Goal: Information Seeking & Learning: Learn about a topic

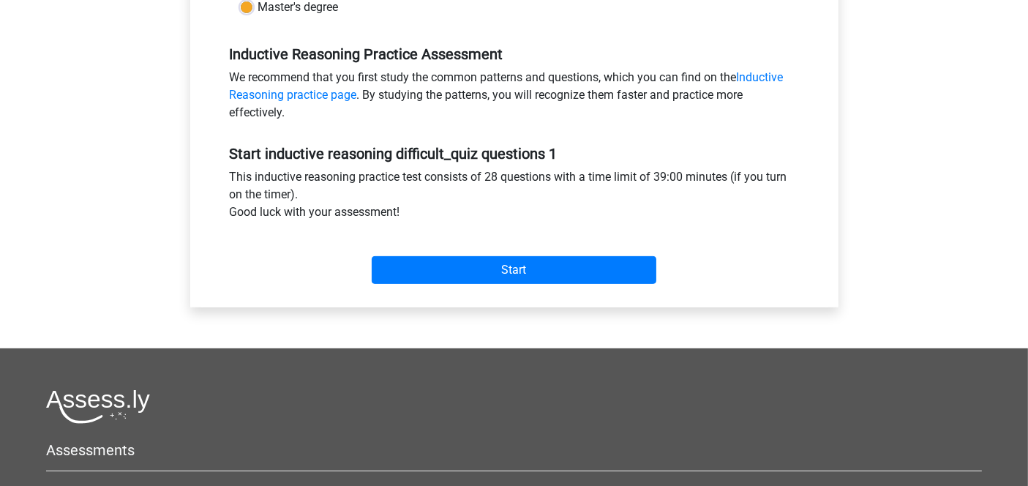
scroll to position [422, 0]
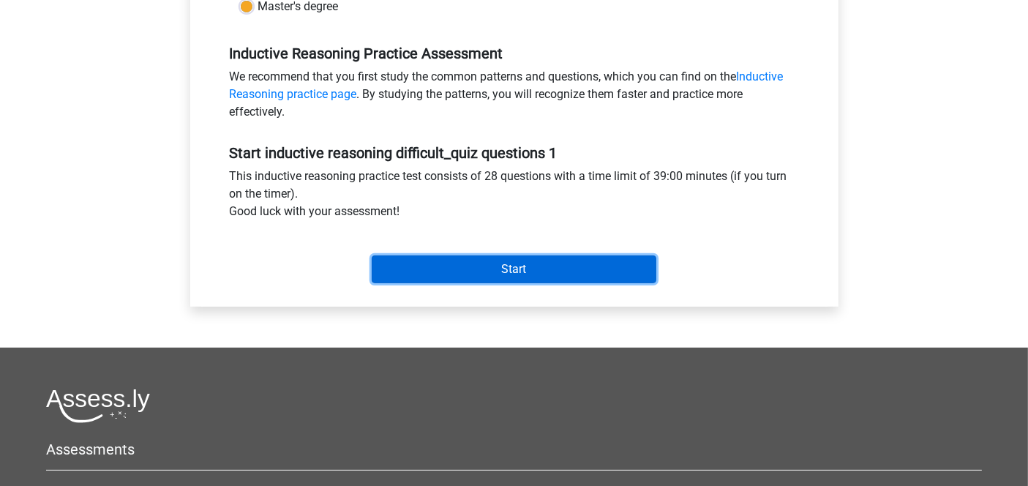
click at [480, 260] on input "Start" at bounding box center [514, 269] width 285 height 28
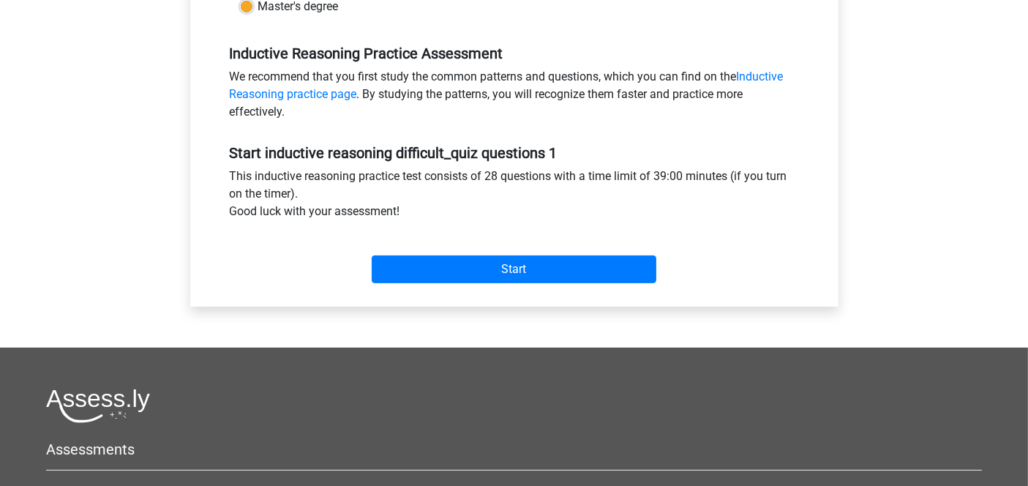
click at [115, 304] on div "Go premium Rupam rupamsenguptamech12@gmail.com" at bounding box center [514, 156] width 1028 height 1156
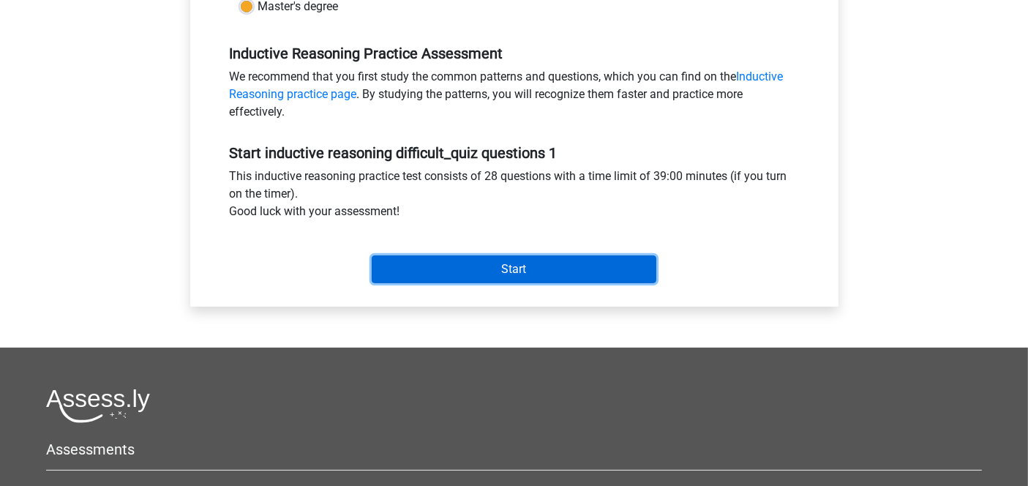
click at [457, 279] on input "Start" at bounding box center [514, 269] width 285 height 28
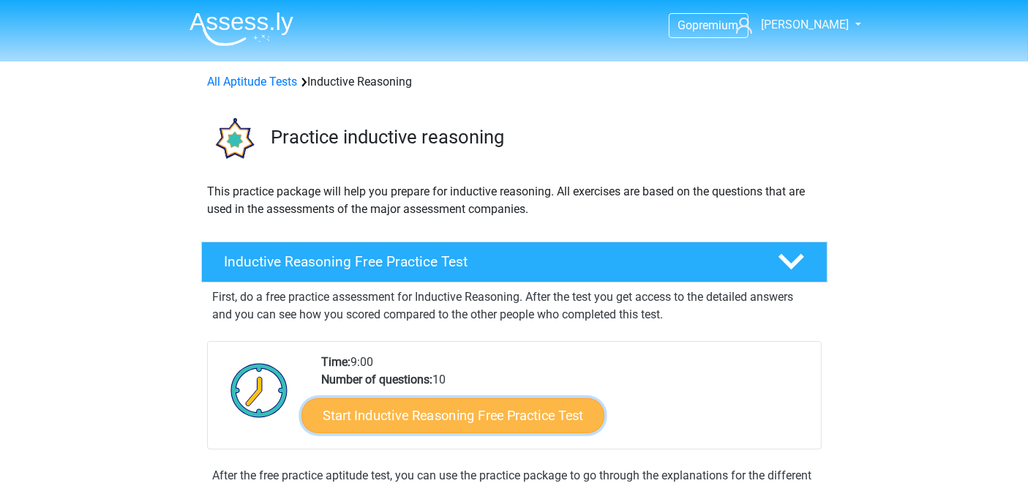
click at [476, 410] on link "Start Inductive Reasoning Free Practice Test" at bounding box center [452, 414] width 303 height 35
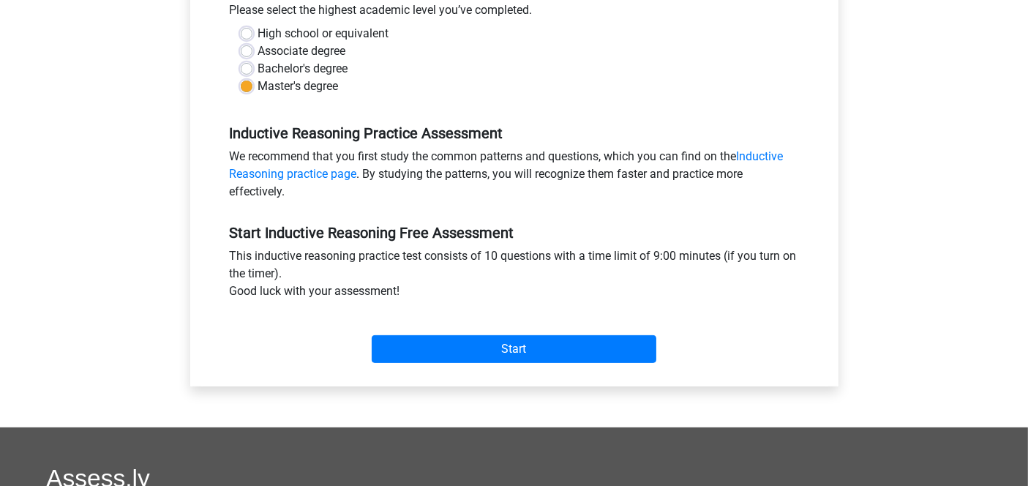
scroll to position [390, 0]
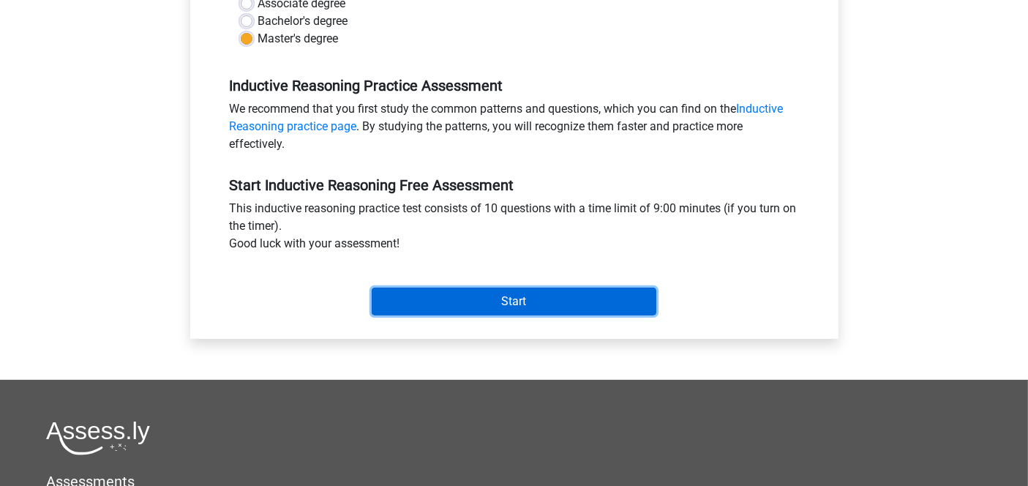
click at [463, 306] on input "Start" at bounding box center [514, 302] width 285 height 28
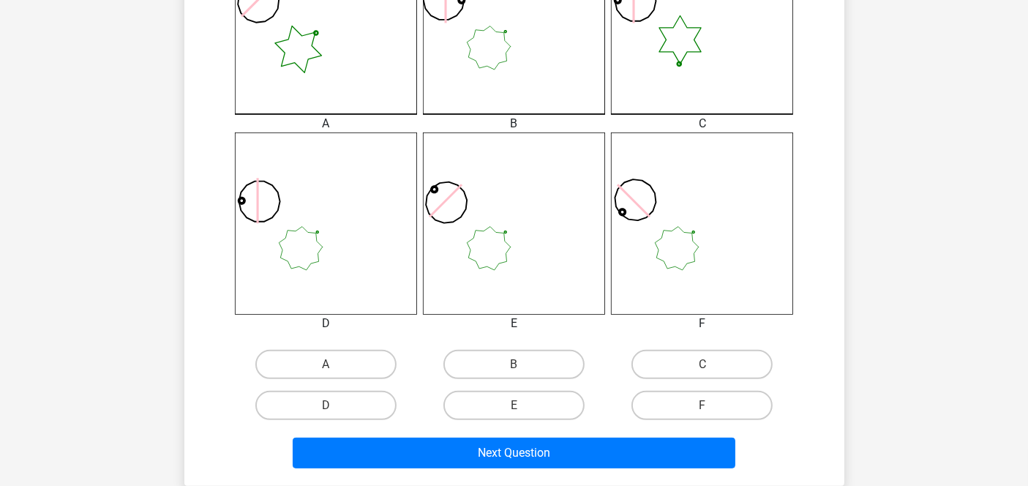
scroll to position [522, 0]
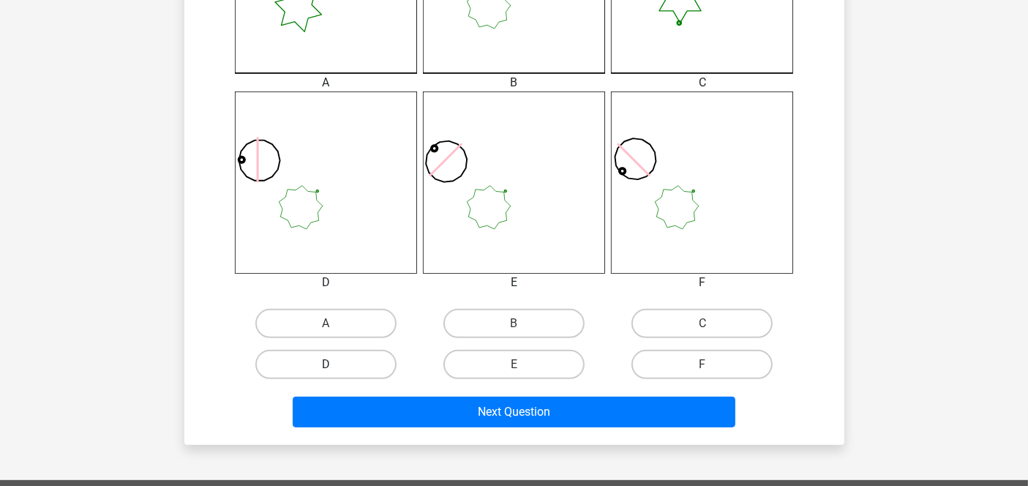
click at [353, 360] on label "D" at bounding box center [325, 364] width 141 height 29
click at [335, 364] on input "D" at bounding box center [331, 369] width 10 height 10
radio input "true"
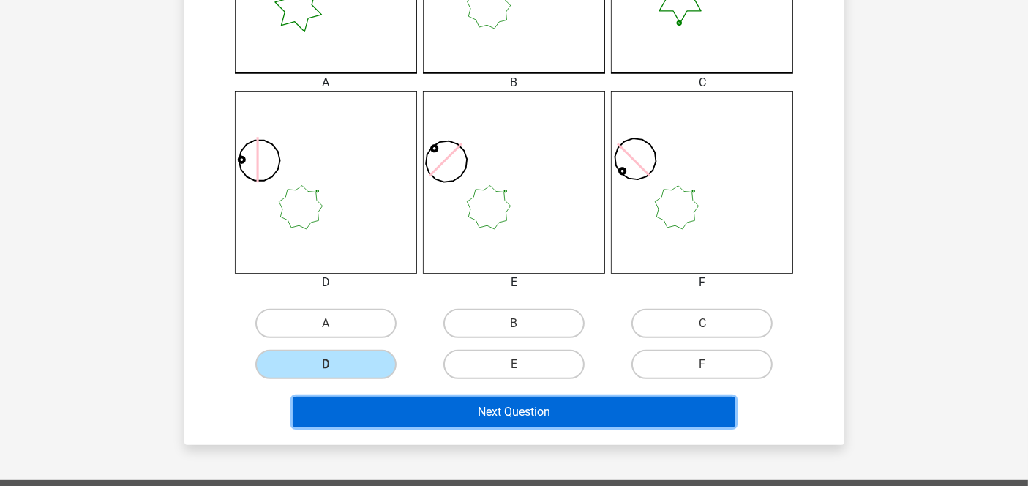
click at [569, 413] on button "Next Question" at bounding box center [514, 412] width 443 height 31
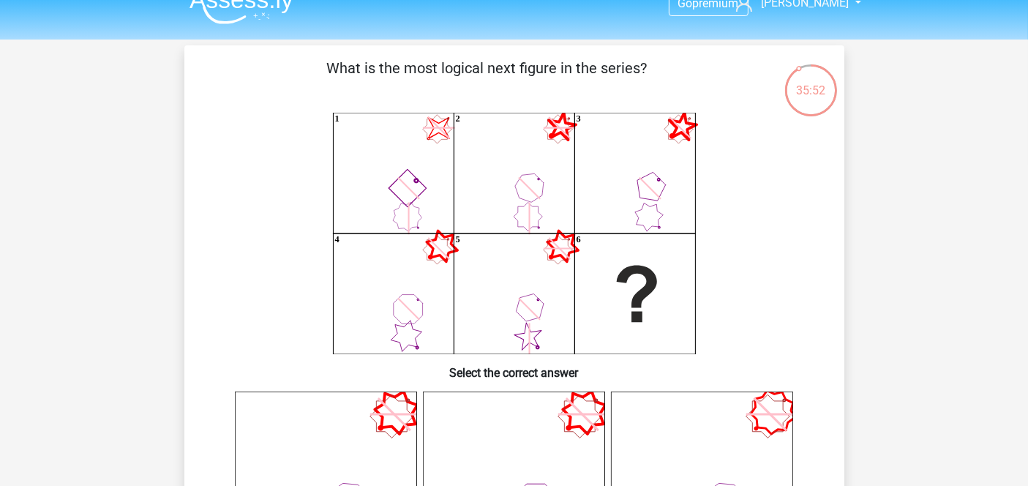
scroll to position [0, 0]
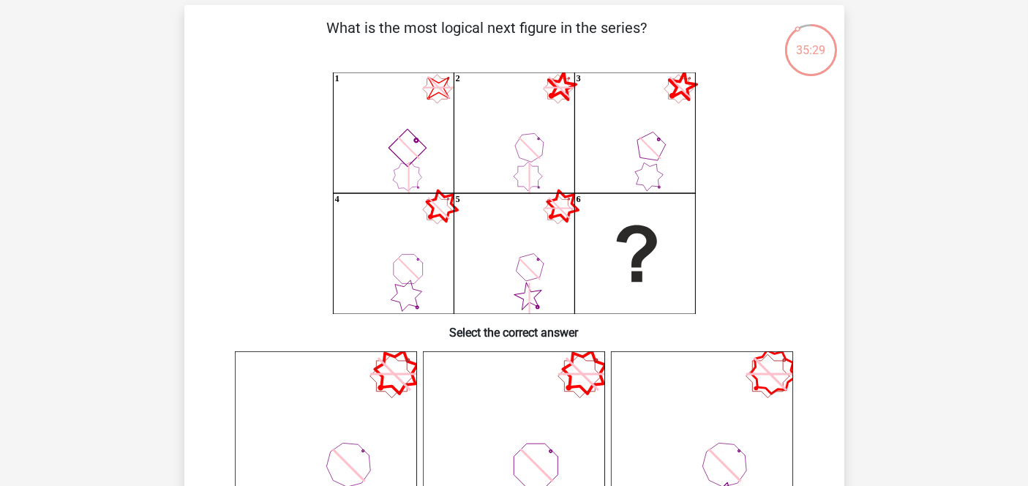
scroll to position [64, 0]
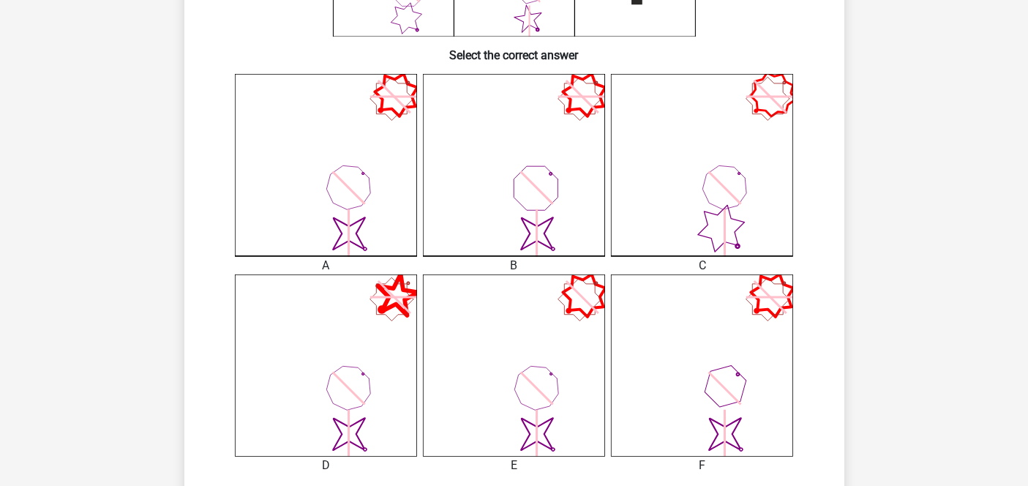
scroll to position [390, 0]
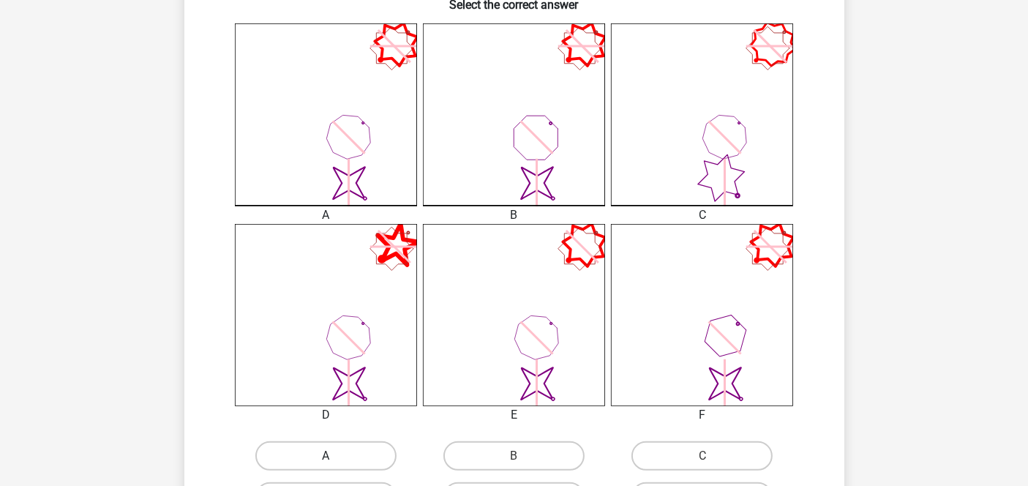
click at [303, 456] on label "A" at bounding box center [325, 455] width 141 height 29
click at [326, 456] on input "A" at bounding box center [331, 461] width 10 height 10
radio input "true"
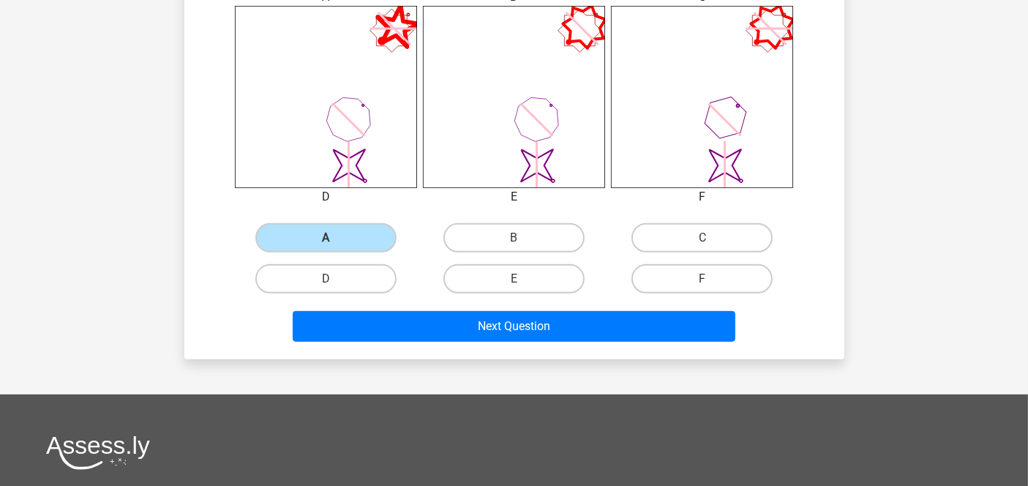
scroll to position [613, 0]
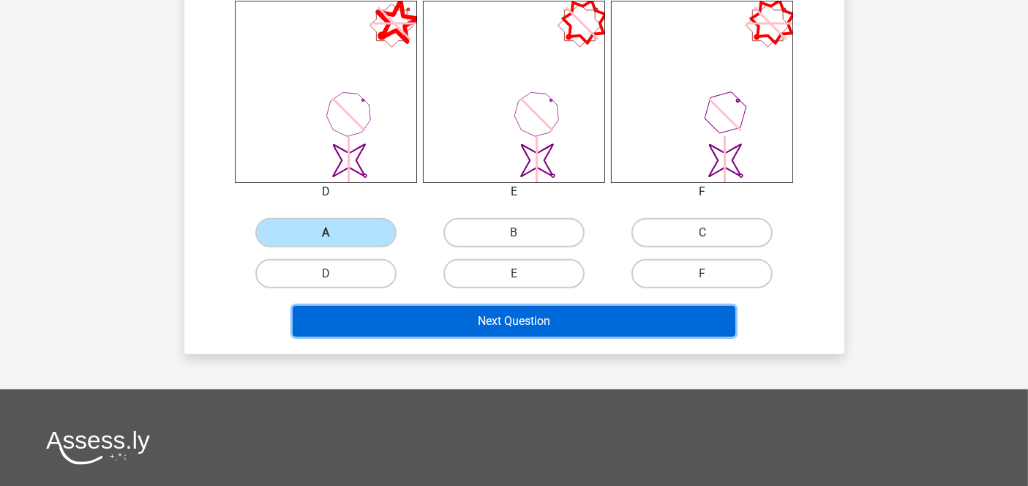
click at [601, 320] on button "Next Question" at bounding box center [514, 321] width 443 height 31
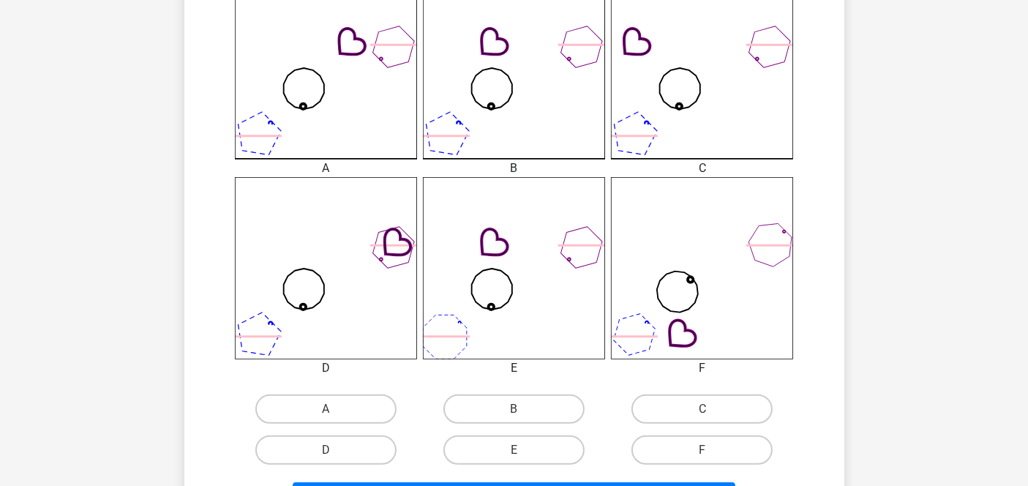
scroll to position [511, 0]
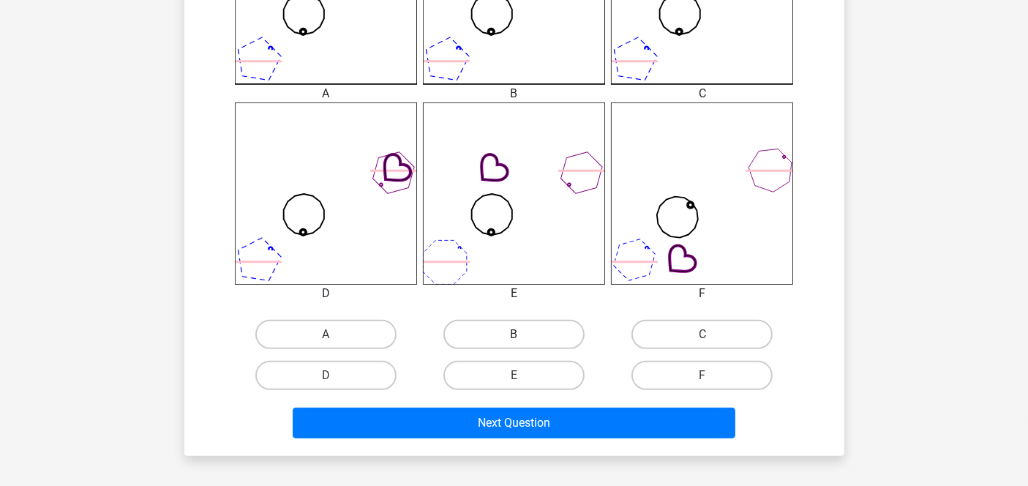
click at [511, 329] on label "B" at bounding box center [513, 334] width 141 height 29
click at [514, 334] on input "B" at bounding box center [519, 339] width 10 height 10
radio input "true"
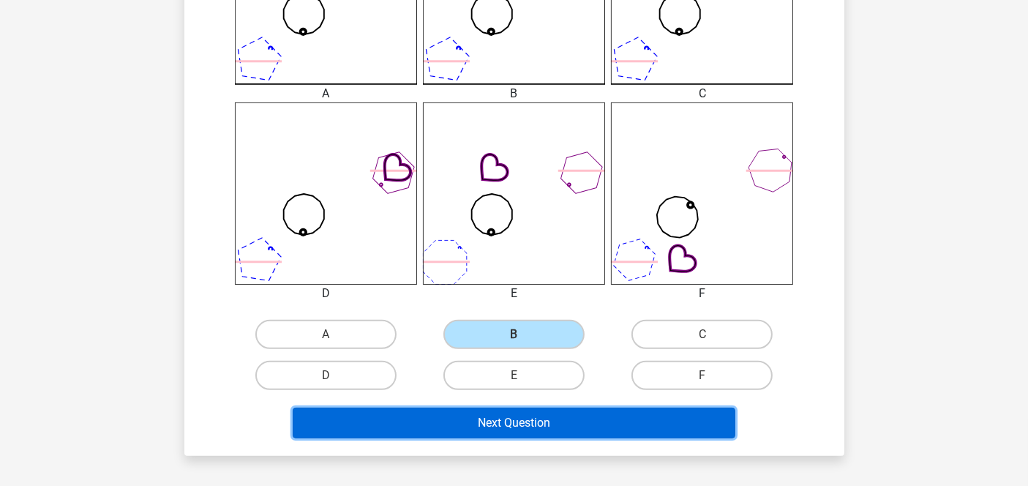
click at [557, 417] on button "Next Question" at bounding box center [514, 423] width 443 height 31
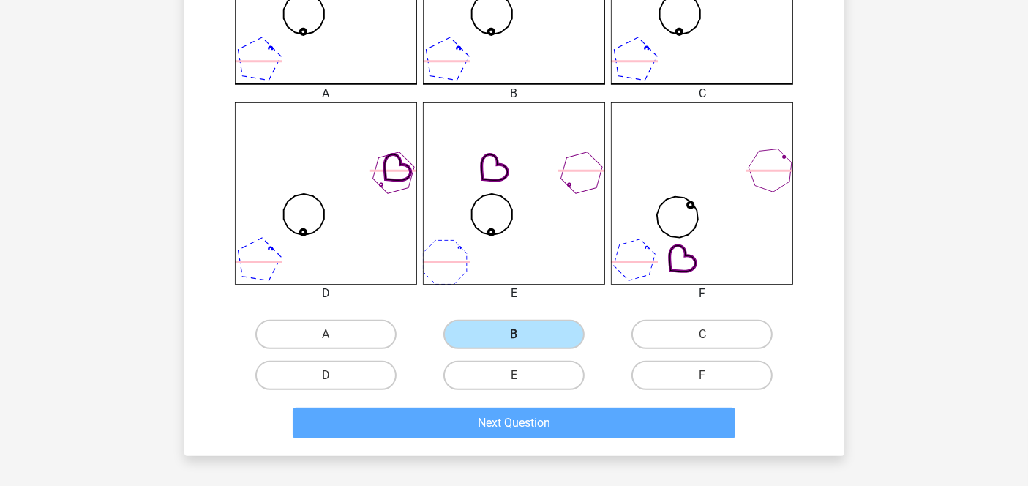
click at [518, 330] on label "B" at bounding box center [513, 334] width 141 height 29
click at [518, 334] on input "B" at bounding box center [519, 339] width 10 height 10
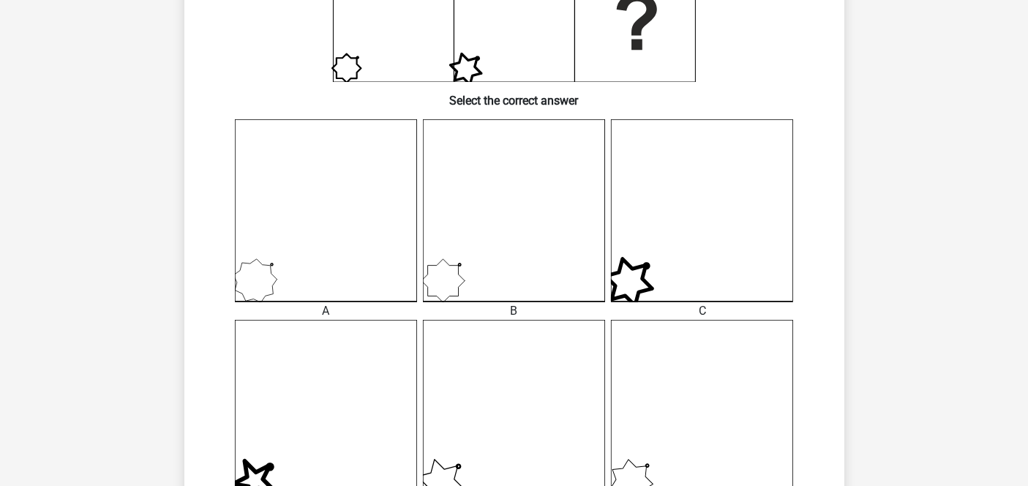
scroll to position [429, 0]
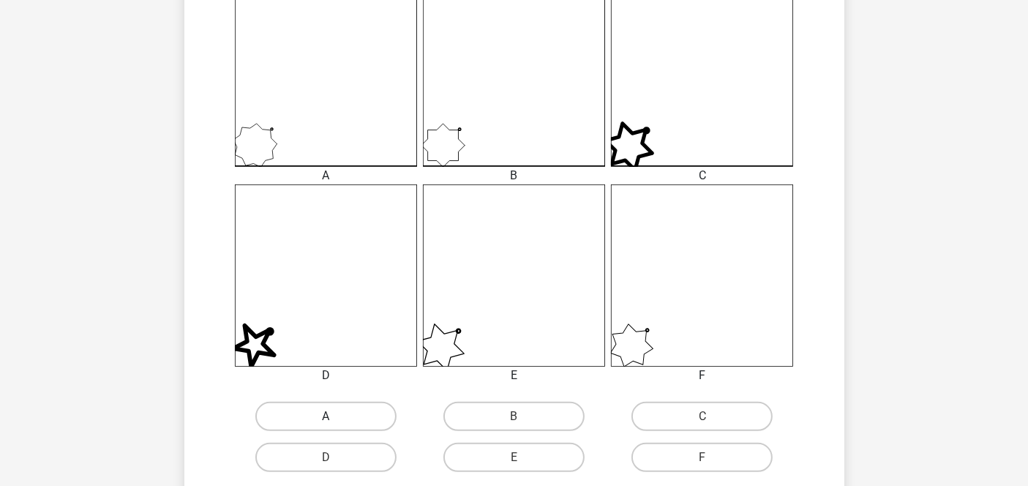
click at [317, 412] on label "A" at bounding box center [325, 416] width 141 height 29
click at [326, 416] on input "A" at bounding box center [331, 421] width 10 height 10
radio input "true"
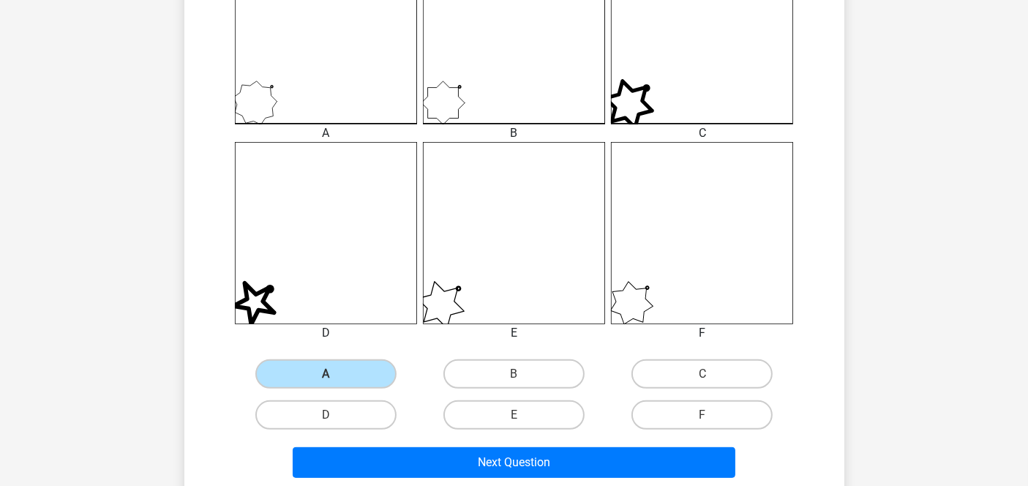
scroll to position [579, 0]
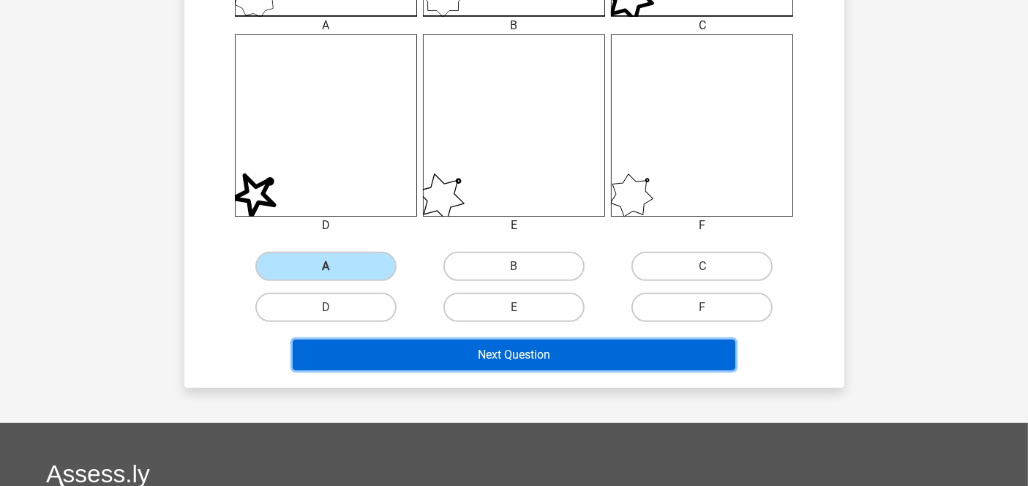
click at [629, 356] on button "Next Question" at bounding box center [514, 354] width 443 height 31
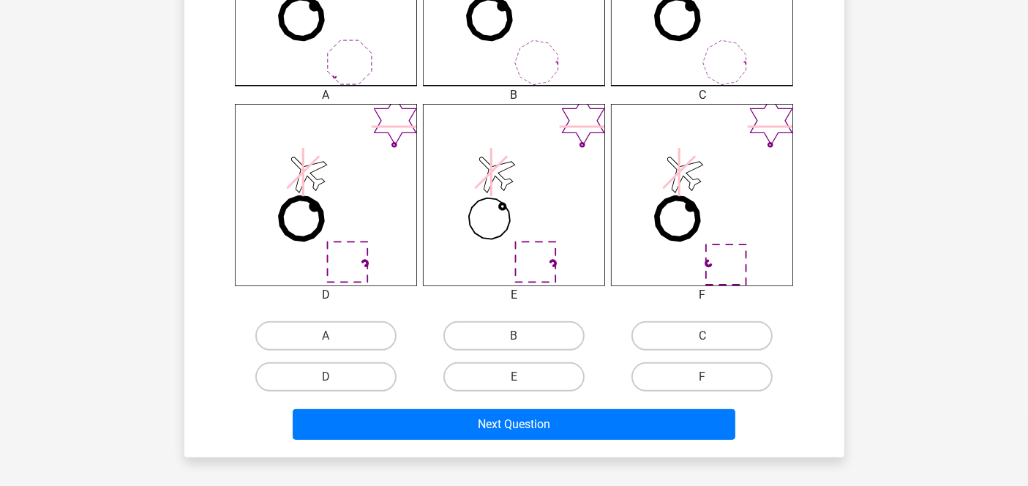
scroll to position [515, 0]
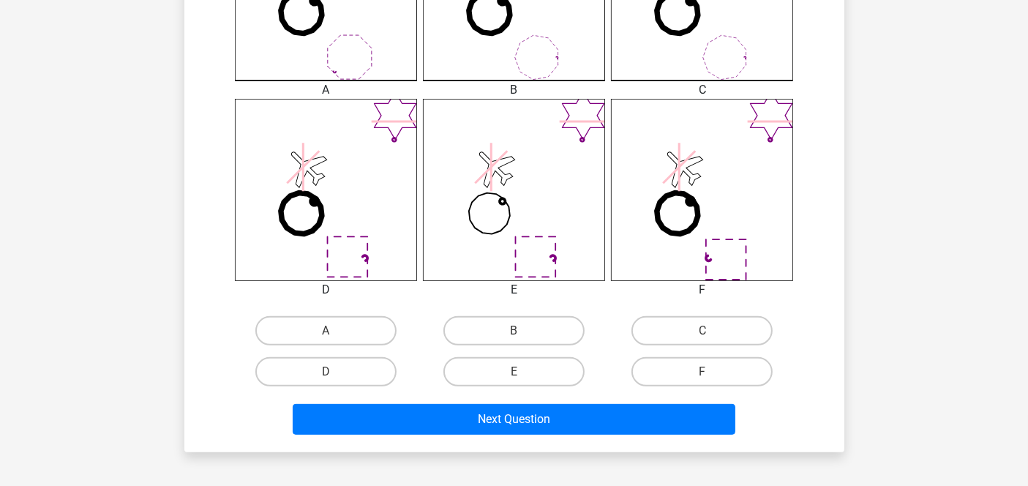
click at [333, 379] on input "D" at bounding box center [331, 377] width 10 height 10
radio input "true"
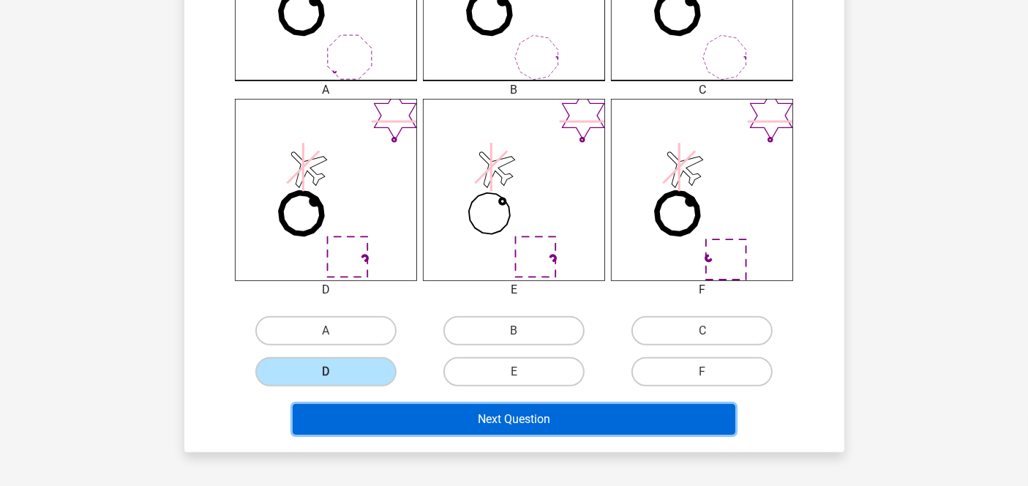
click at [497, 420] on button "Next Question" at bounding box center [514, 419] width 443 height 31
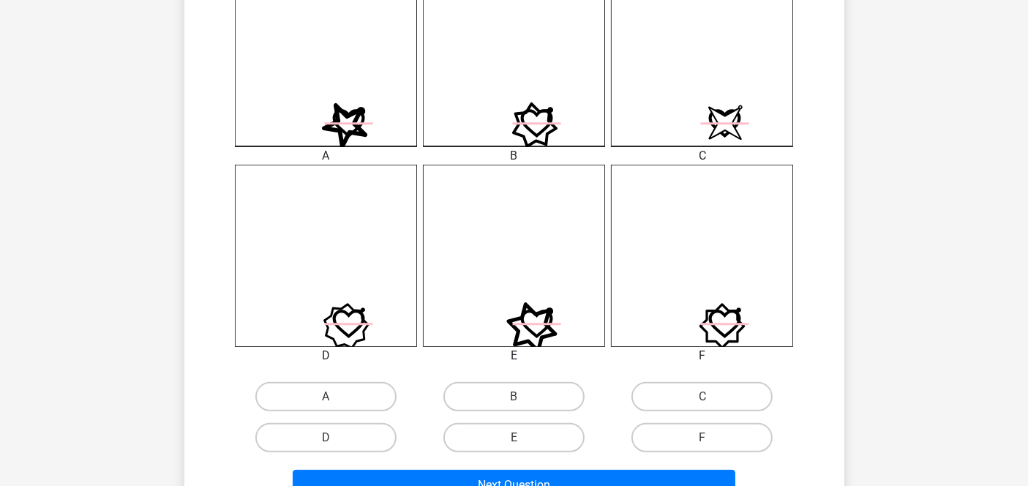
scroll to position [451, 0]
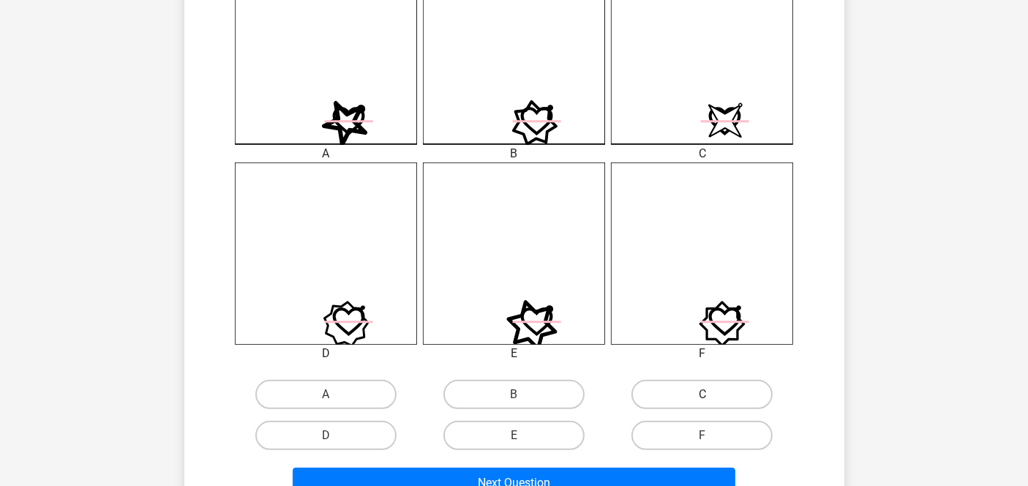
click at [661, 407] on label "C" at bounding box center [701, 394] width 141 height 29
click at [702, 404] on input "C" at bounding box center [707, 399] width 10 height 10
radio input "true"
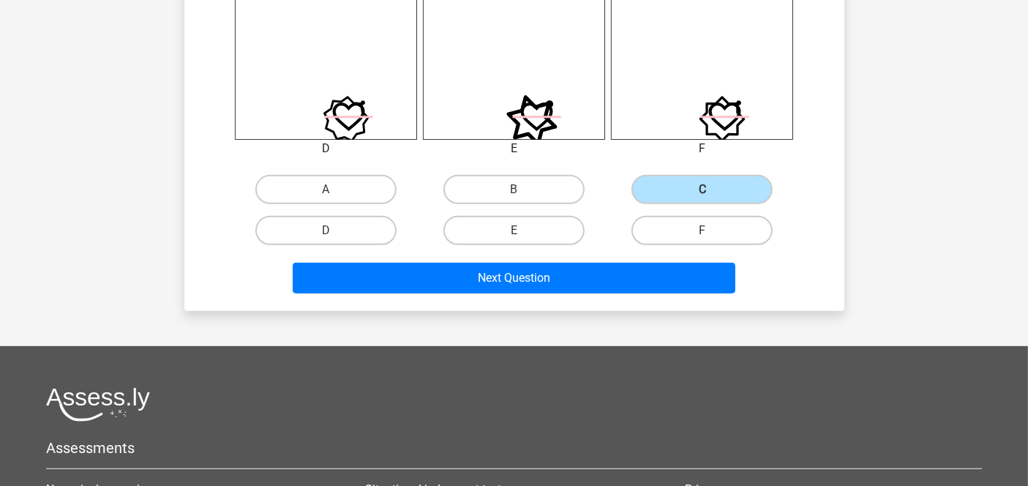
scroll to position [658, 0]
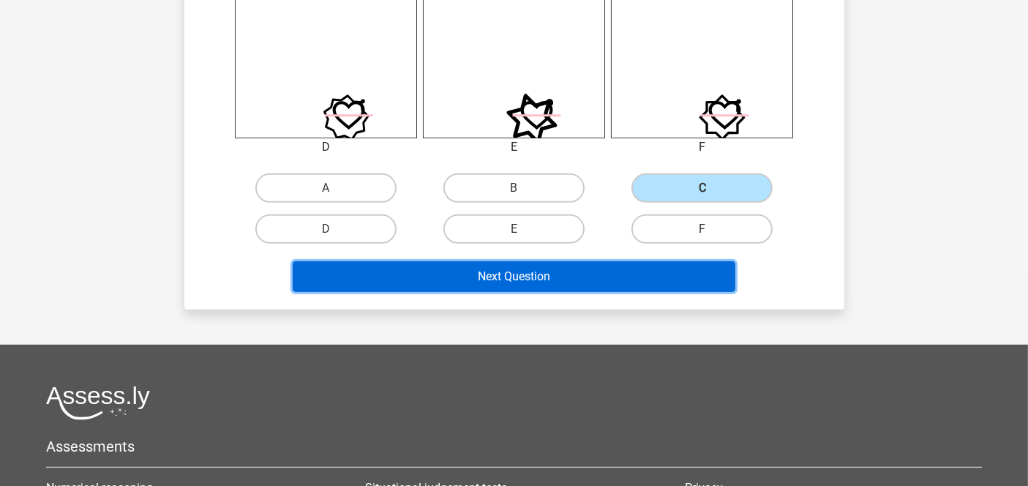
click at [639, 281] on button "Next Question" at bounding box center [514, 276] width 443 height 31
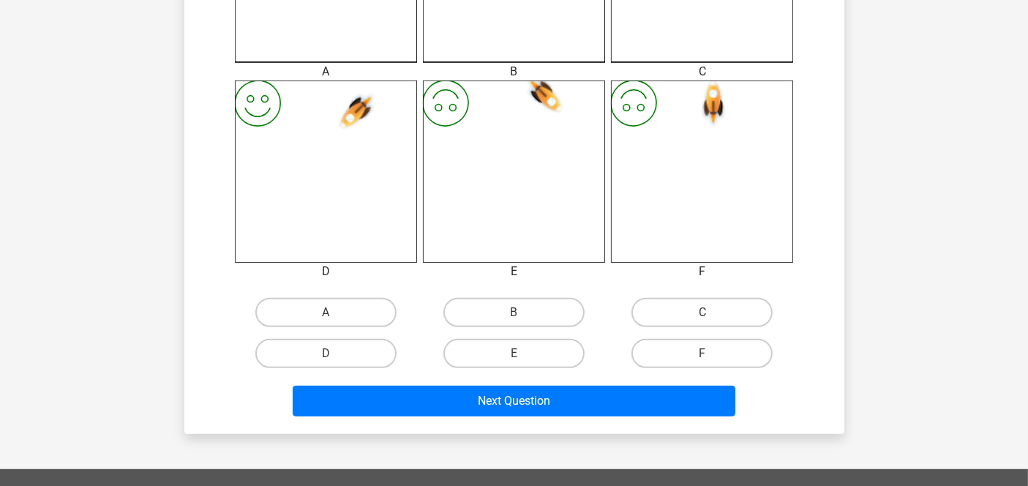
scroll to position [552, 0]
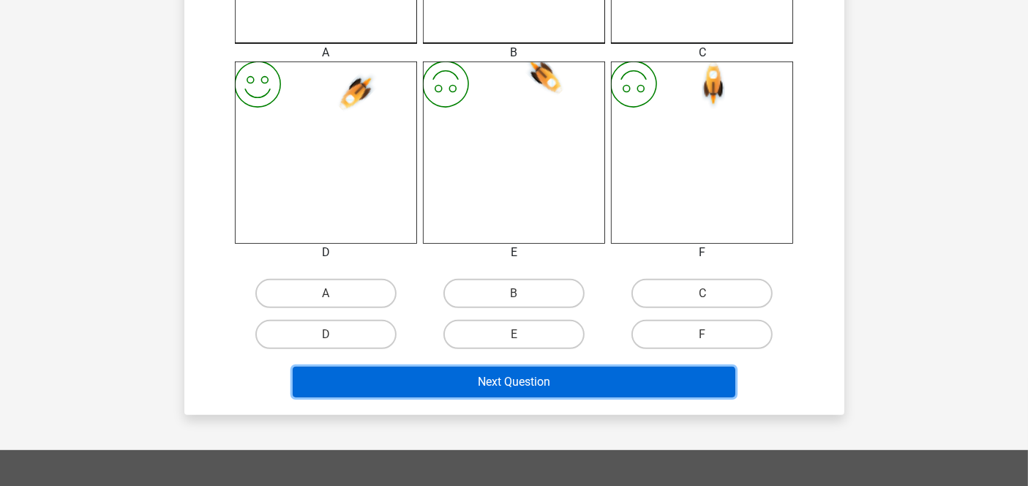
click at [549, 379] on button "Next Question" at bounding box center [514, 382] width 443 height 31
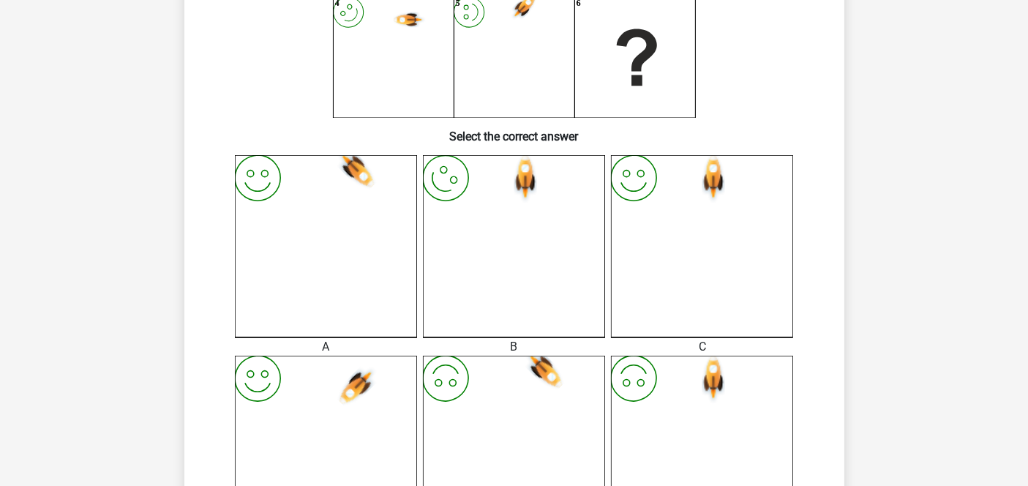
scroll to position [265, 0]
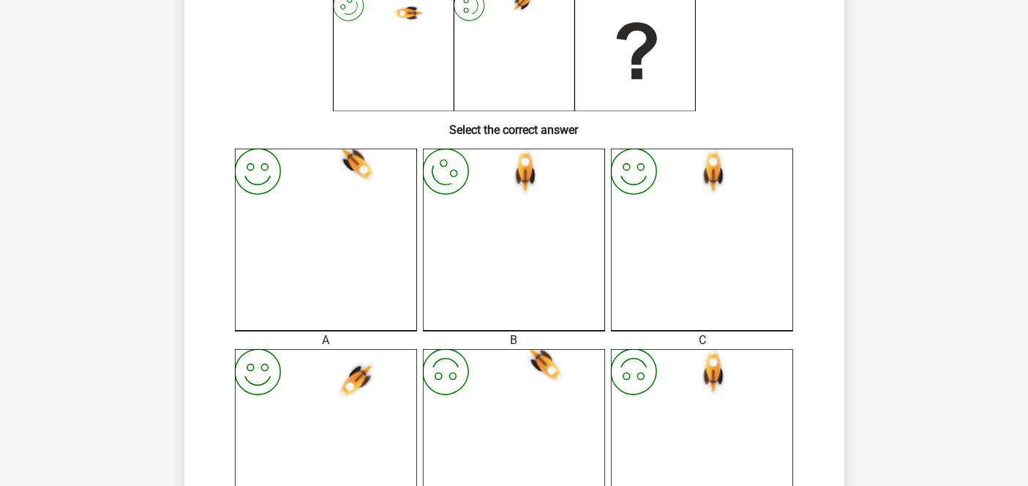
click at [705, 215] on icon "image/svg+xml" at bounding box center [702, 240] width 182 height 182
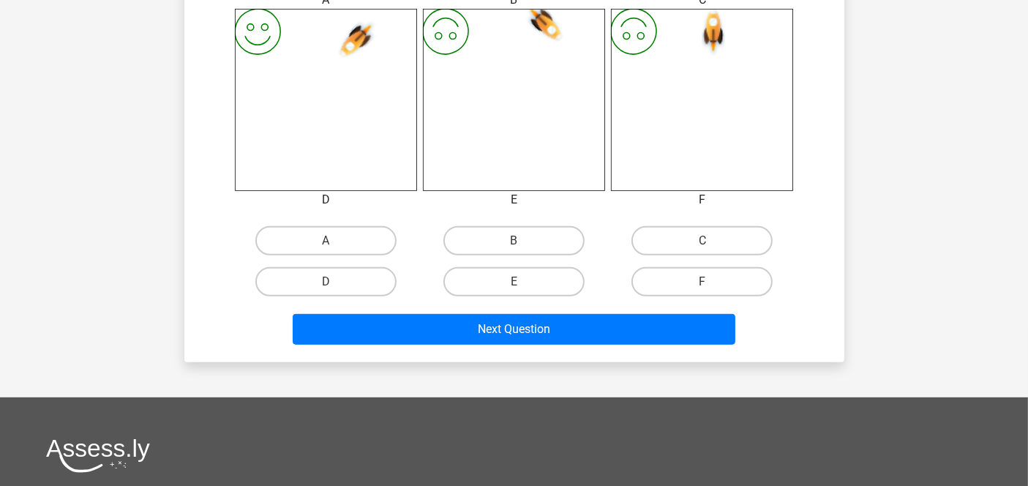
scroll to position [612, 0]
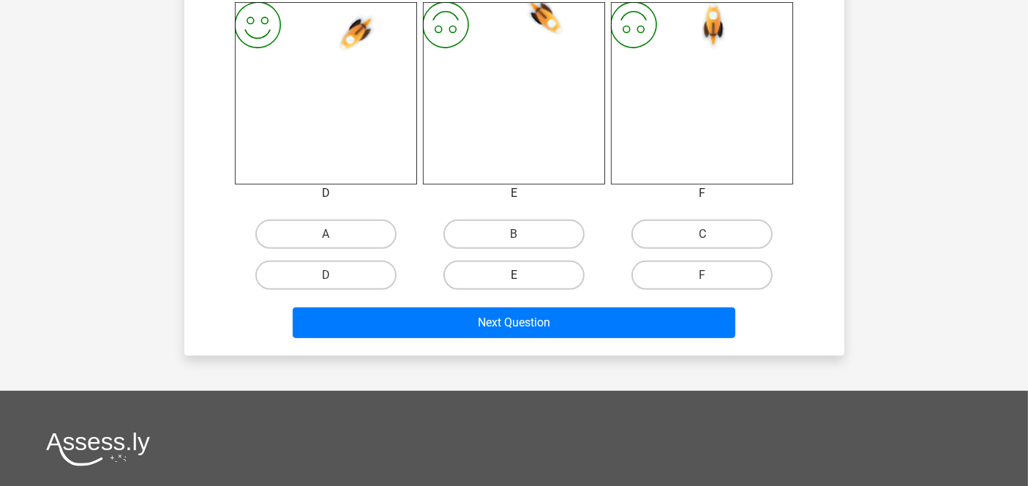
click at [493, 269] on label "E" at bounding box center [513, 274] width 141 height 29
click at [514, 275] on input "E" at bounding box center [519, 280] width 10 height 10
radio input "true"
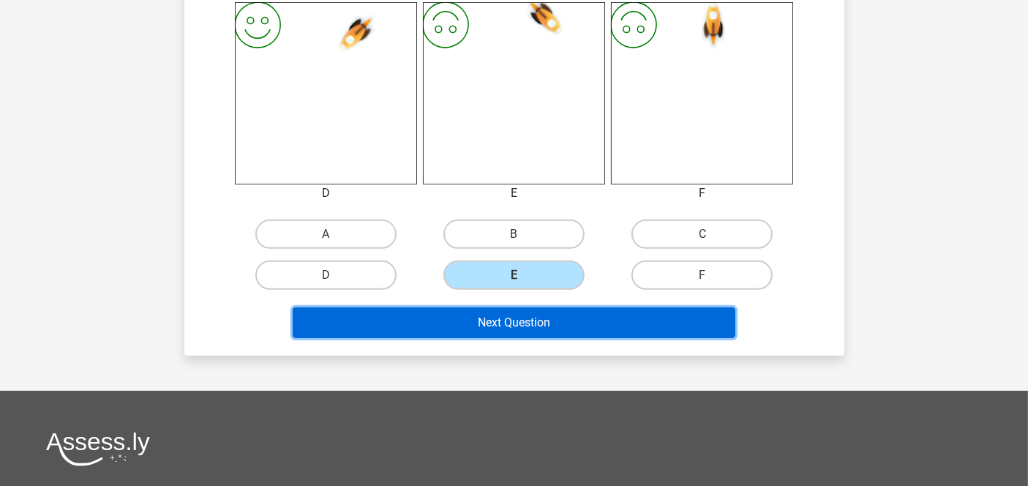
click at [569, 324] on button "Next Question" at bounding box center [514, 322] width 443 height 31
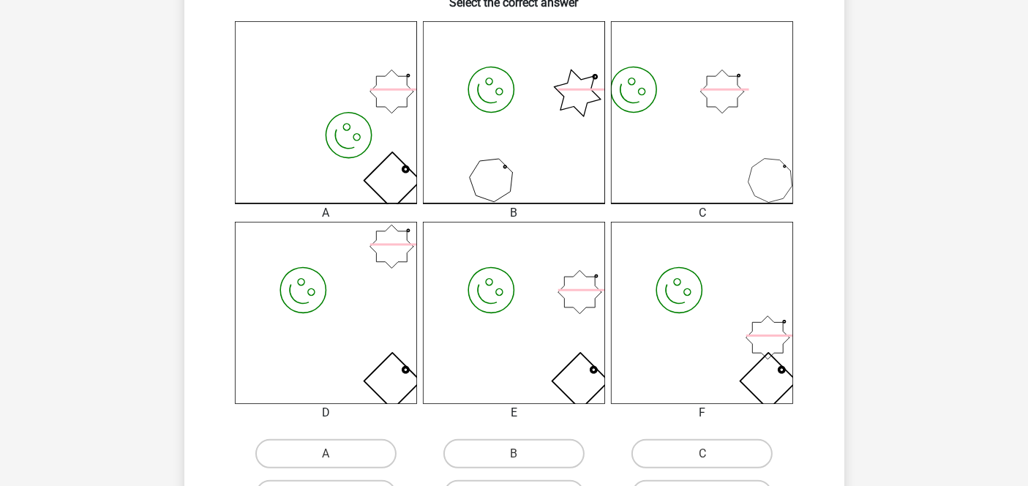
scroll to position [424, 0]
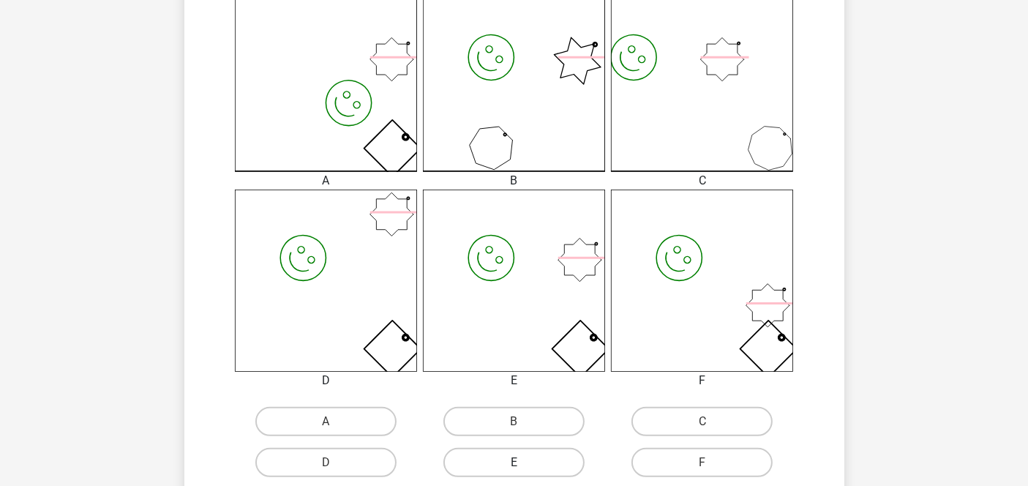
click at [516, 460] on label "E" at bounding box center [513, 462] width 141 height 29
click at [516, 462] on input "E" at bounding box center [519, 467] width 10 height 10
radio input "true"
click at [67, 265] on div "Go premium [GEOGRAPHIC_DATA] [EMAIL_ADDRESS][DOMAIN_NAME]" at bounding box center [514, 270] width 1028 height 1389
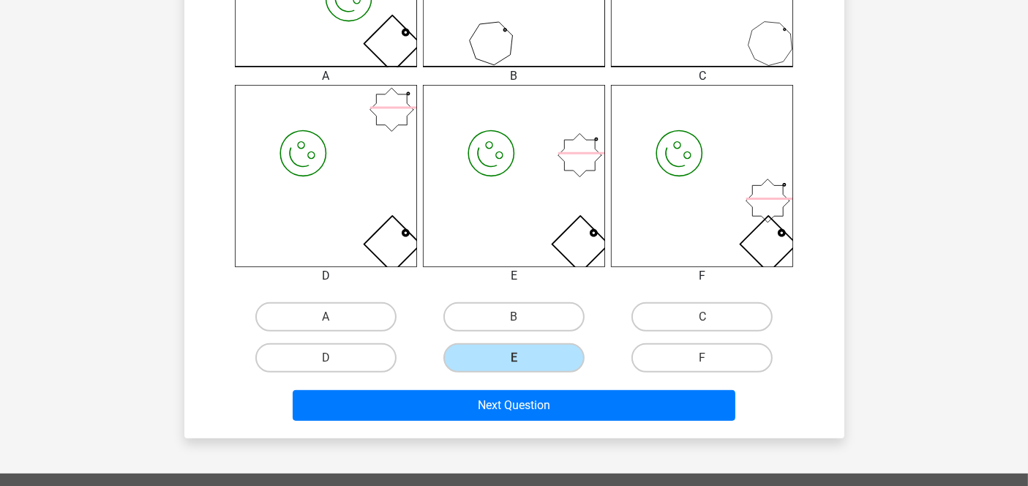
scroll to position [555, 0]
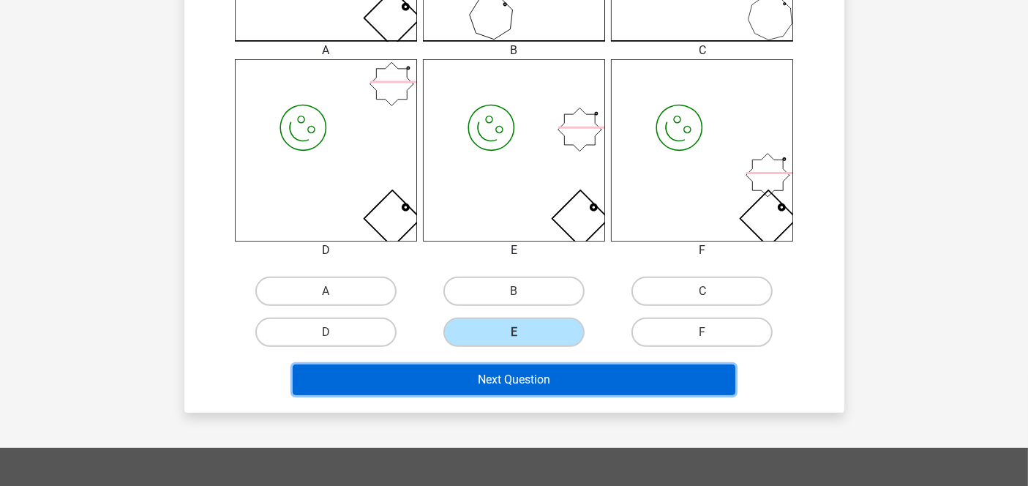
click at [557, 386] on button "Next Question" at bounding box center [514, 379] width 443 height 31
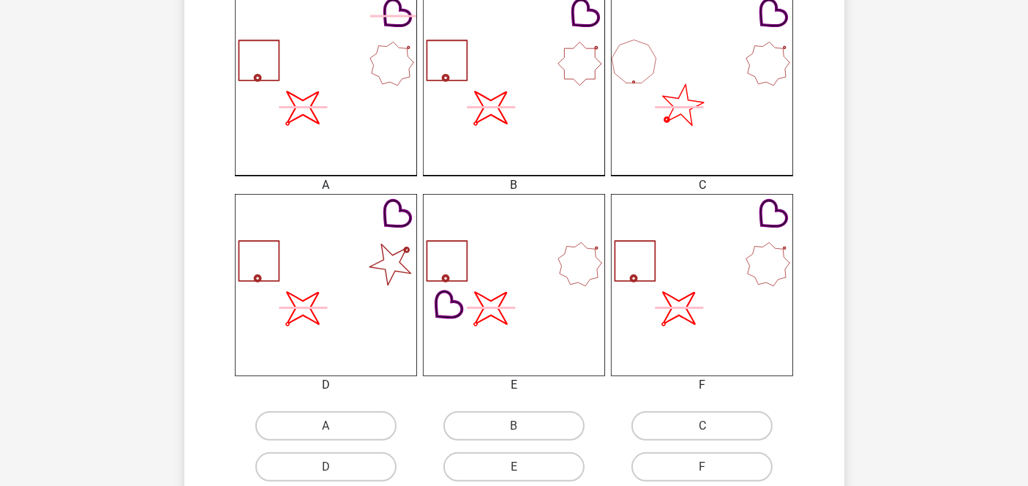
scroll to position [422, 0]
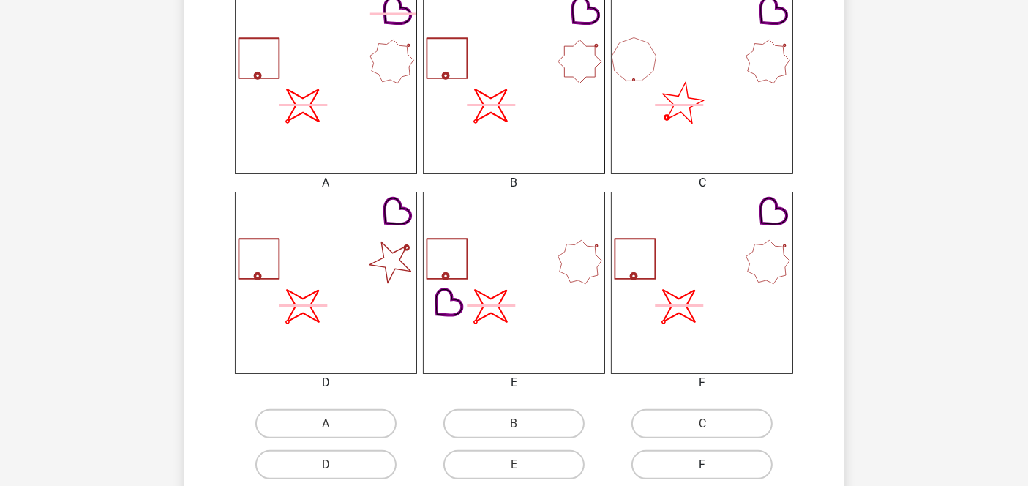
click at [694, 457] on label "F" at bounding box center [701, 464] width 141 height 29
click at [702, 465] on input "F" at bounding box center [707, 470] width 10 height 10
radio input "true"
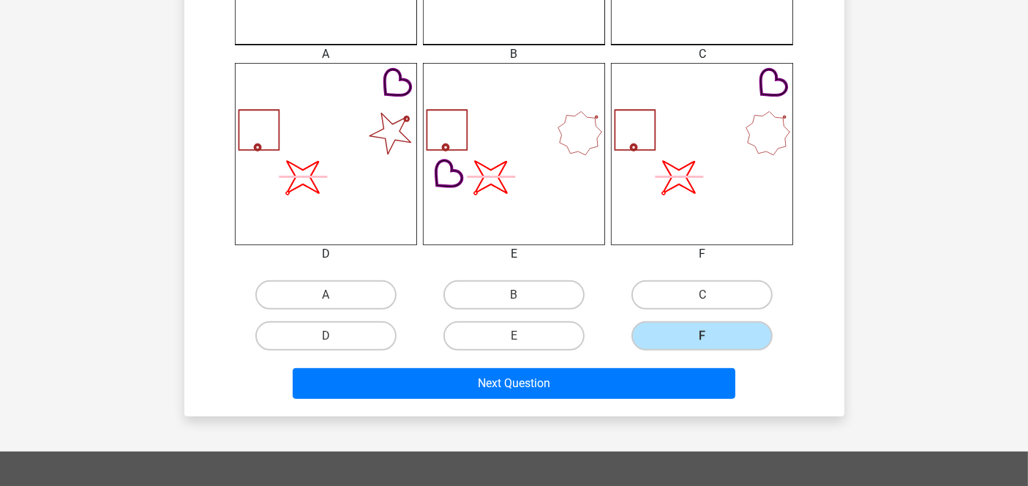
scroll to position [560, 0]
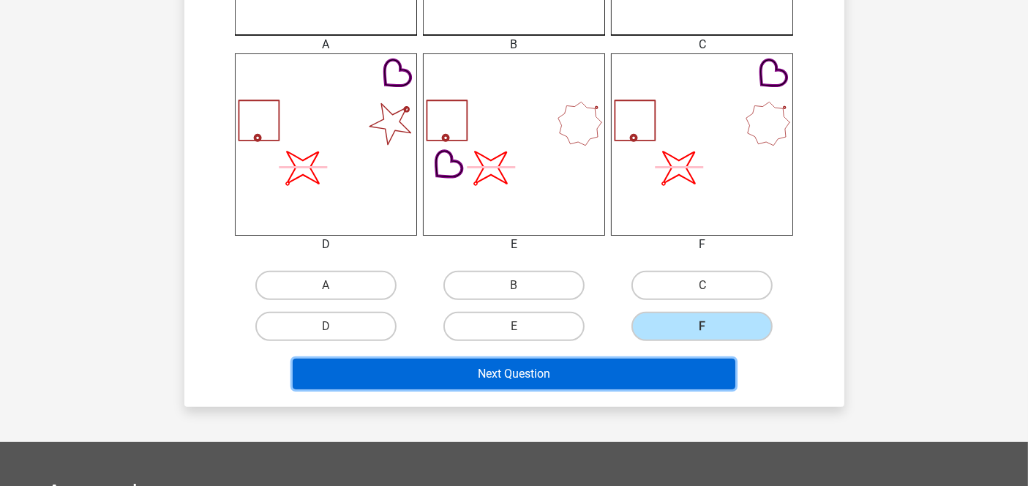
click at [642, 375] on button "Next Question" at bounding box center [514, 374] width 443 height 31
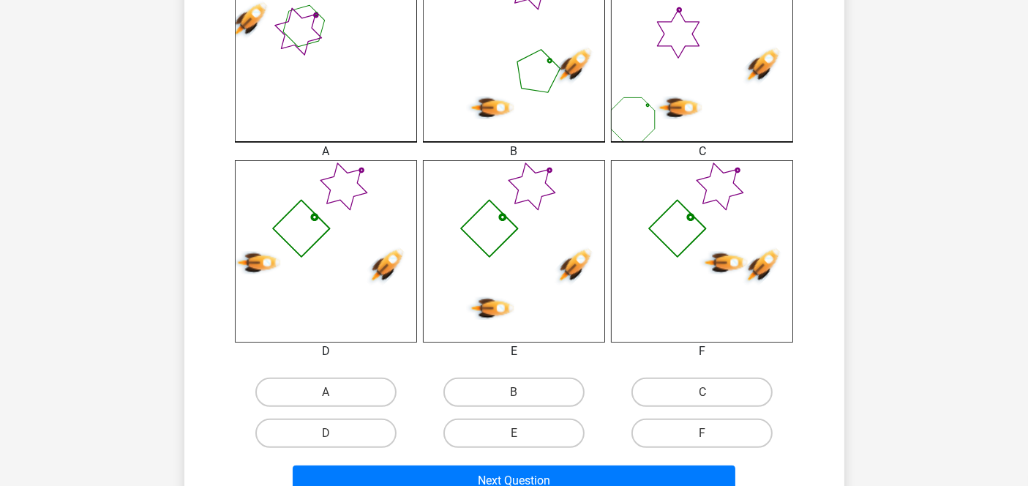
scroll to position [457, 0]
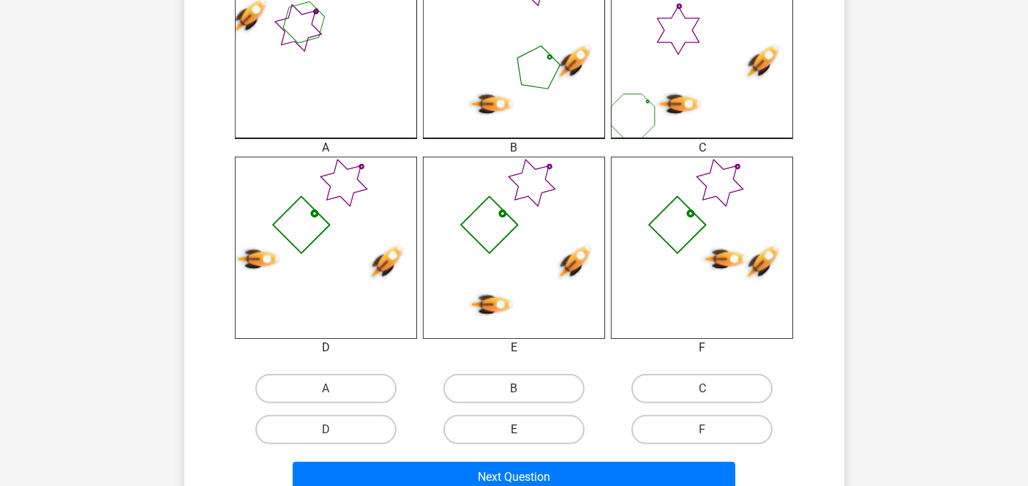
click at [492, 427] on label "E" at bounding box center [513, 429] width 141 height 29
click at [514, 429] on input "E" at bounding box center [519, 434] width 10 height 10
radio input "true"
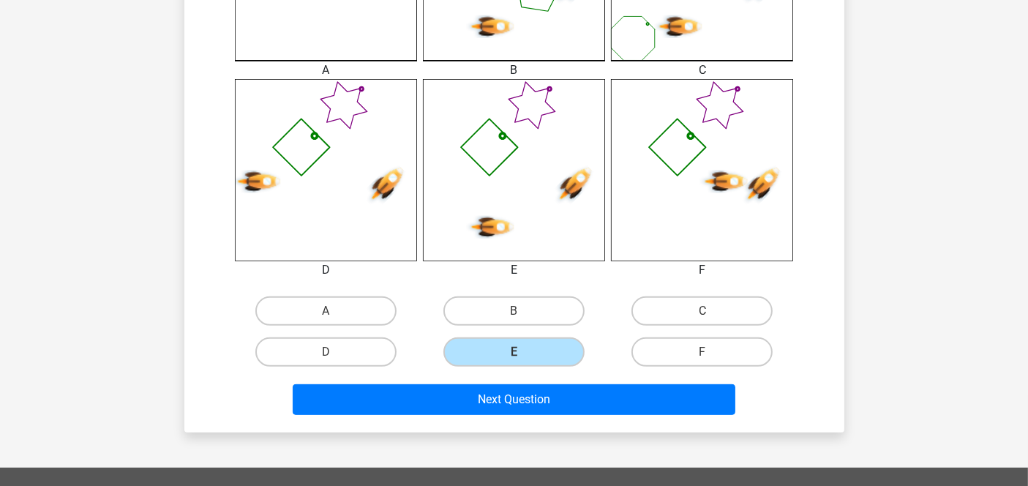
scroll to position [543, 0]
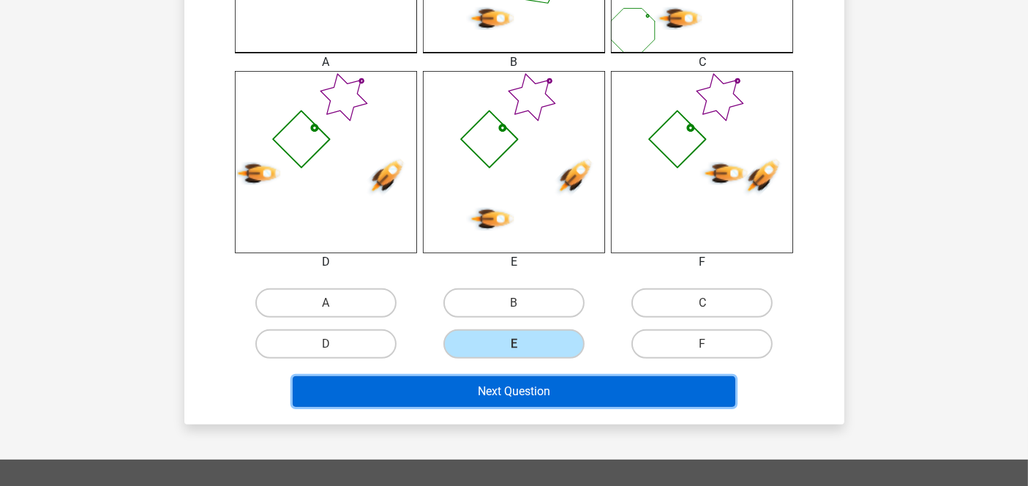
click at [589, 388] on button "Next Question" at bounding box center [514, 391] width 443 height 31
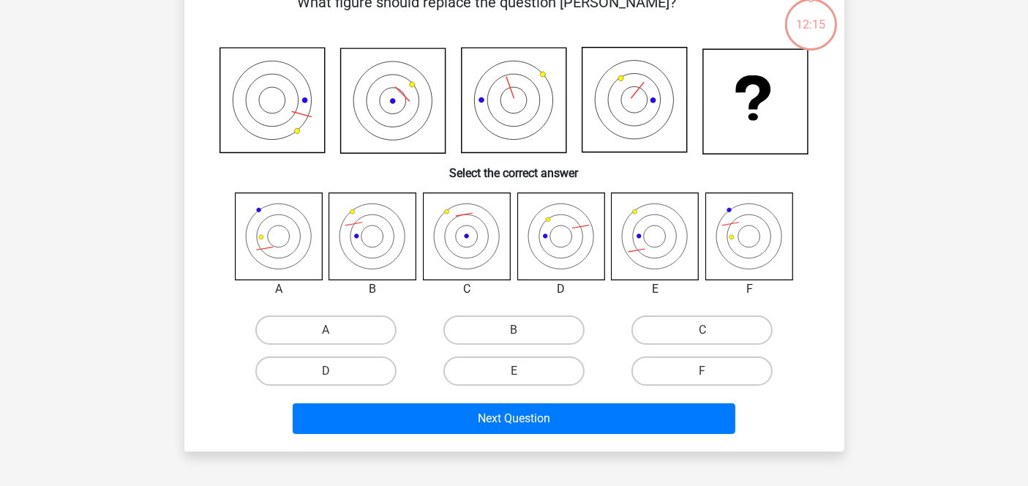
scroll to position [67, 0]
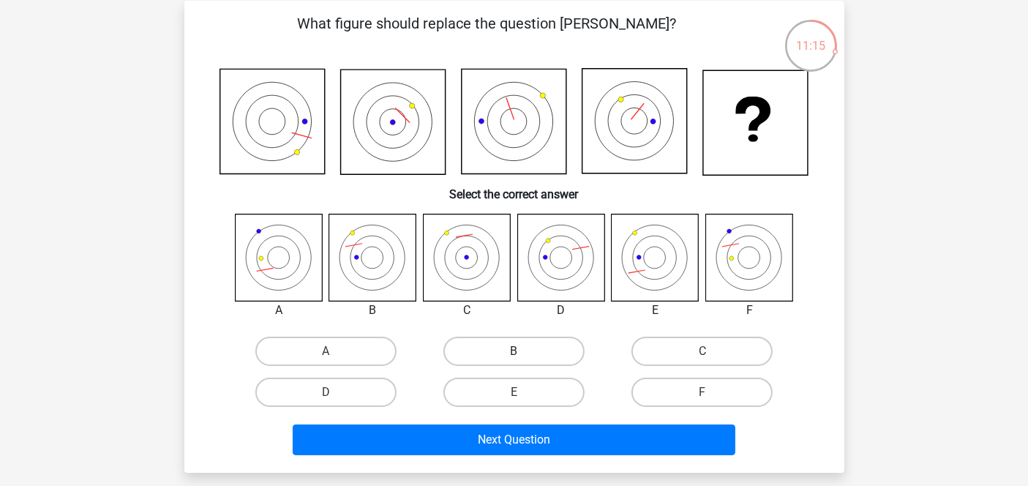
click at [499, 339] on label "B" at bounding box center [513, 351] width 141 height 29
click at [514, 351] on input "B" at bounding box center [519, 356] width 10 height 10
radio input "true"
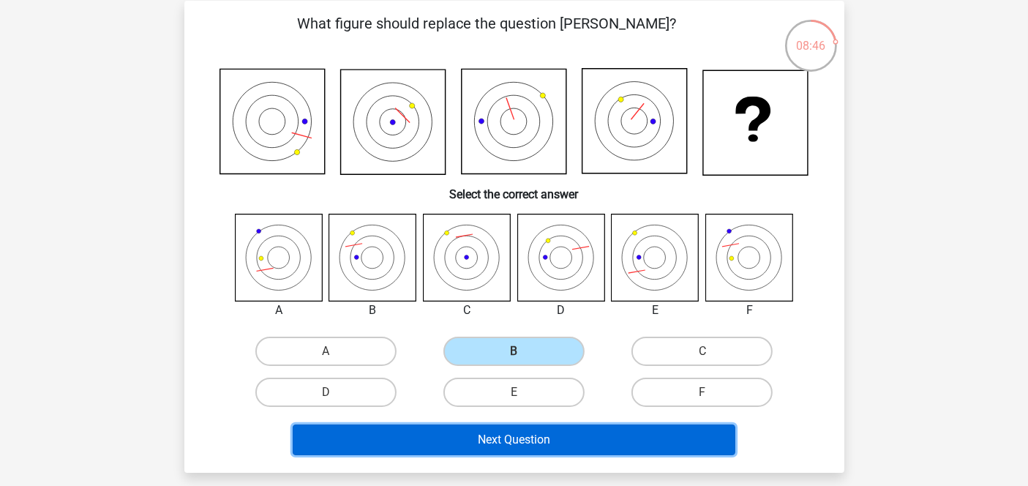
click at [522, 429] on button "Next Question" at bounding box center [514, 439] width 443 height 31
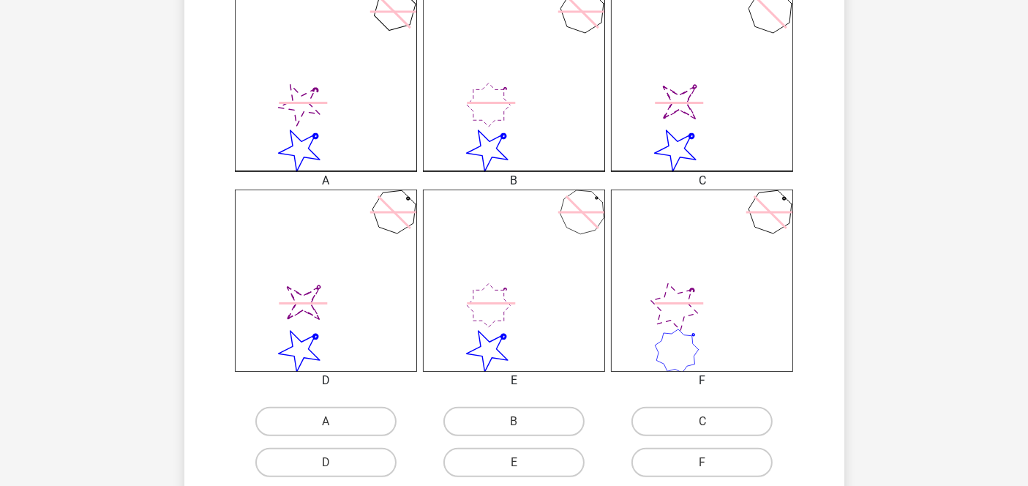
scroll to position [457, 0]
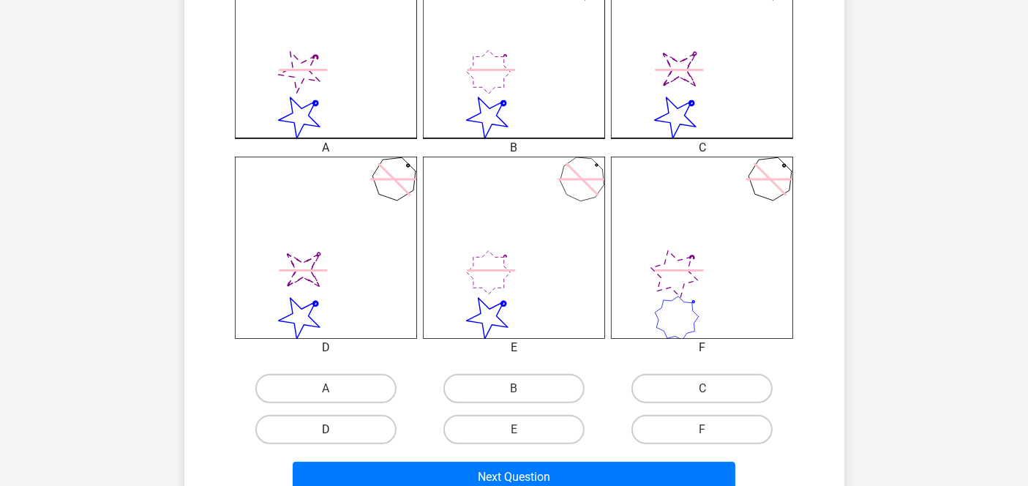
click at [357, 426] on label "D" at bounding box center [325, 429] width 141 height 29
click at [335, 429] on input "D" at bounding box center [331, 434] width 10 height 10
radio input "true"
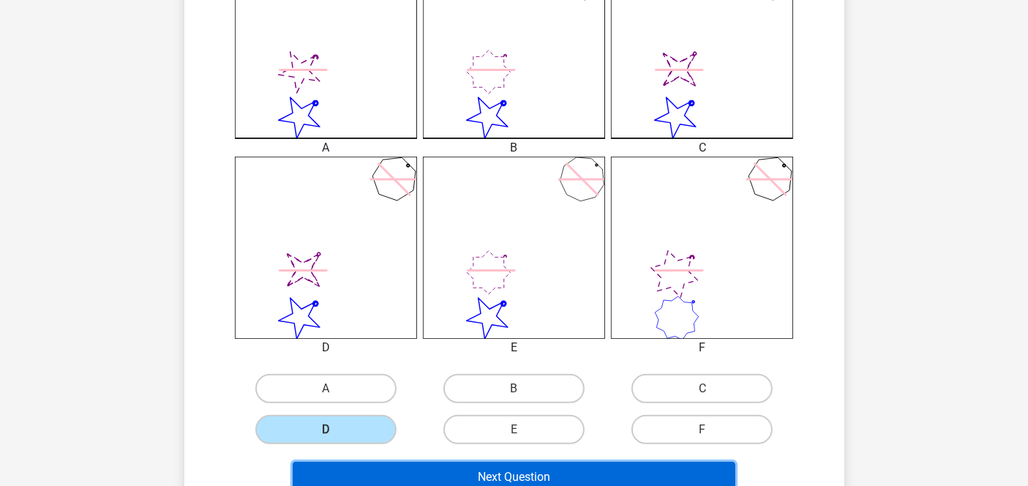
click at [495, 476] on button "Next Question" at bounding box center [514, 477] width 443 height 31
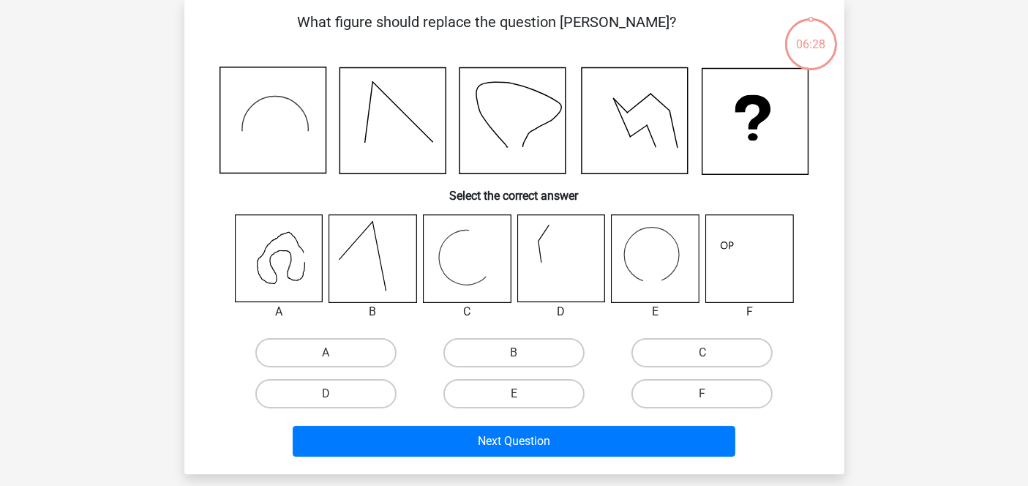
scroll to position [67, 0]
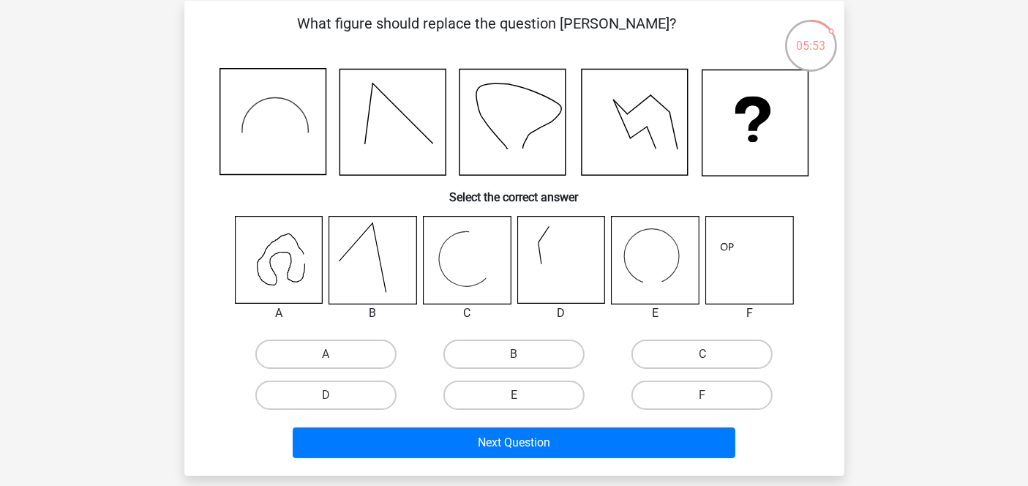
click at [305, 271] on icon at bounding box center [278, 260] width 87 height 87
click at [337, 354] on label "A" at bounding box center [325, 353] width 141 height 29
click at [335, 354] on input "A" at bounding box center [331, 359] width 10 height 10
radio input "true"
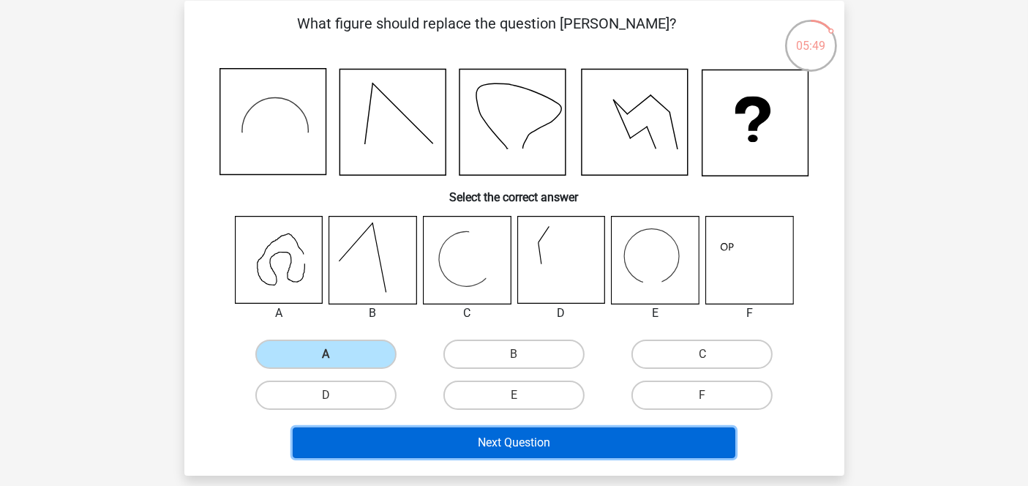
click at [547, 440] on button "Next Question" at bounding box center [514, 442] width 443 height 31
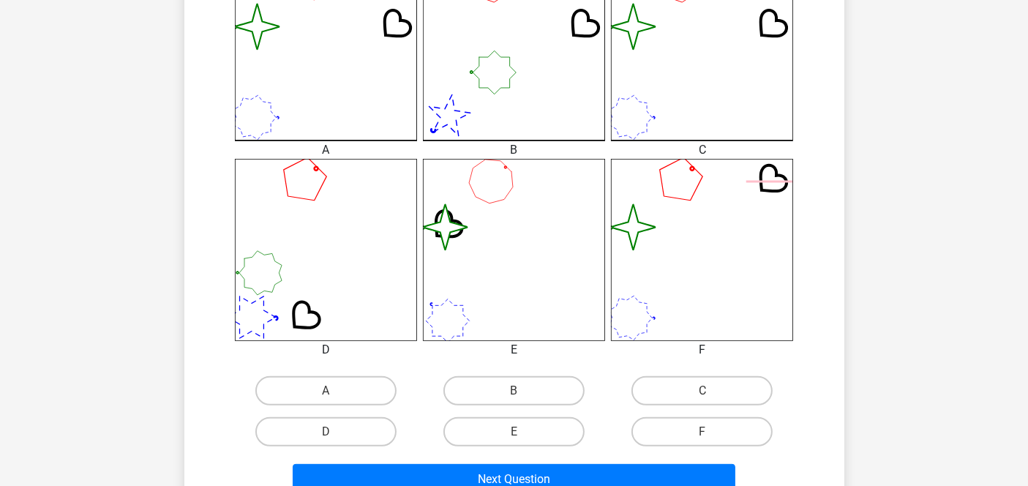
scroll to position [487, 0]
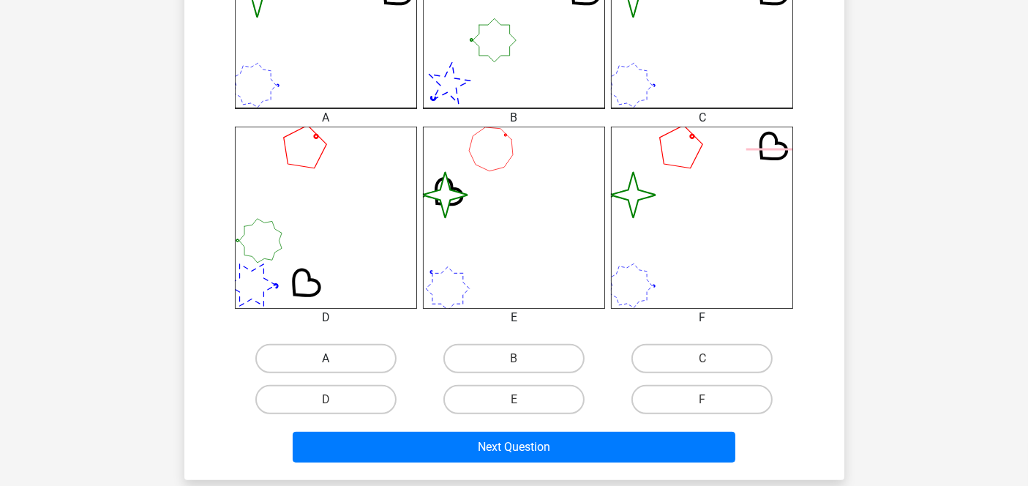
click at [305, 355] on label "A" at bounding box center [325, 358] width 141 height 29
click at [326, 359] on input "A" at bounding box center [331, 364] width 10 height 10
radio input "true"
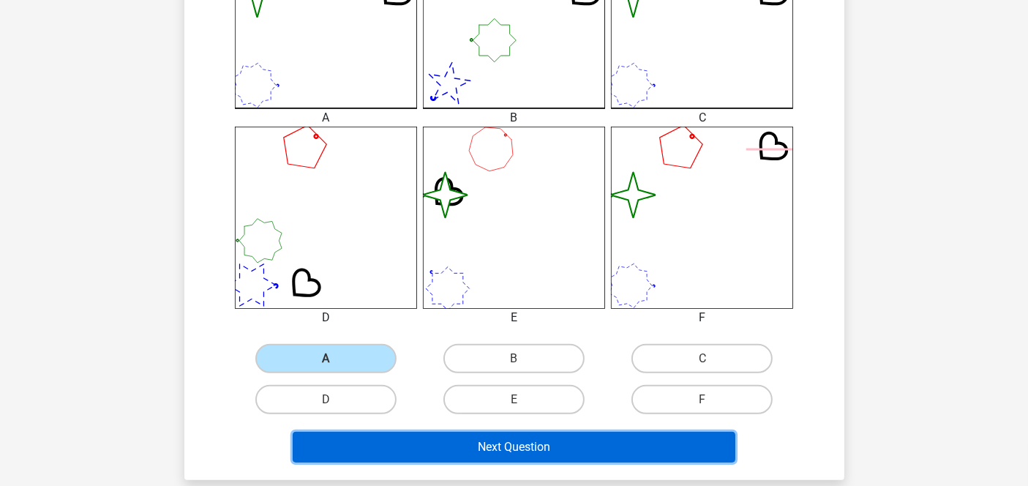
click at [471, 438] on button "Next Question" at bounding box center [514, 447] width 443 height 31
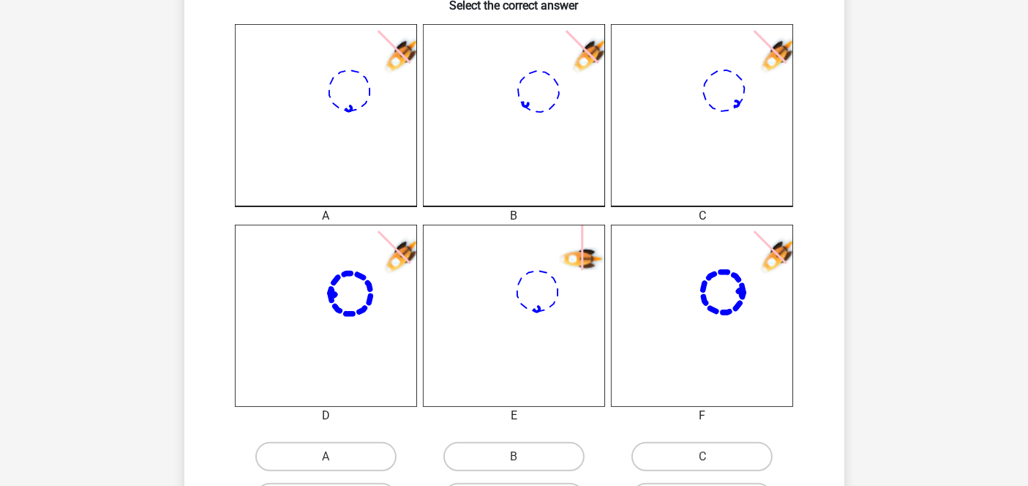
scroll to position [392, 0]
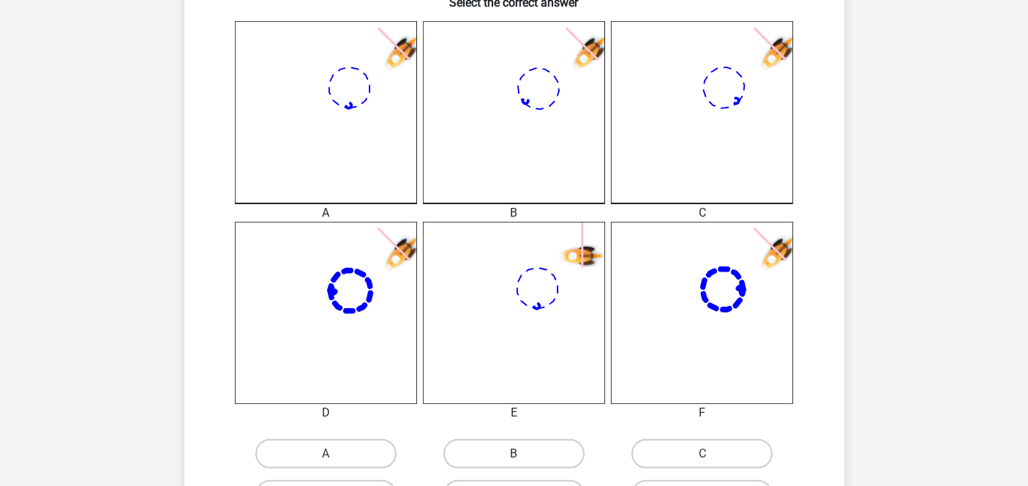
click at [509, 452] on label "B" at bounding box center [513, 453] width 141 height 29
click at [514, 454] on input "B" at bounding box center [519, 459] width 10 height 10
radio input "true"
click at [79, 246] on div "Go premium [GEOGRAPHIC_DATA] [EMAIL_ADDRESS][DOMAIN_NAME]" at bounding box center [514, 302] width 1028 height 1389
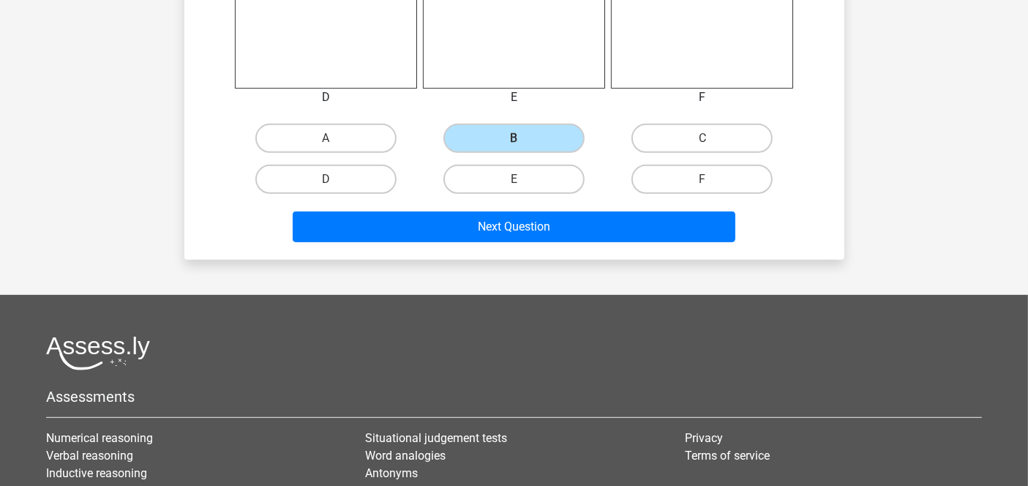
scroll to position [717, 0]
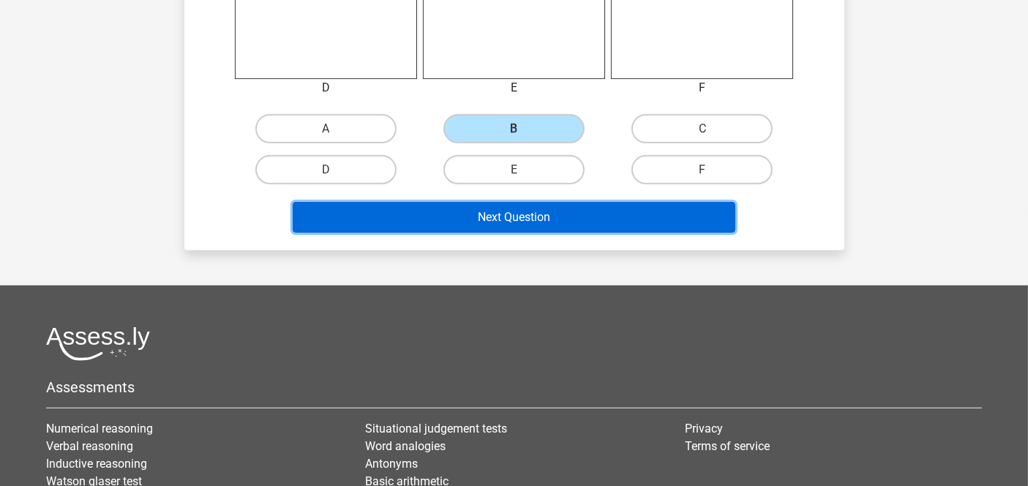
click at [510, 211] on button "Next Question" at bounding box center [514, 217] width 443 height 31
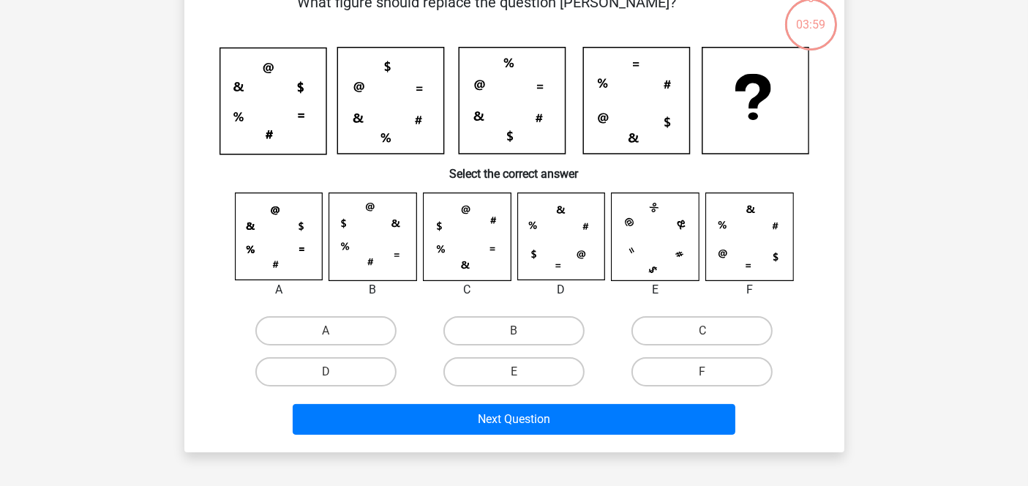
scroll to position [67, 0]
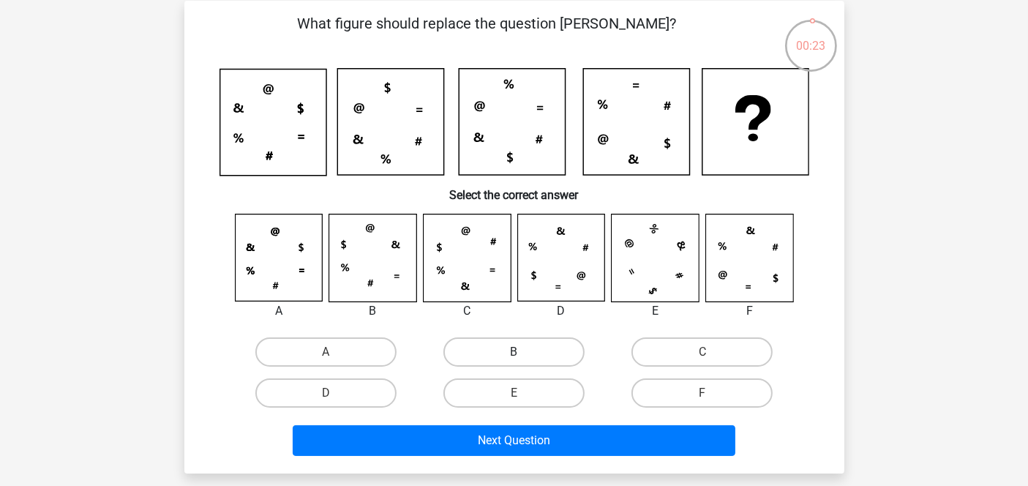
click at [519, 340] on label "B" at bounding box center [513, 351] width 141 height 29
click at [519, 352] on input "B" at bounding box center [519, 357] width 10 height 10
radio input "true"
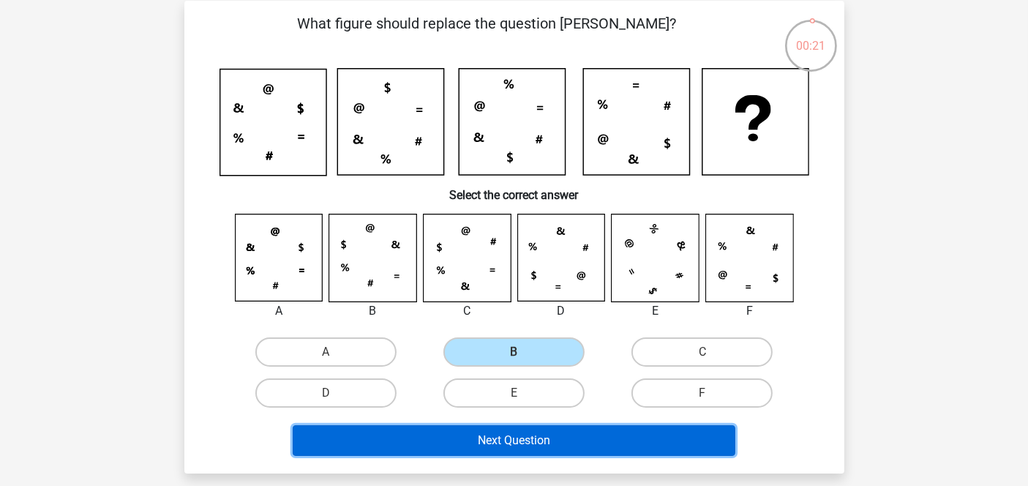
click at [533, 432] on button "Next Question" at bounding box center [514, 440] width 443 height 31
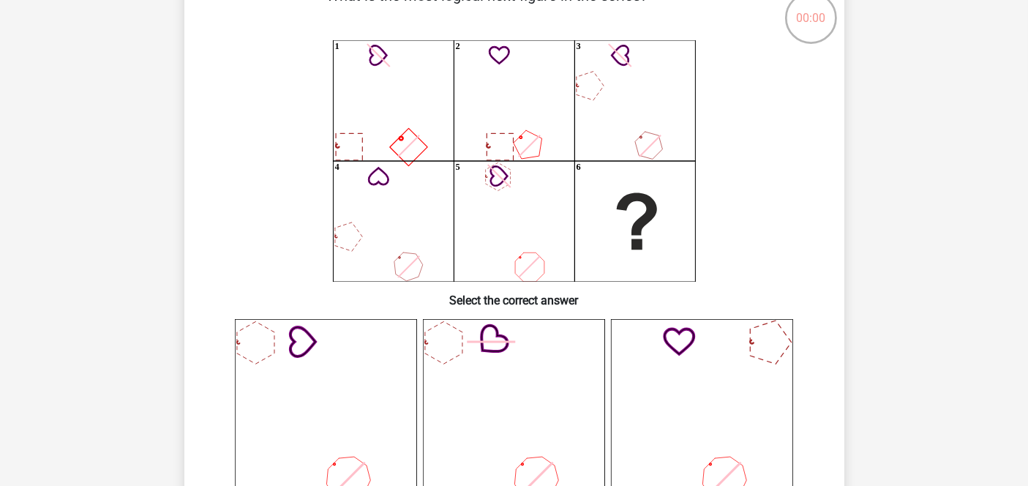
scroll to position [127, 0]
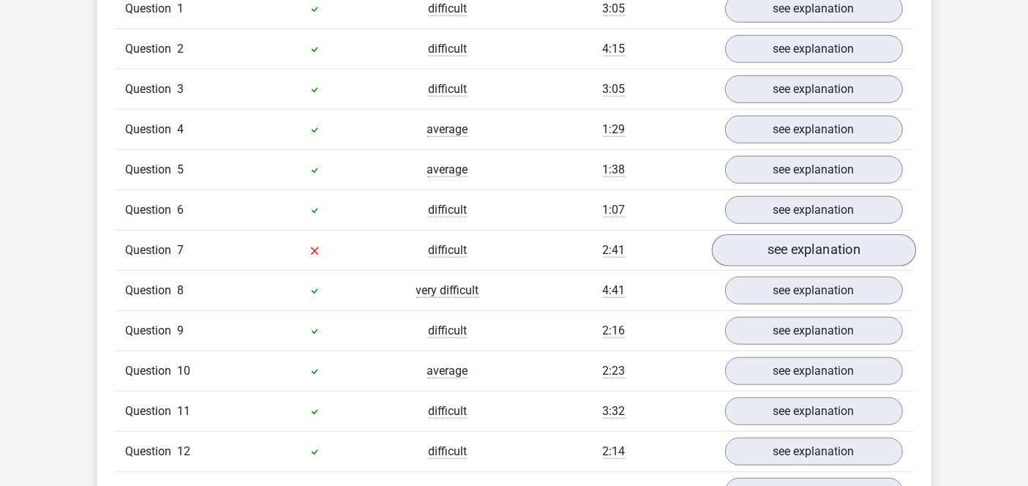
scroll to position [1275, 0]
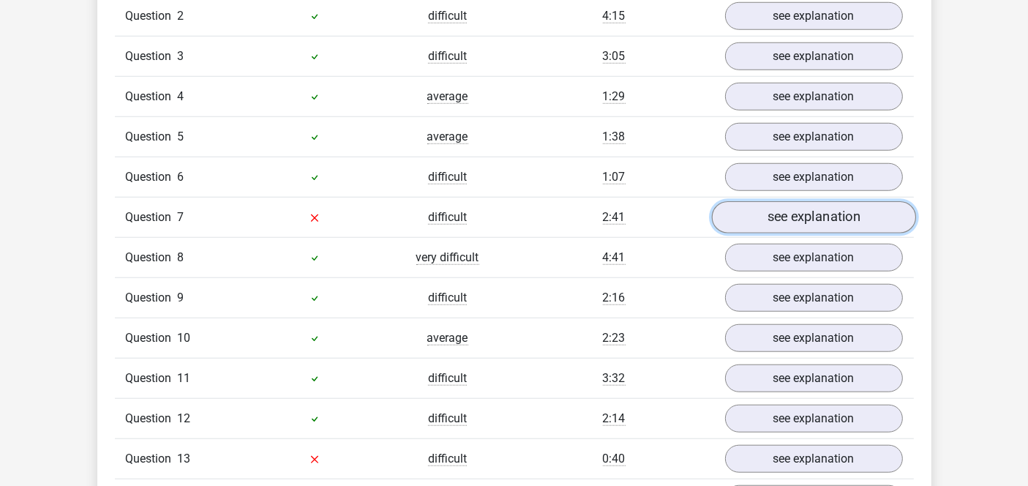
click at [818, 211] on link "see explanation" at bounding box center [813, 217] width 204 height 32
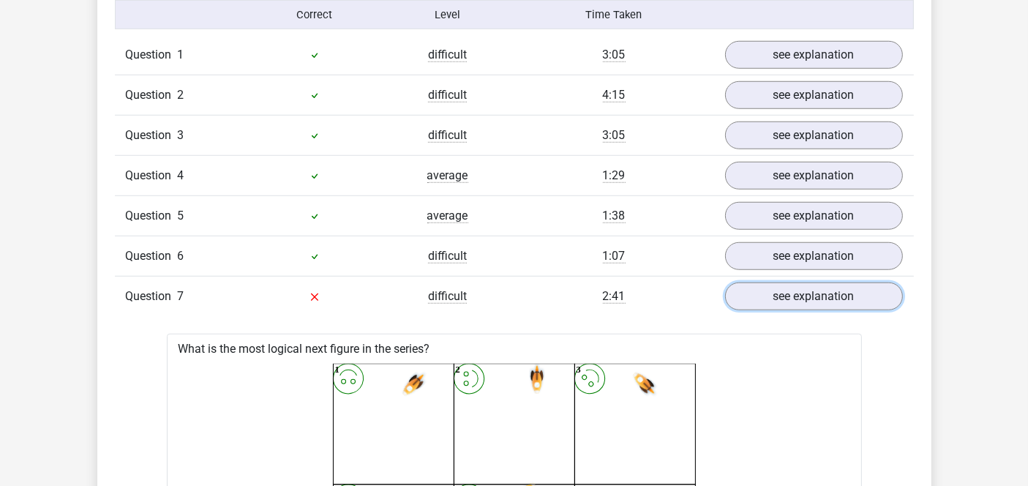
scroll to position [1112, 0]
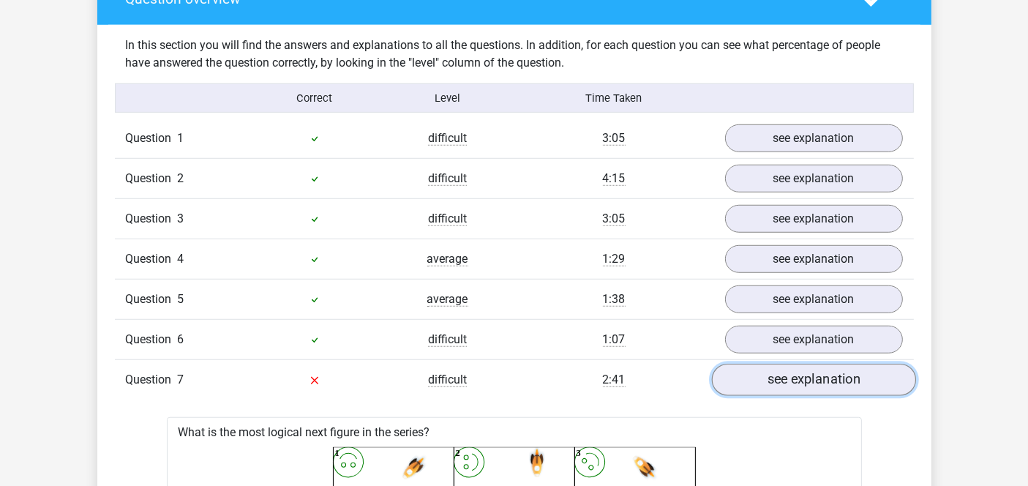
click at [778, 377] on link "see explanation" at bounding box center [813, 380] width 204 height 32
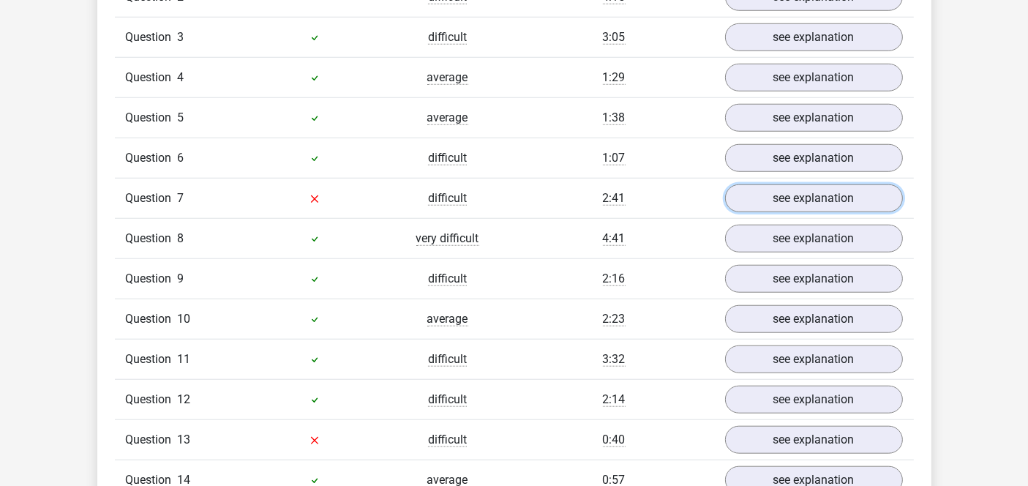
scroll to position [1307, 0]
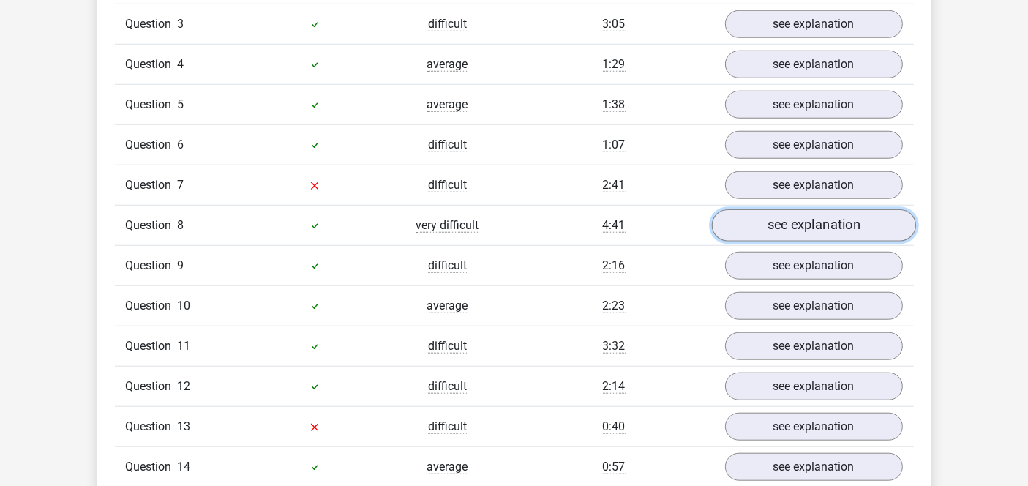
click at [776, 222] on link "see explanation" at bounding box center [813, 225] width 204 height 32
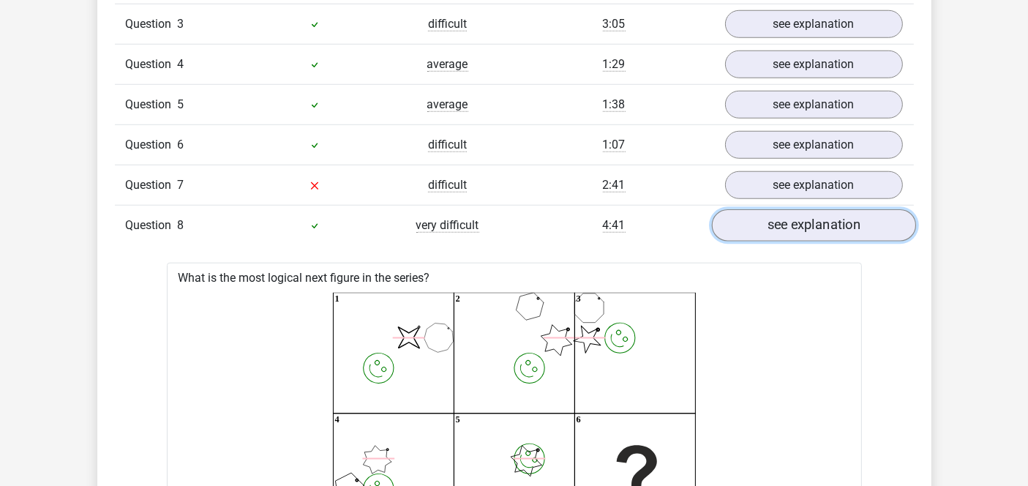
click at [776, 222] on link "see explanation" at bounding box center [813, 225] width 204 height 32
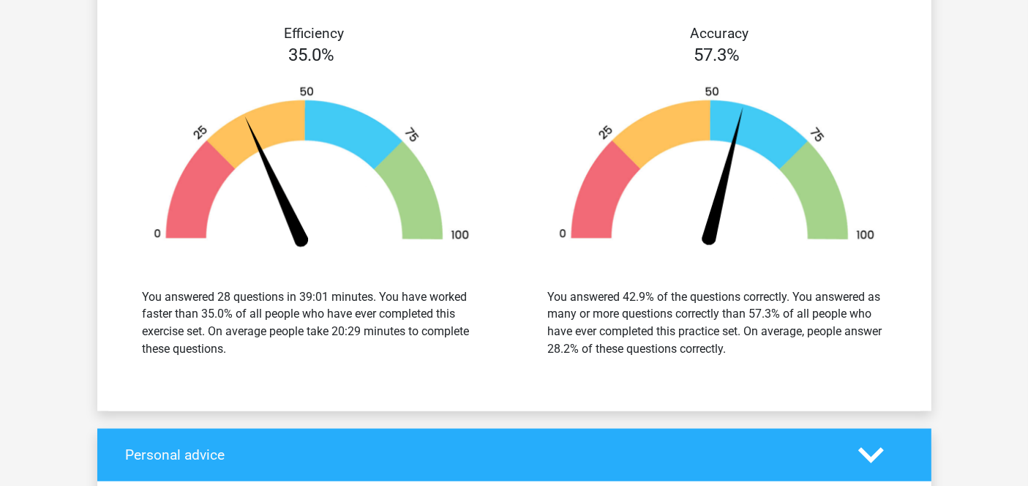
scroll to position [2892, 0]
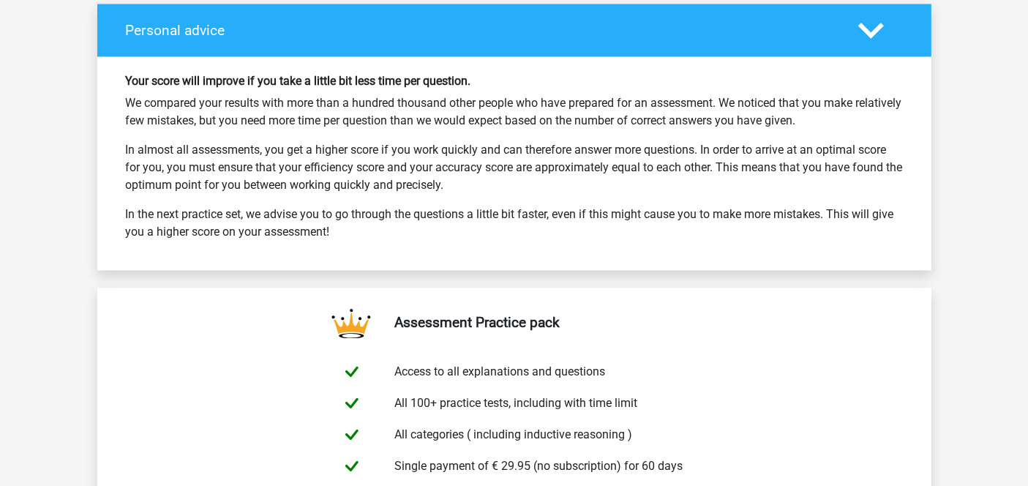
click at [866, 18] on icon at bounding box center [871, 31] width 26 height 26
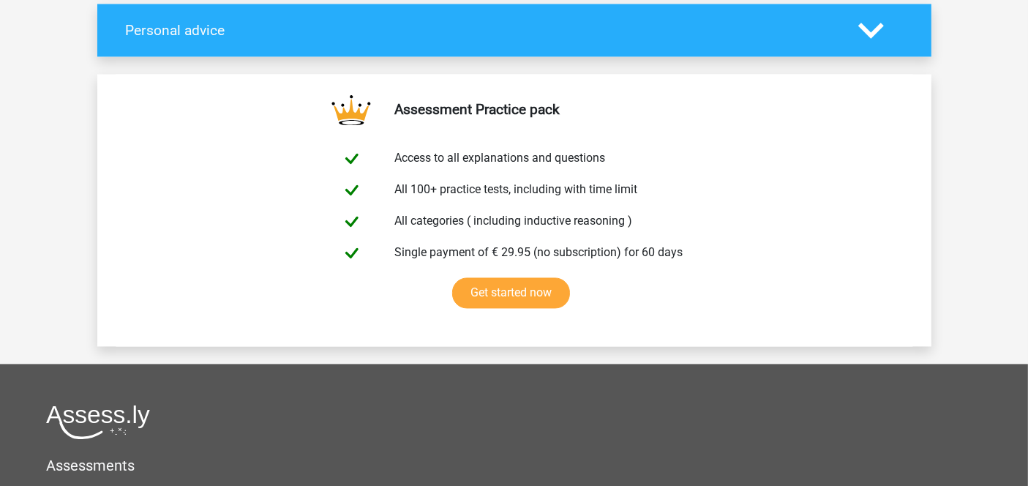
click at [866, 18] on icon at bounding box center [871, 31] width 26 height 26
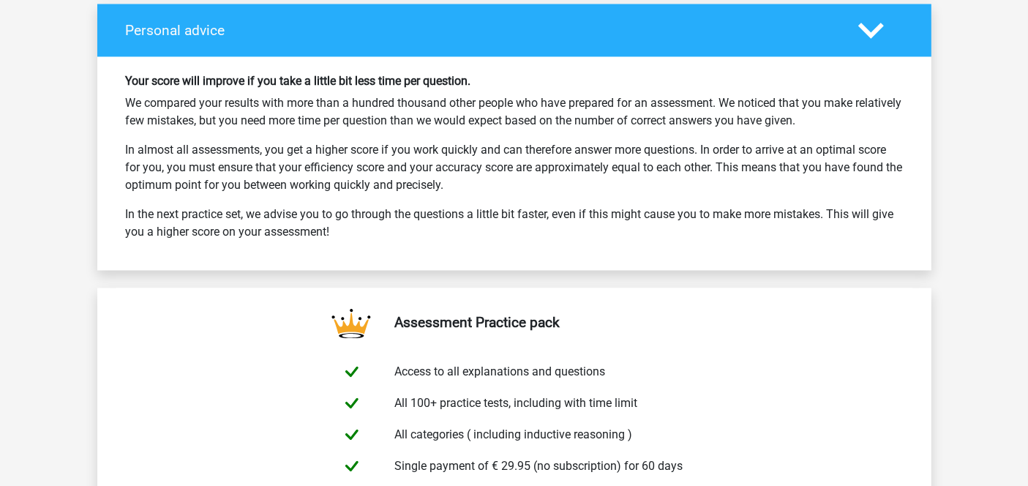
click at [875, 23] on polygon at bounding box center [871, 31] width 26 height 16
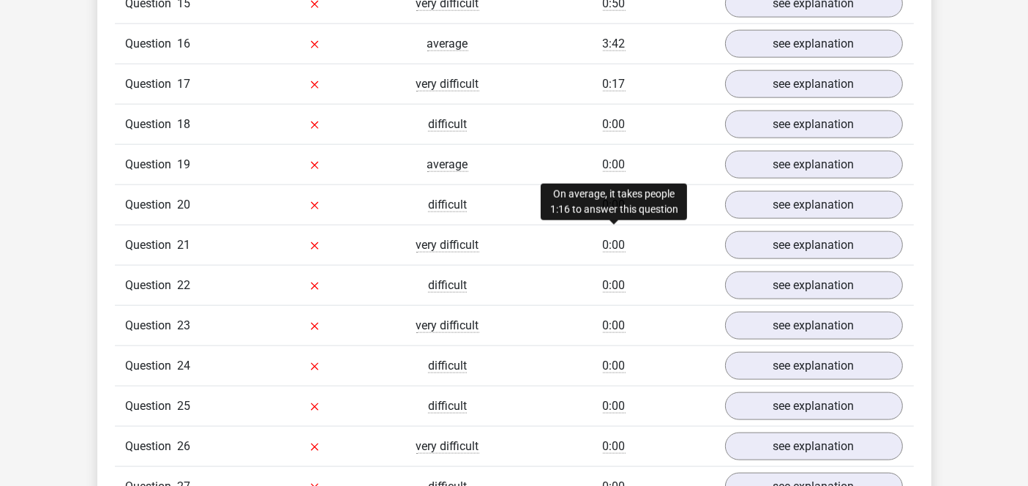
scroll to position [1815, 0]
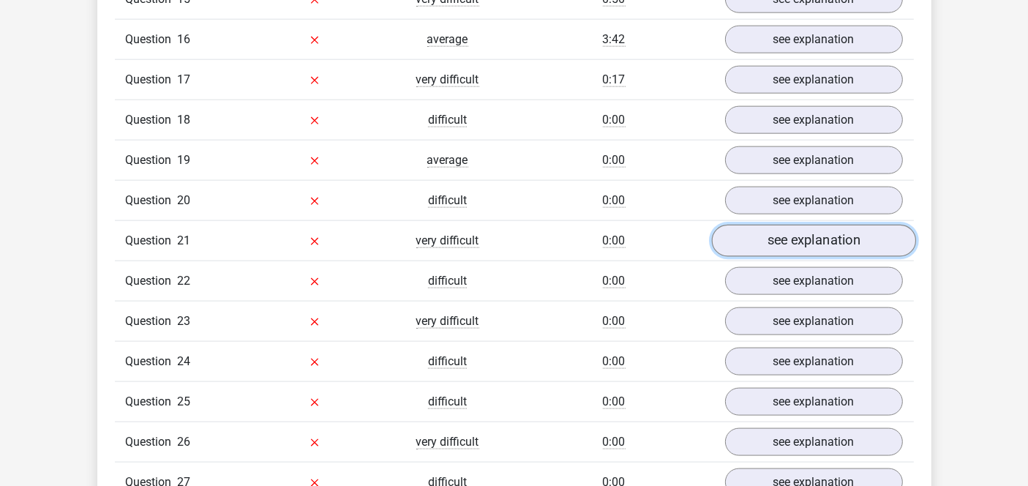
click at [804, 237] on link "see explanation" at bounding box center [813, 241] width 204 height 32
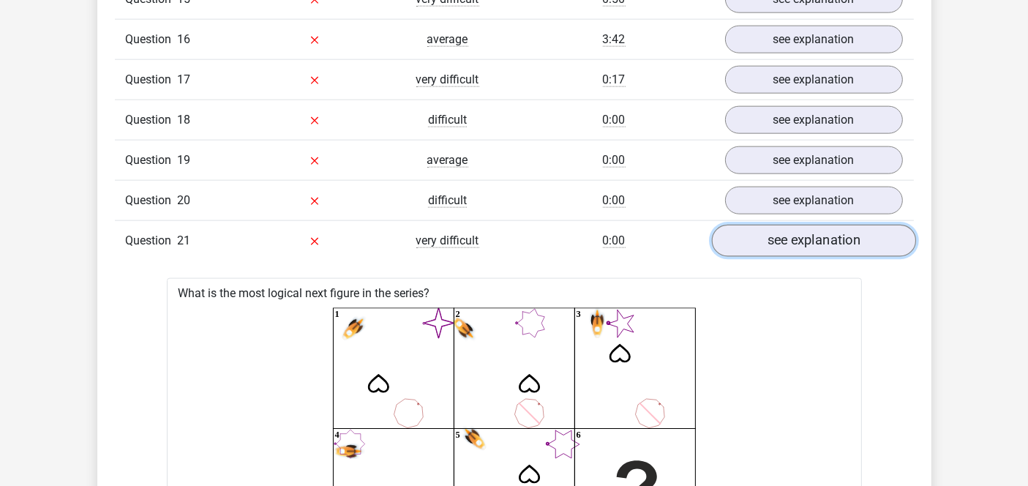
click at [804, 237] on link "see explanation" at bounding box center [813, 241] width 204 height 32
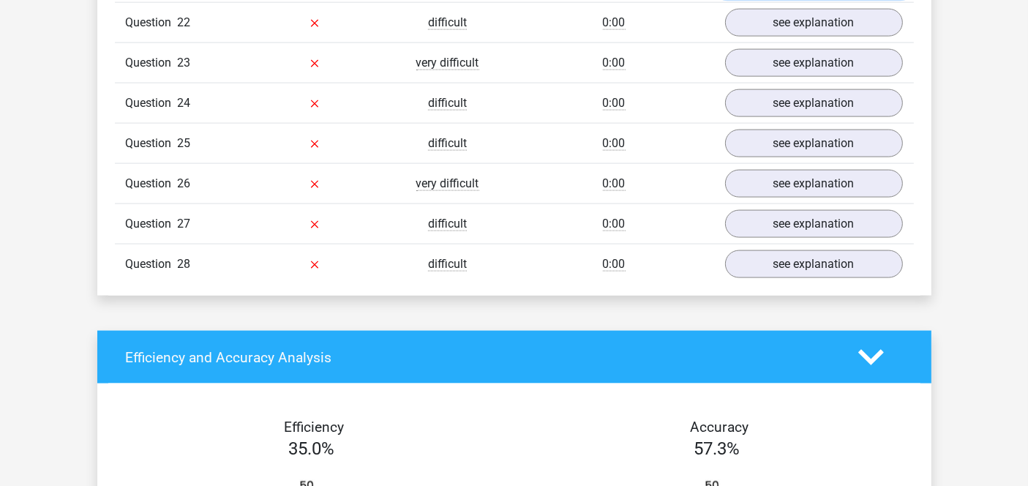
scroll to position [2074, 0]
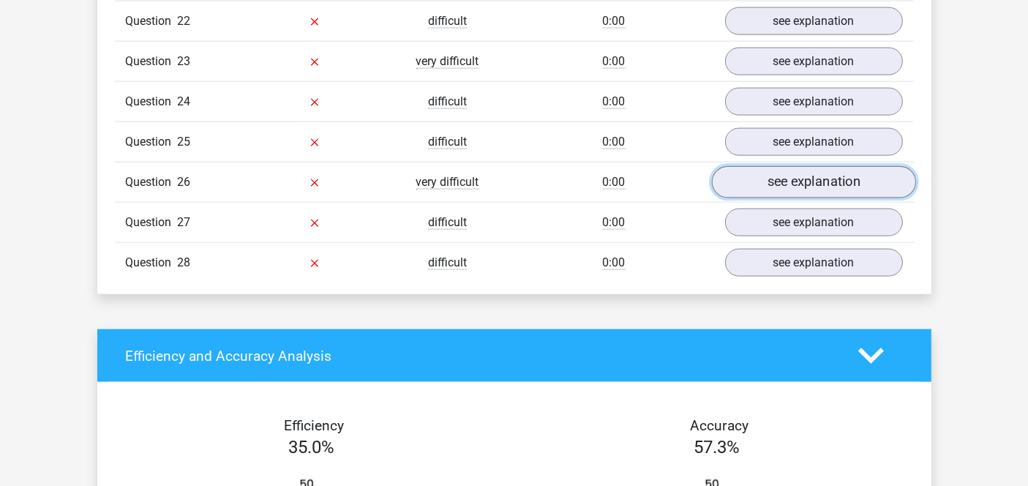
click at [784, 170] on link "see explanation" at bounding box center [813, 182] width 204 height 32
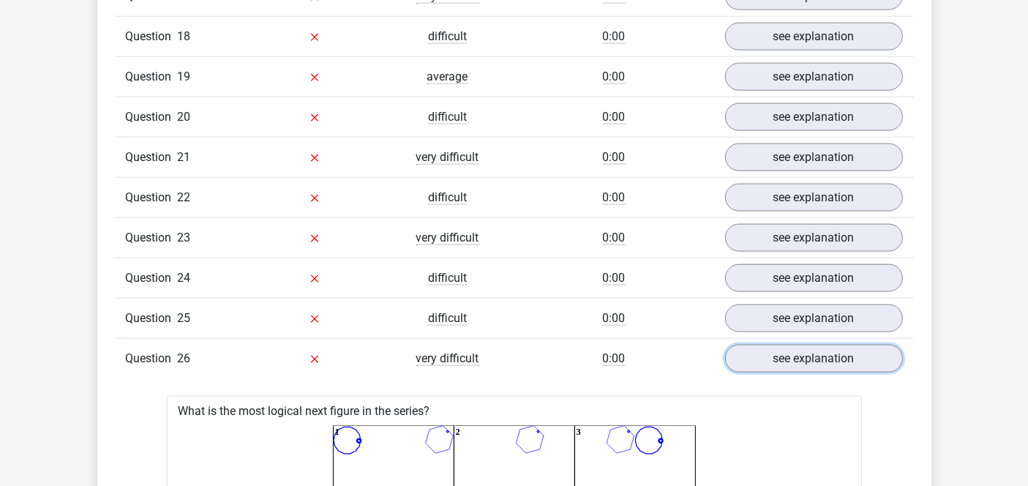
scroll to position [1879, 0]
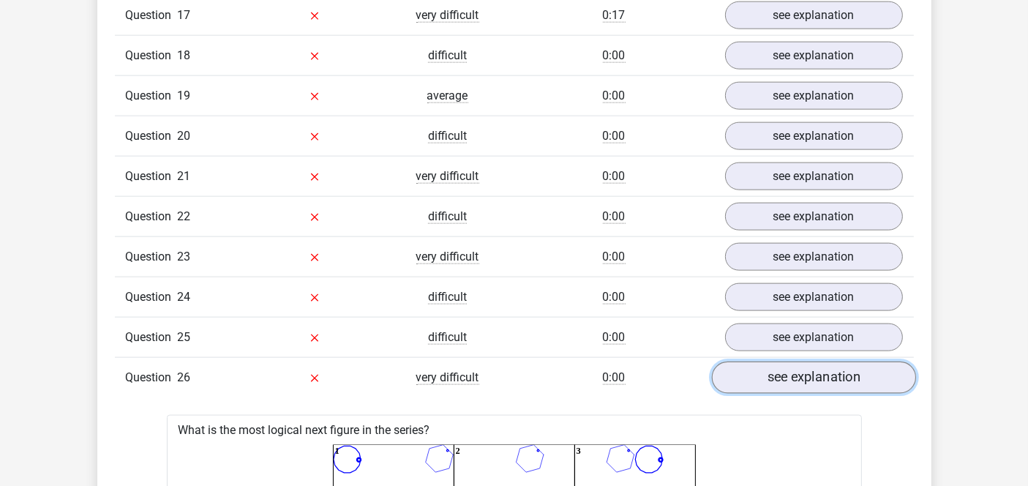
click at [811, 370] on link "see explanation" at bounding box center [813, 377] width 204 height 32
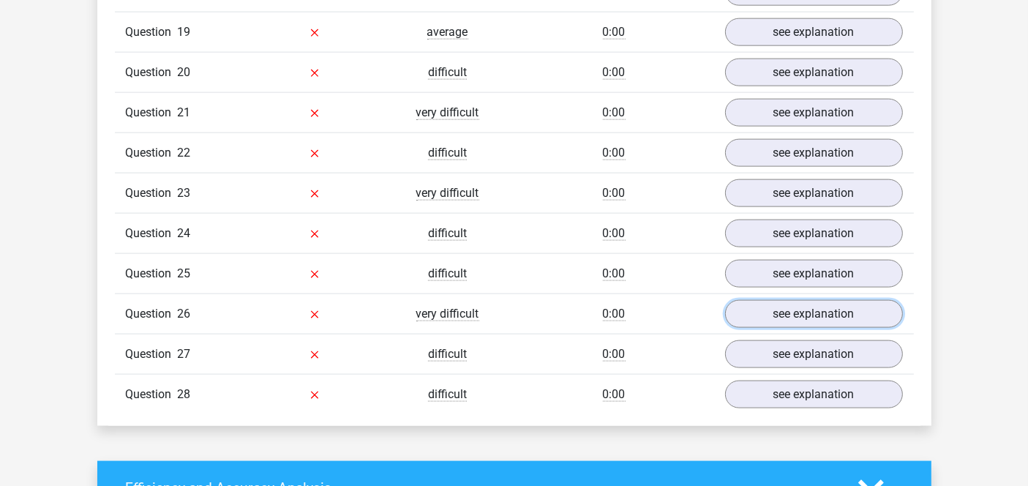
scroll to position [1944, 0]
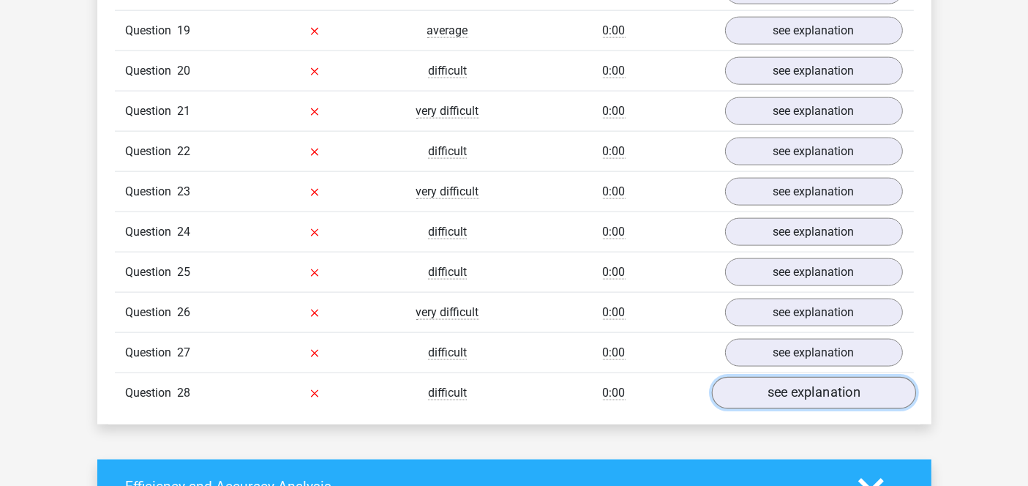
click at [794, 380] on link "see explanation" at bounding box center [813, 393] width 204 height 32
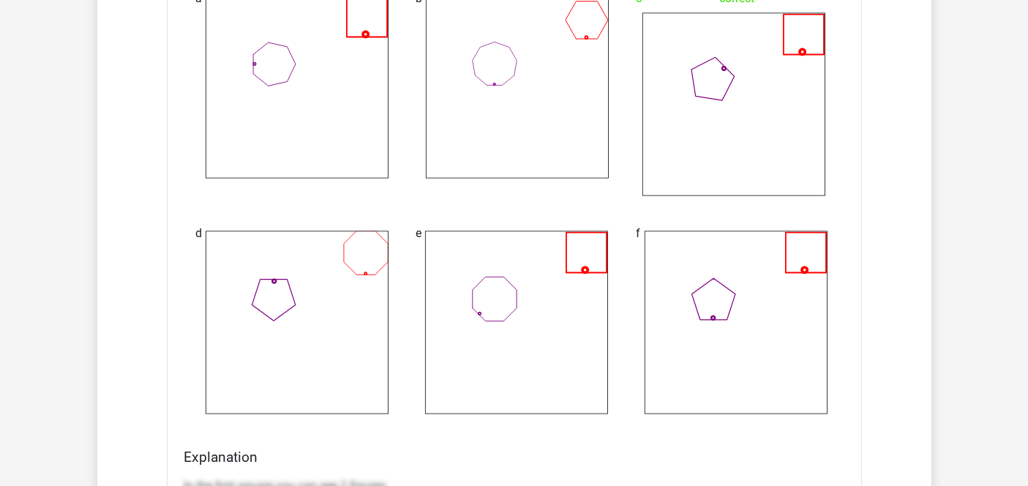
scroll to position [2693, 0]
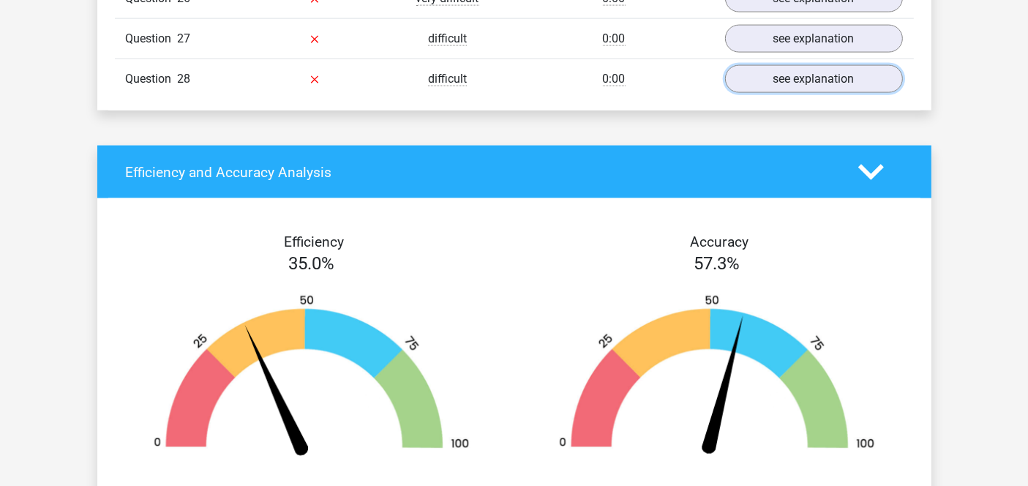
scroll to position [2220, 0]
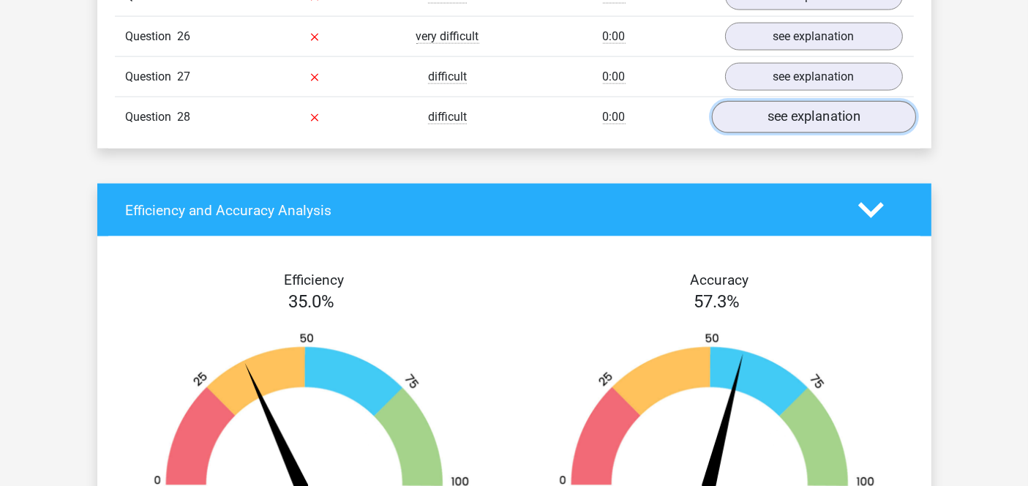
click at [770, 101] on link "see explanation" at bounding box center [813, 117] width 204 height 32
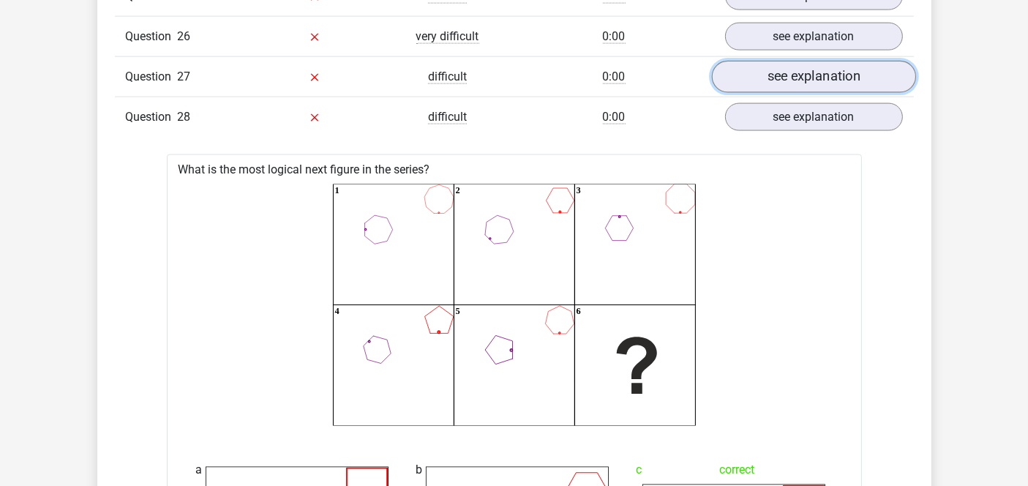
click at [784, 67] on link "see explanation" at bounding box center [813, 77] width 204 height 32
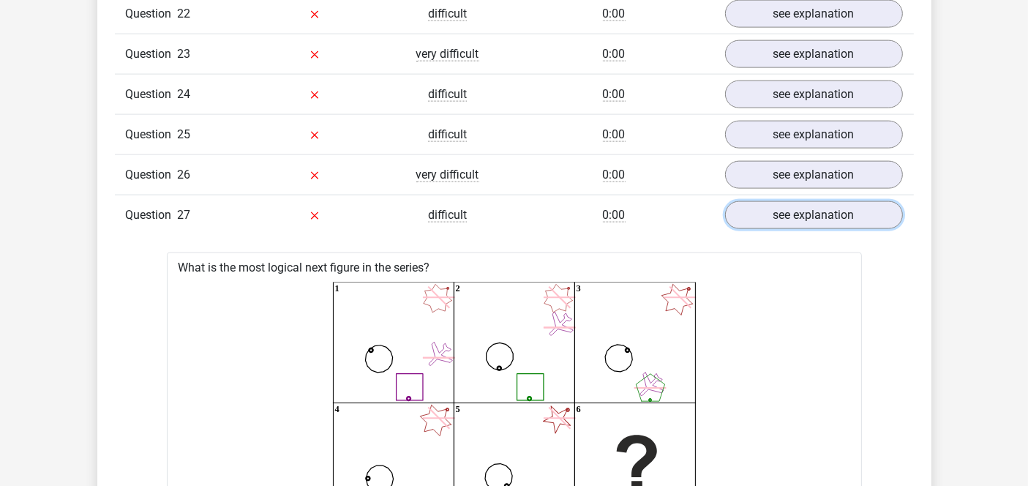
scroll to position [2057, 0]
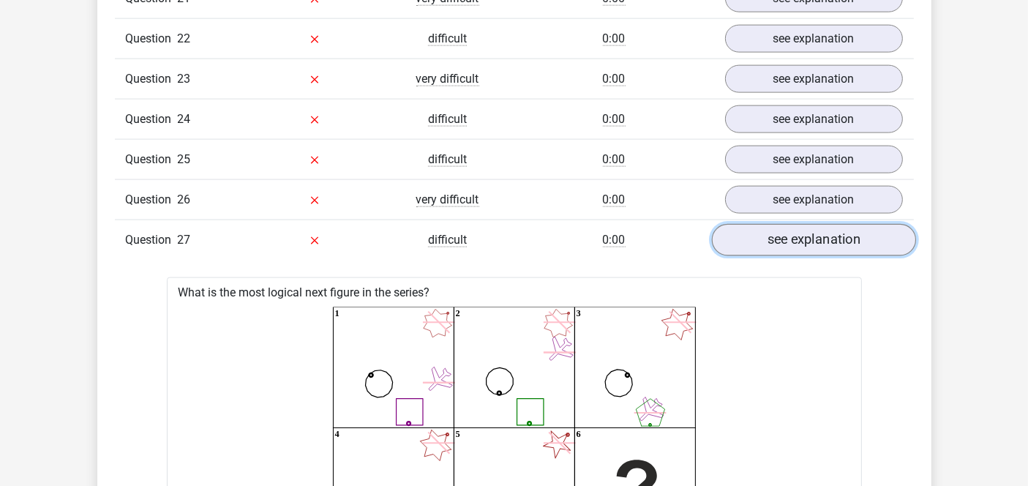
click at [831, 225] on link "see explanation" at bounding box center [813, 240] width 204 height 32
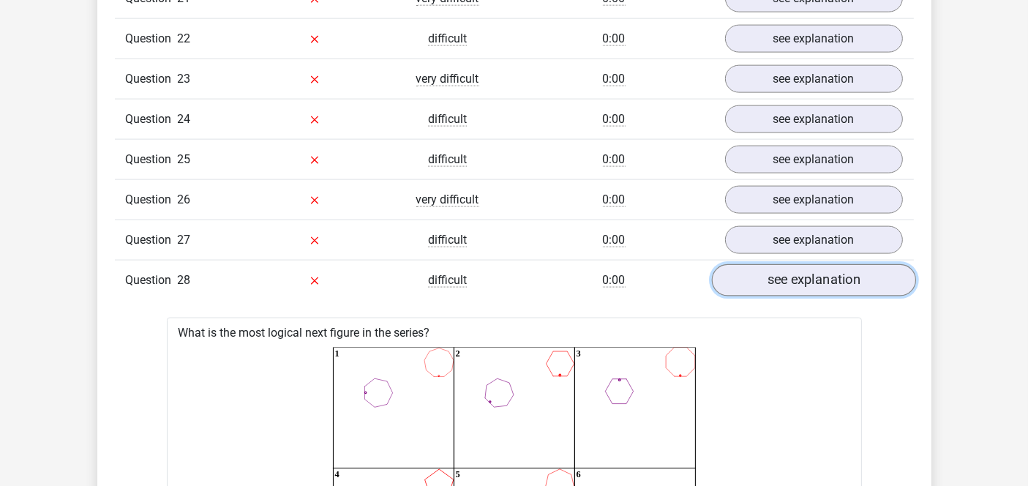
click at [820, 264] on link "see explanation" at bounding box center [813, 280] width 204 height 32
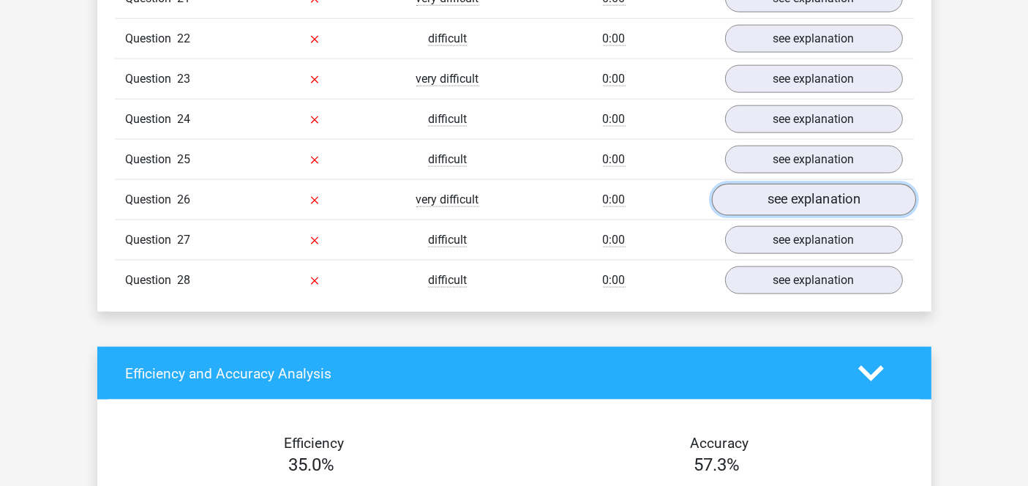
click at [813, 184] on link "see explanation" at bounding box center [813, 200] width 204 height 32
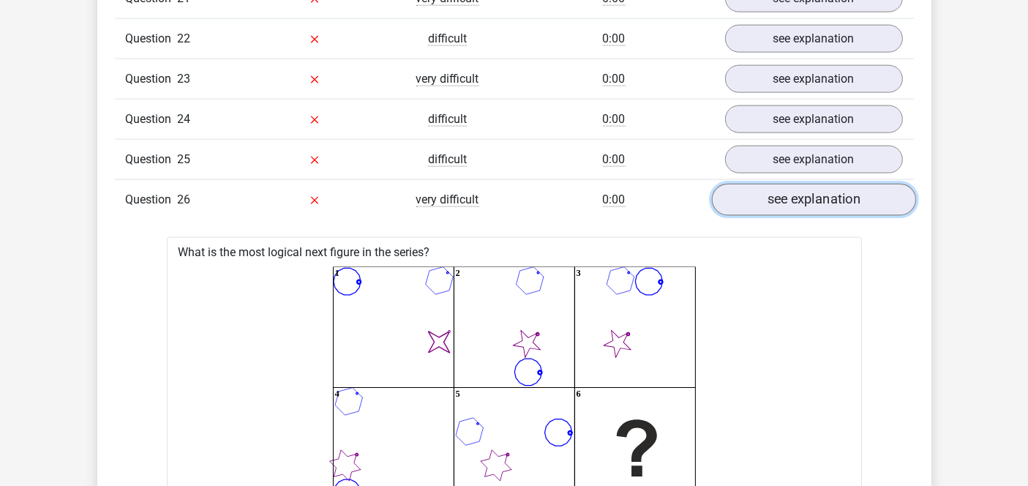
click at [813, 184] on link "see explanation" at bounding box center [813, 200] width 204 height 32
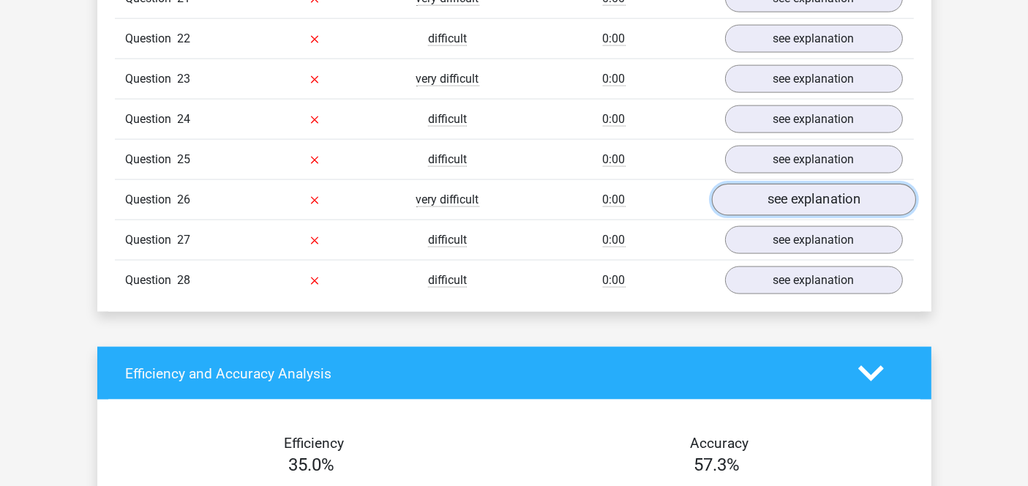
click at [813, 184] on link "see explanation" at bounding box center [813, 200] width 204 height 32
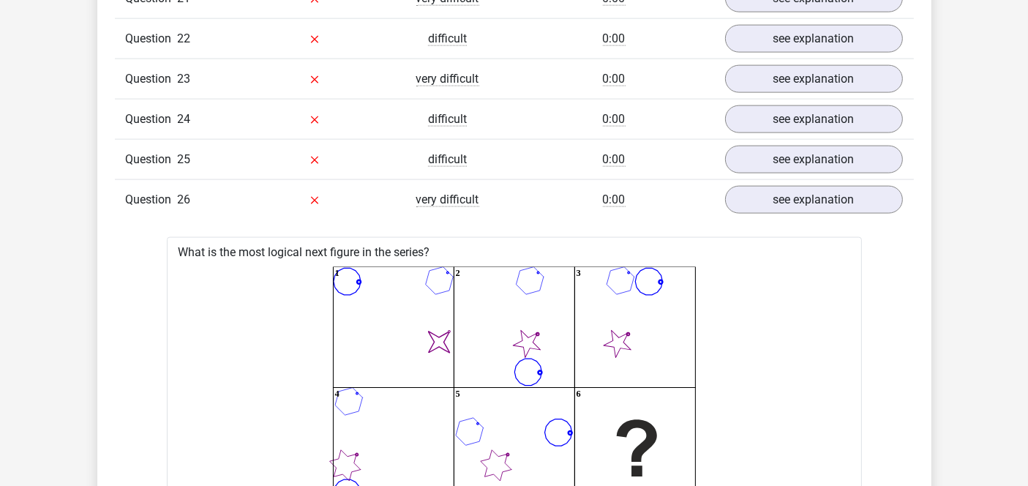
click at [44, 312] on div "Go premium [GEOGRAPHIC_DATA] [EMAIL_ADDRESS][DOMAIN_NAME]" at bounding box center [514, 429] width 1028 height 4972
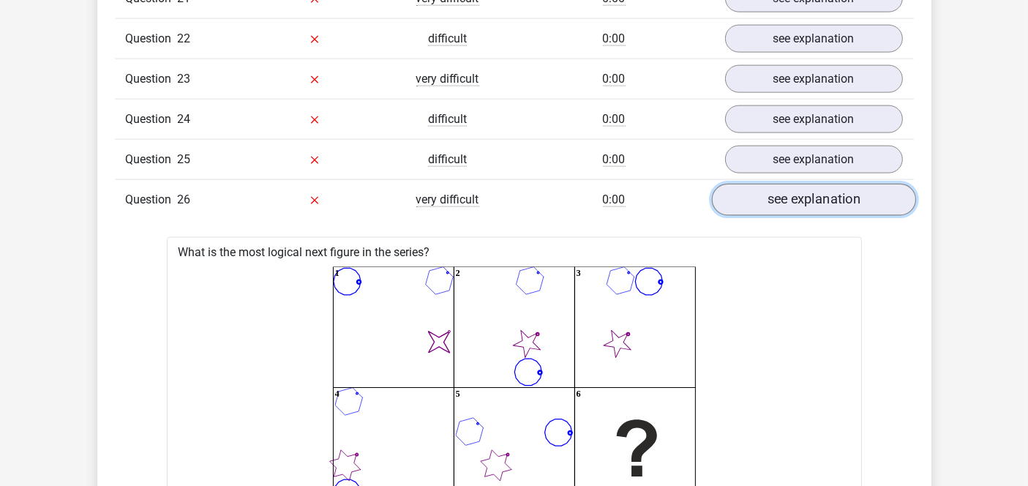
click at [823, 184] on link "see explanation" at bounding box center [813, 200] width 204 height 32
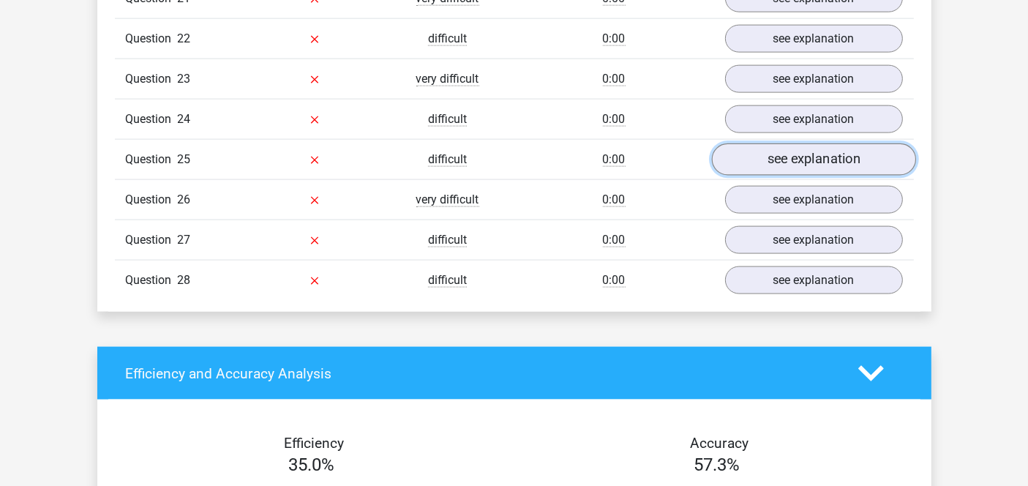
click at [820, 143] on link "see explanation" at bounding box center [813, 159] width 204 height 32
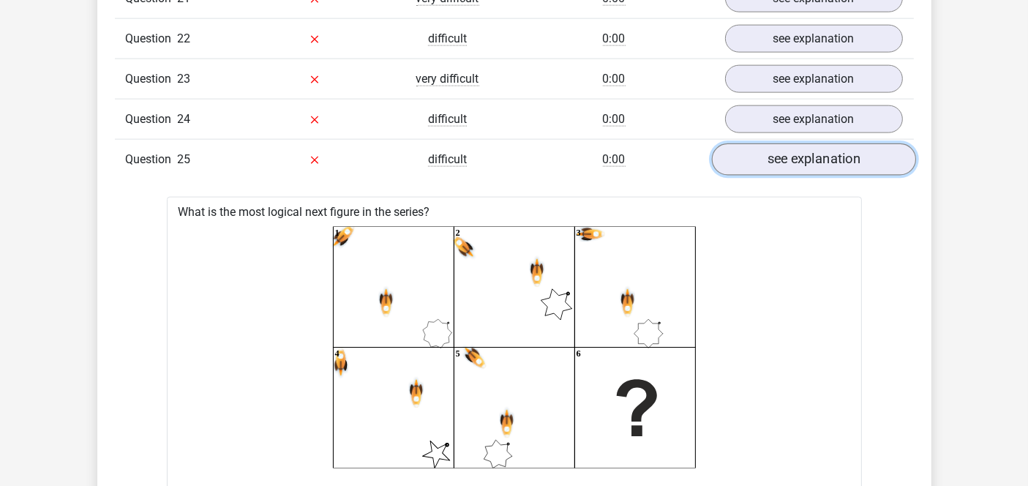
click at [820, 143] on link "see explanation" at bounding box center [813, 159] width 204 height 32
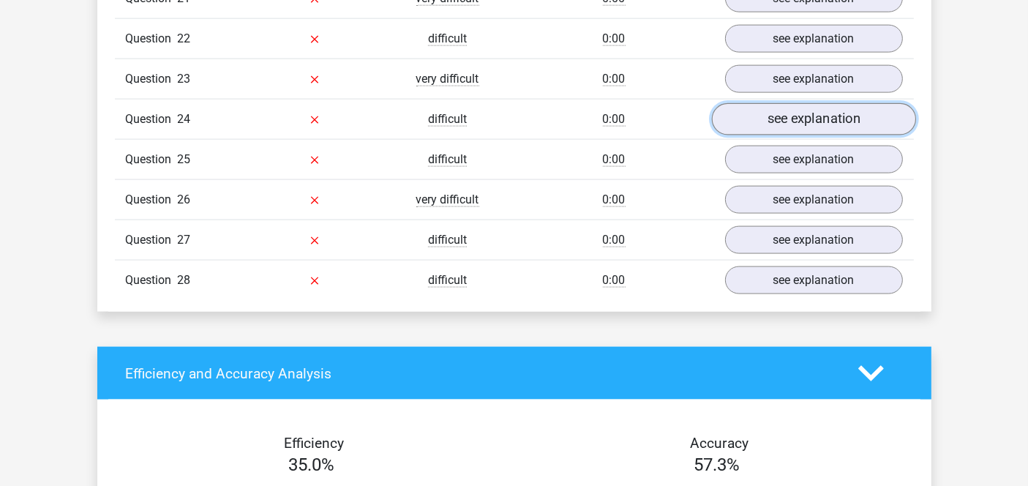
click at [819, 103] on link "see explanation" at bounding box center [813, 119] width 204 height 32
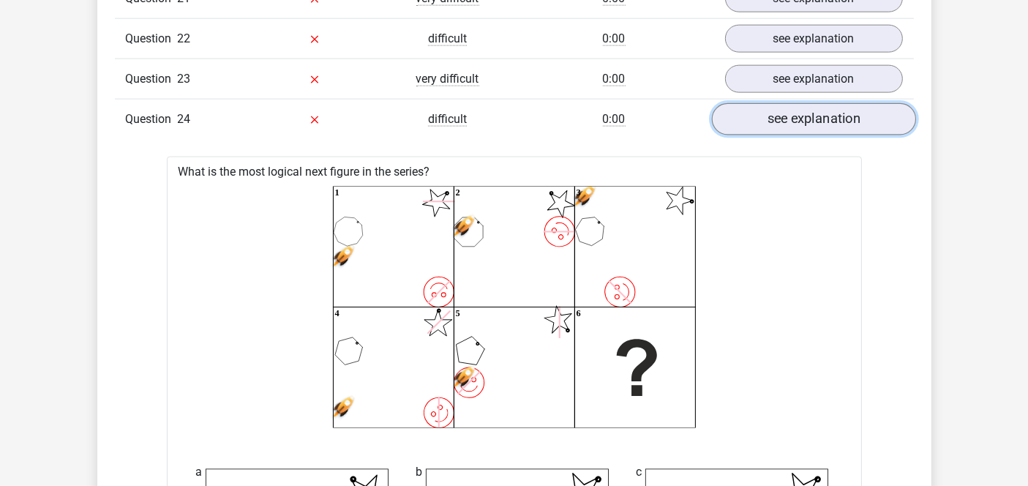
click at [819, 103] on link "see explanation" at bounding box center [813, 119] width 204 height 32
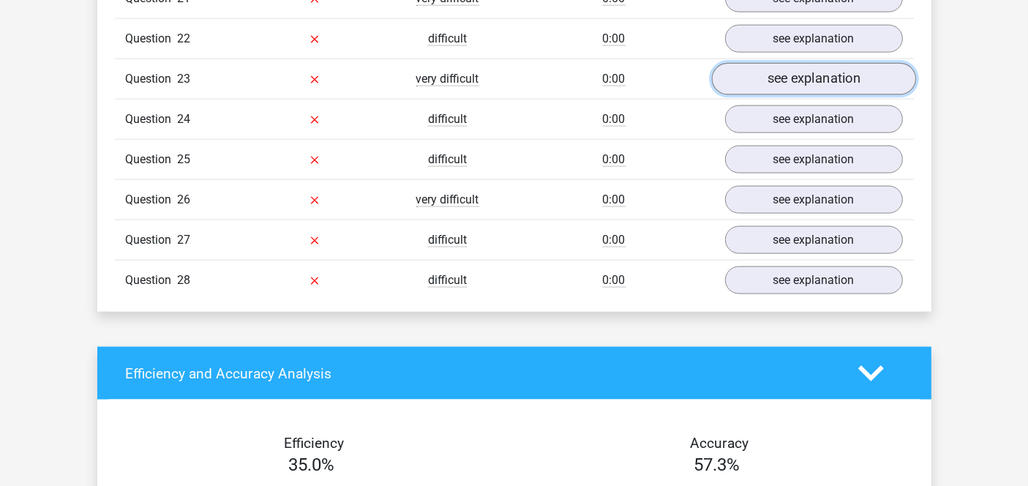
click at [794, 69] on link "see explanation" at bounding box center [813, 79] width 204 height 32
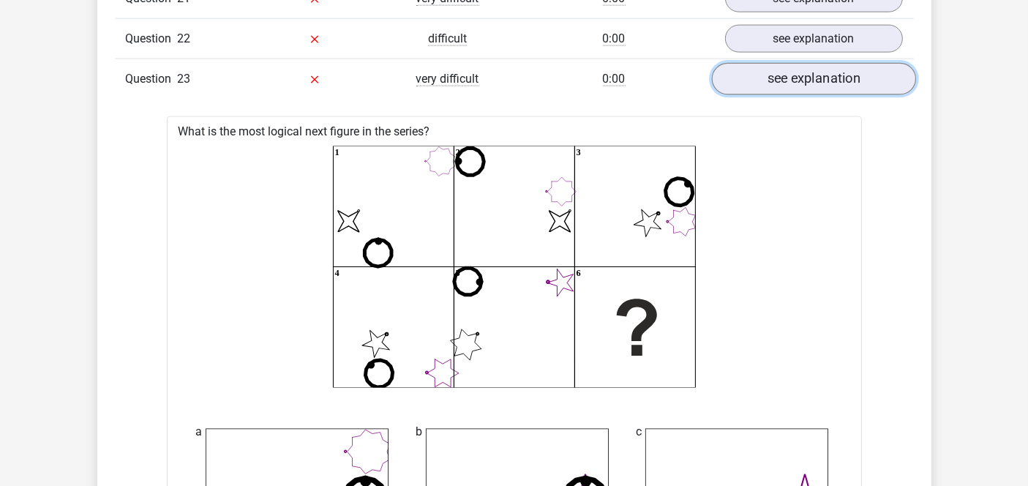
click at [794, 69] on link "see explanation" at bounding box center [813, 79] width 204 height 32
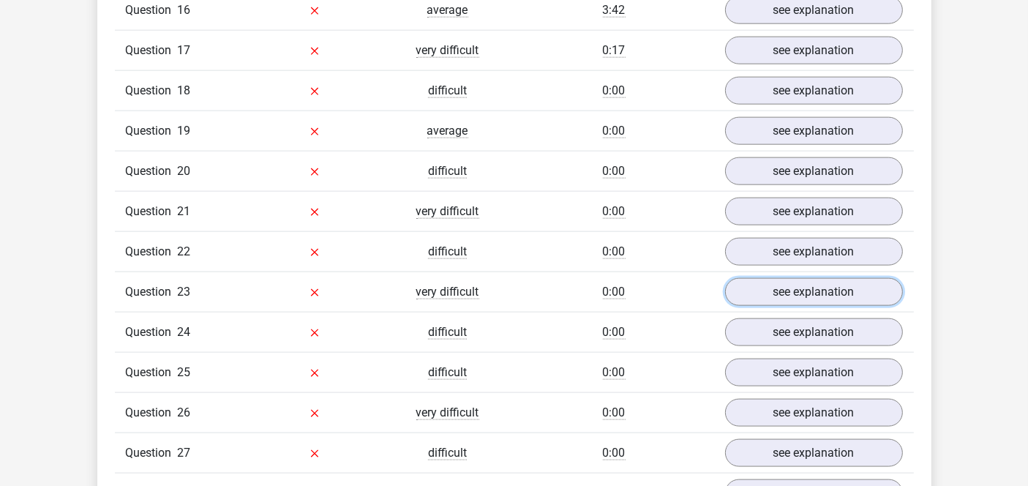
scroll to position [1829, 0]
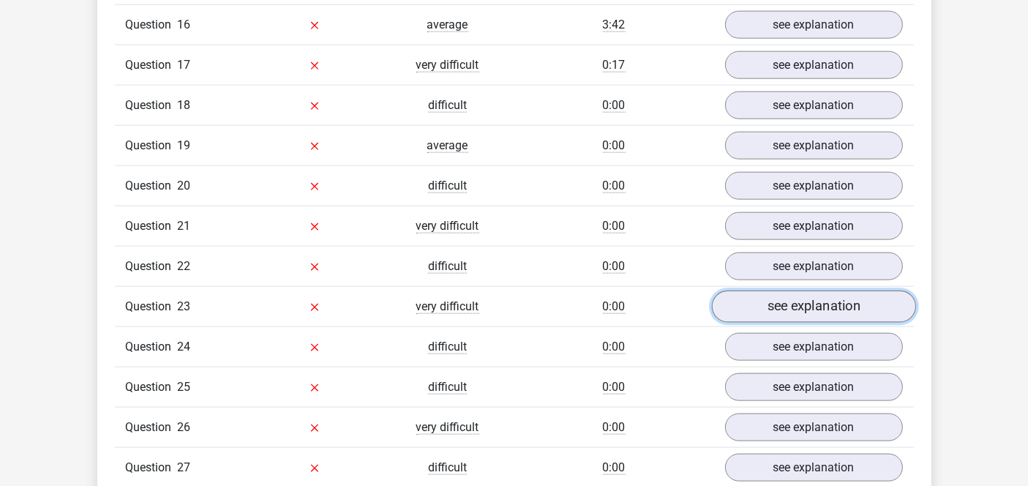
click at [808, 291] on link "see explanation" at bounding box center [813, 306] width 204 height 32
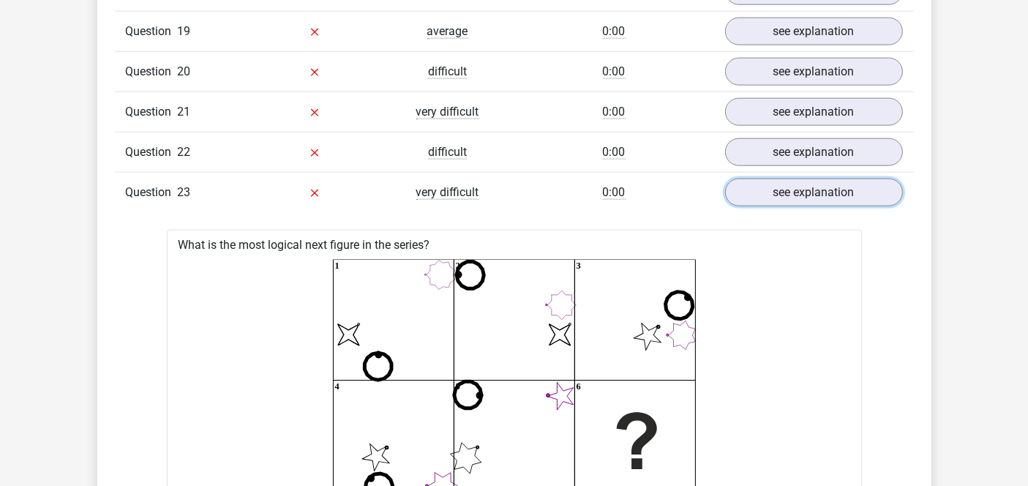
scroll to position [1937, 0]
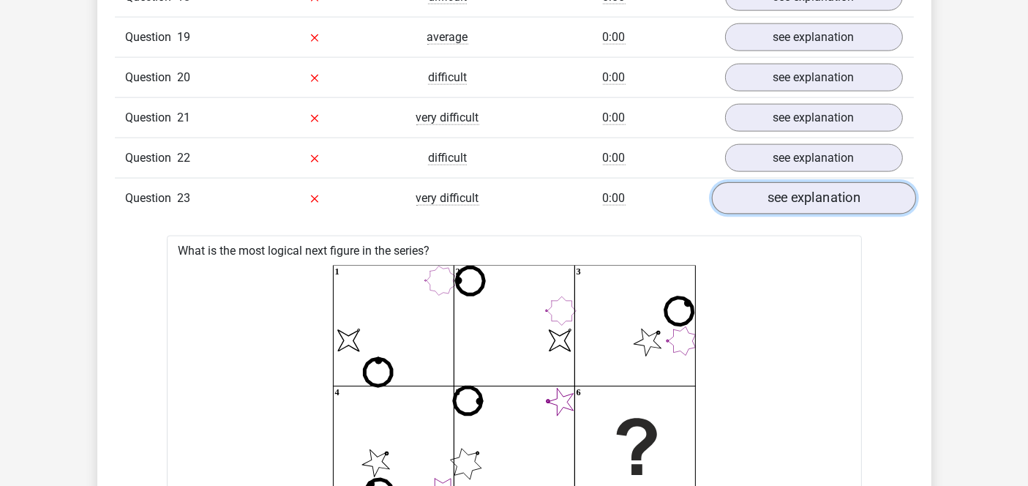
click at [847, 191] on link "see explanation" at bounding box center [813, 198] width 204 height 32
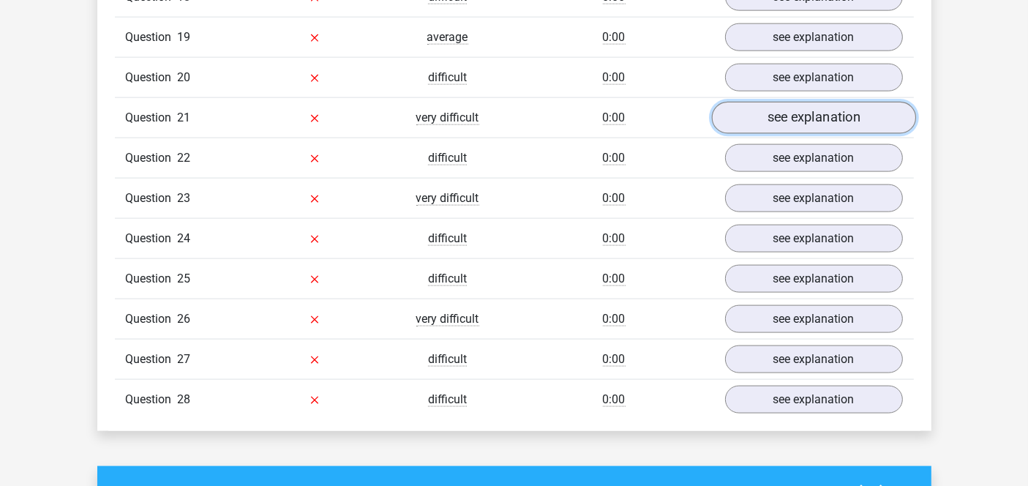
click at [762, 102] on link "see explanation" at bounding box center [813, 118] width 204 height 32
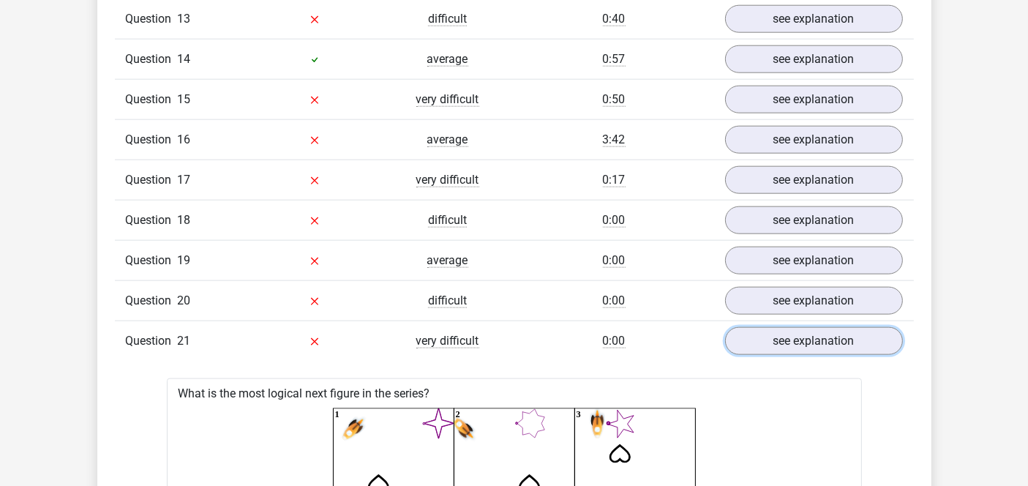
scroll to position [1710, 0]
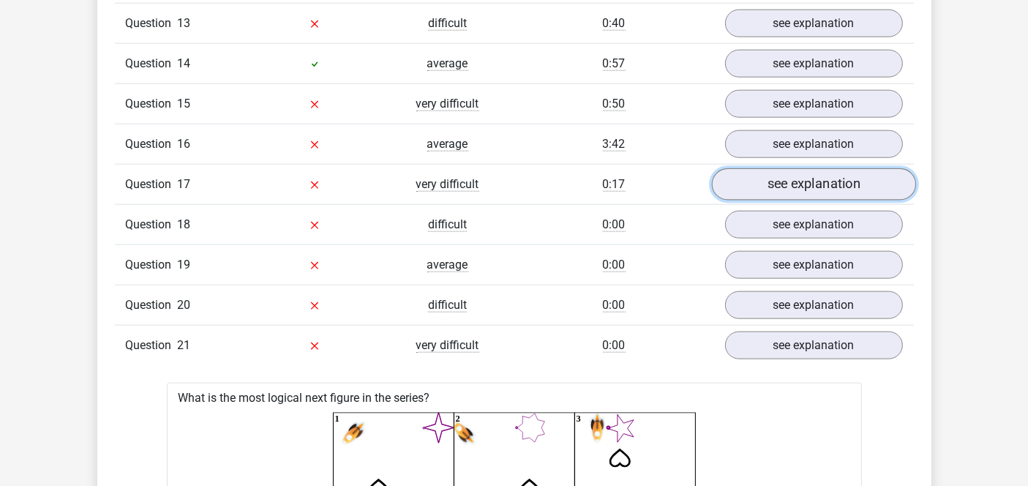
click at [826, 172] on link "see explanation" at bounding box center [813, 184] width 204 height 32
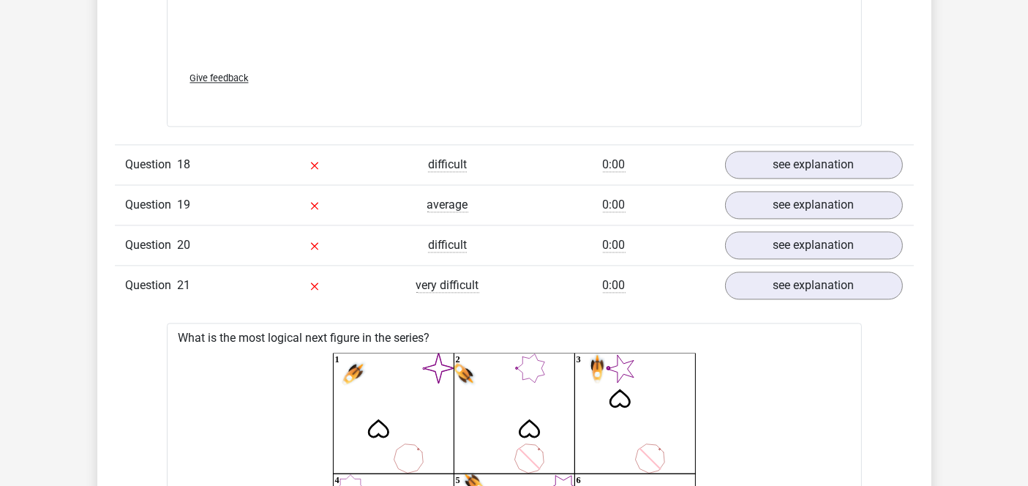
scroll to position [3108, 0]
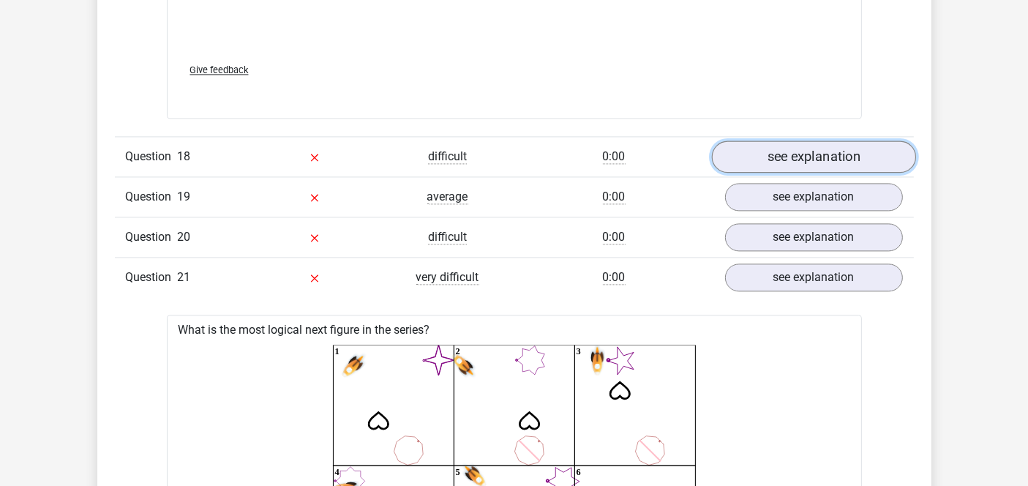
click at [773, 143] on link "see explanation" at bounding box center [813, 157] width 204 height 32
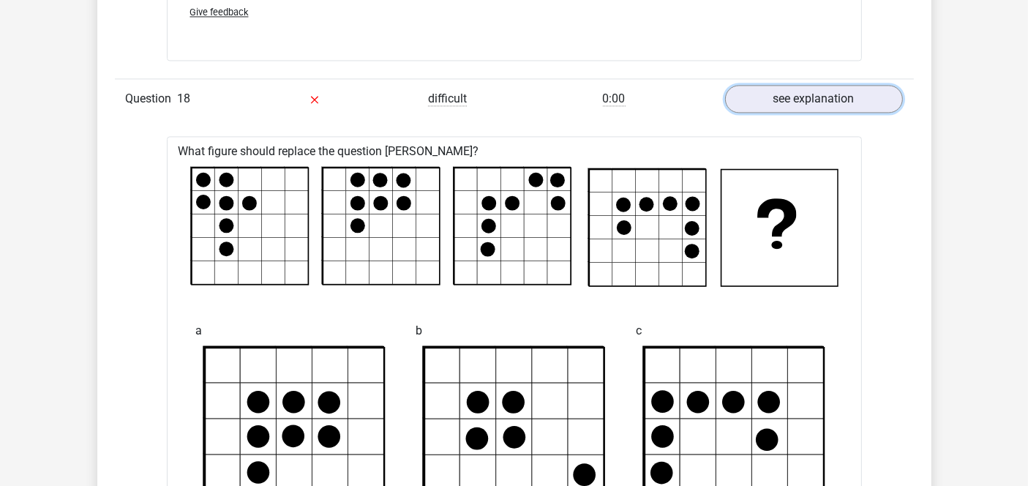
scroll to position [3141, 0]
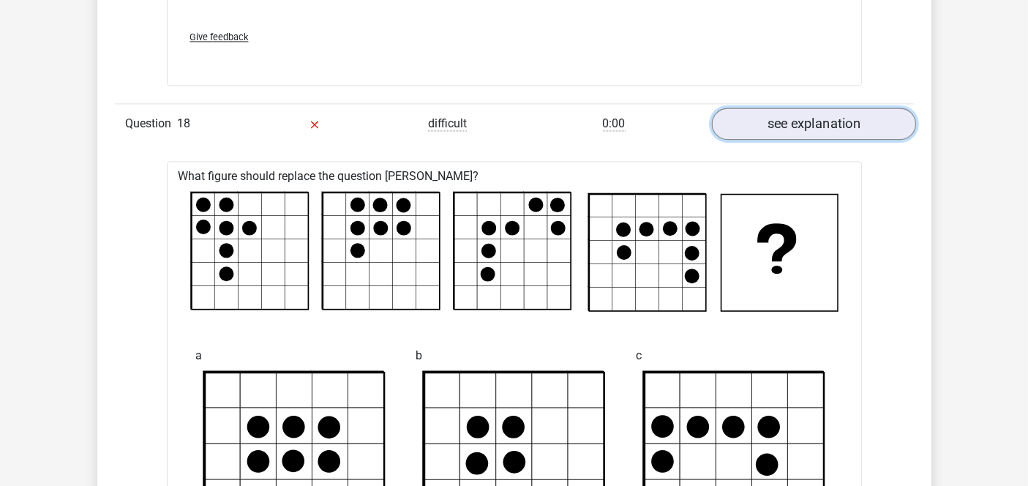
click at [800, 110] on link "see explanation" at bounding box center [813, 124] width 204 height 32
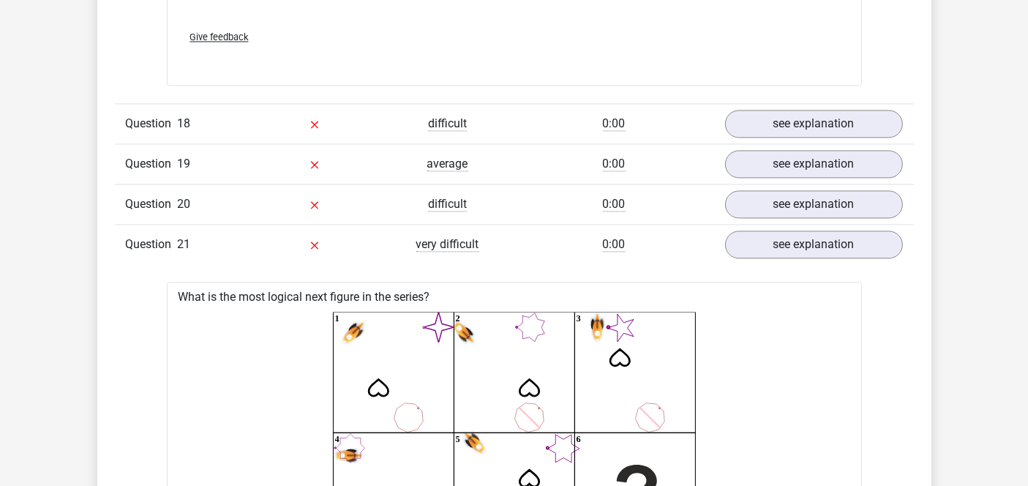
click at [0, 296] on div "Go premium [GEOGRAPHIC_DATA] [EMAIL_ADDRESS][DOMAIN_NAME]" at bounding box center [514, 10] width 1028 height 6302
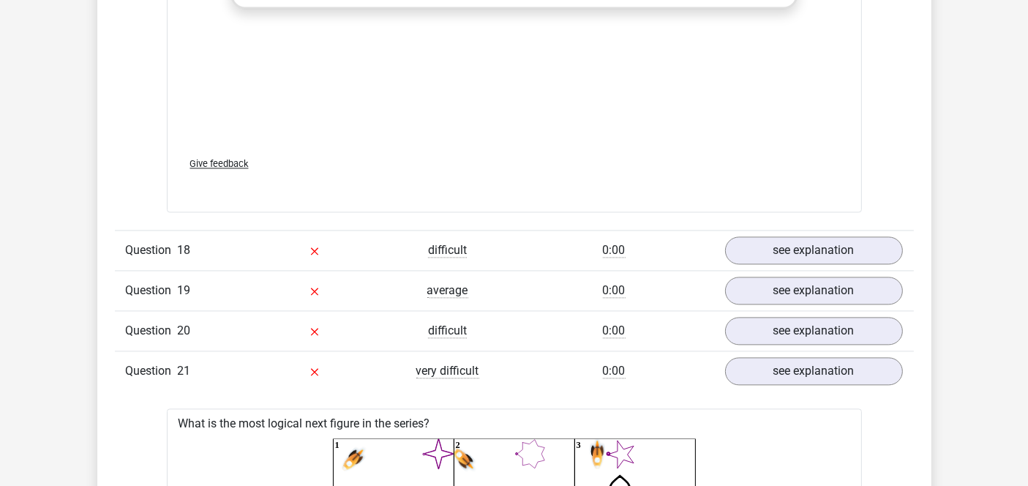
scroll to position [3011, 0]
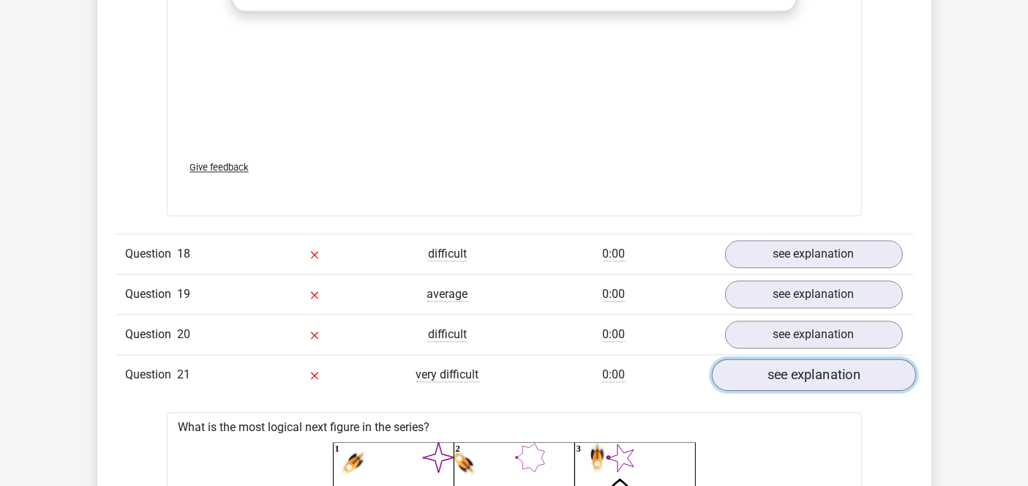
click at [792, 361] on link "see explanation" at bounding box center [813, 375] width 204 height 32
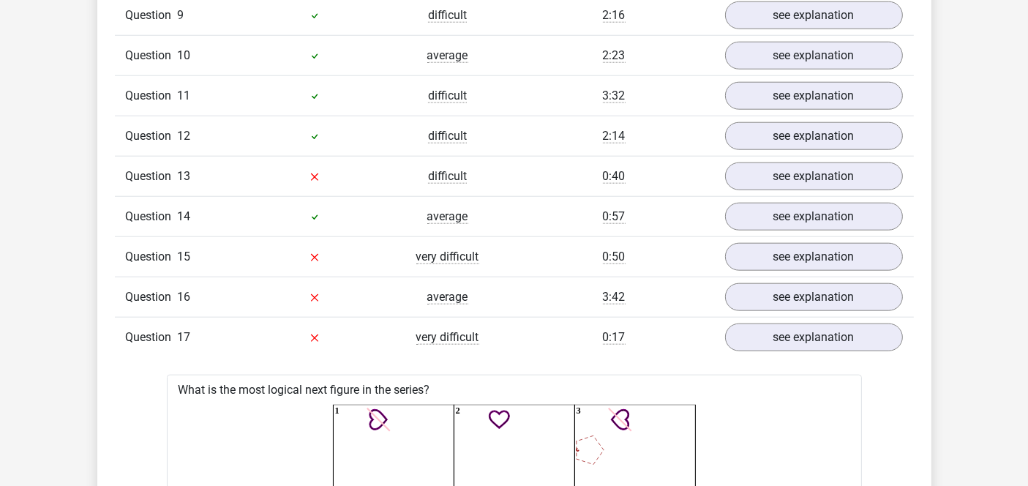
scroll to position [1547, 0]
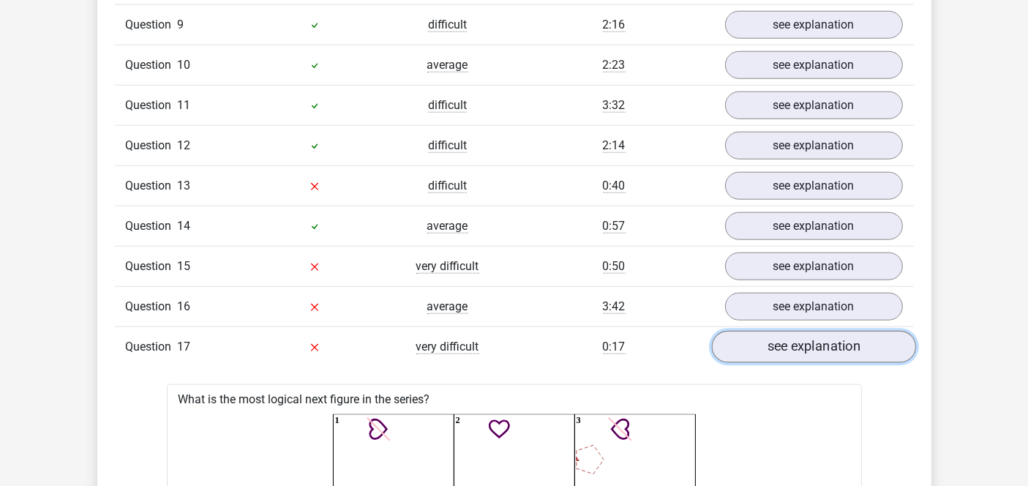
click at [805, 337] on link "see explanation" at bounding box center [813, 347] width 204 height 32
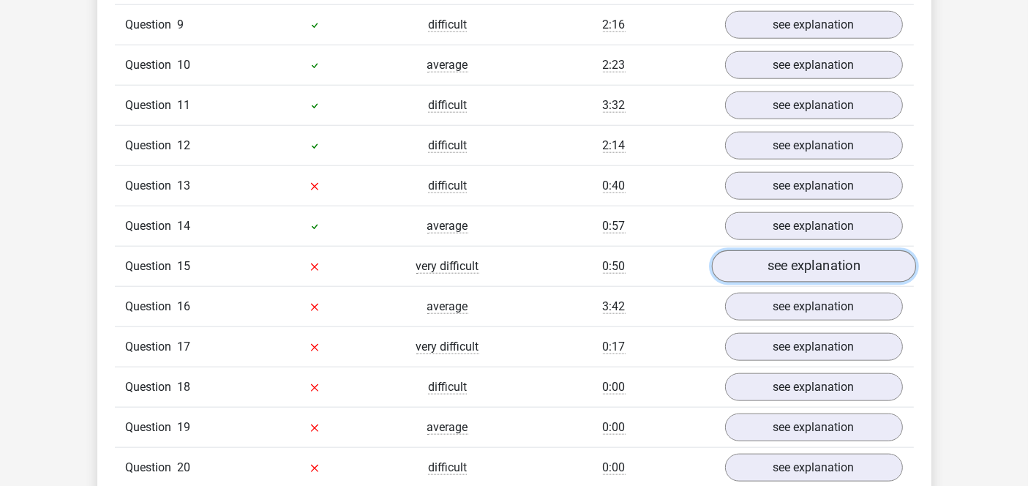
click at [776, 257] on link "see explanation" at bounding box center [813, 266] width 204 height 32
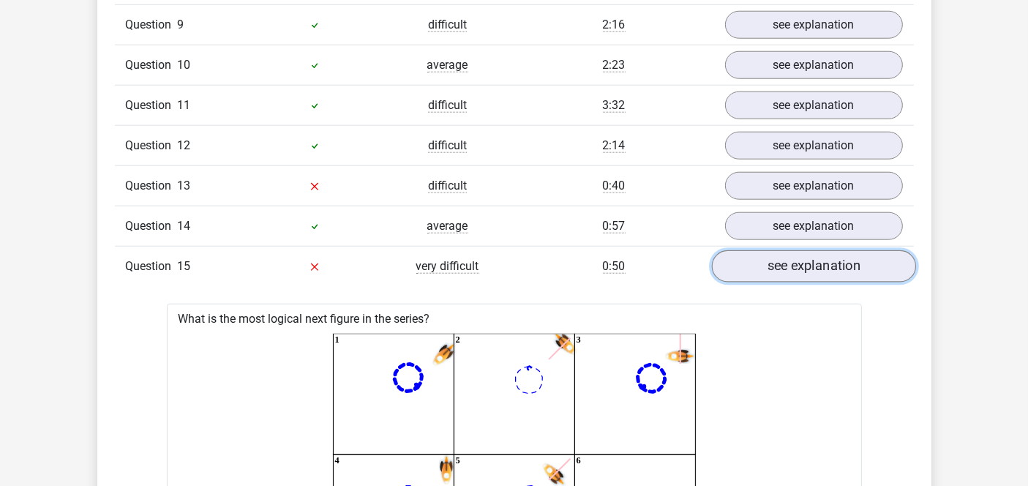
click at [776, 257] on link "see explanation" at bounding box center [813, 266] width 204 height 32
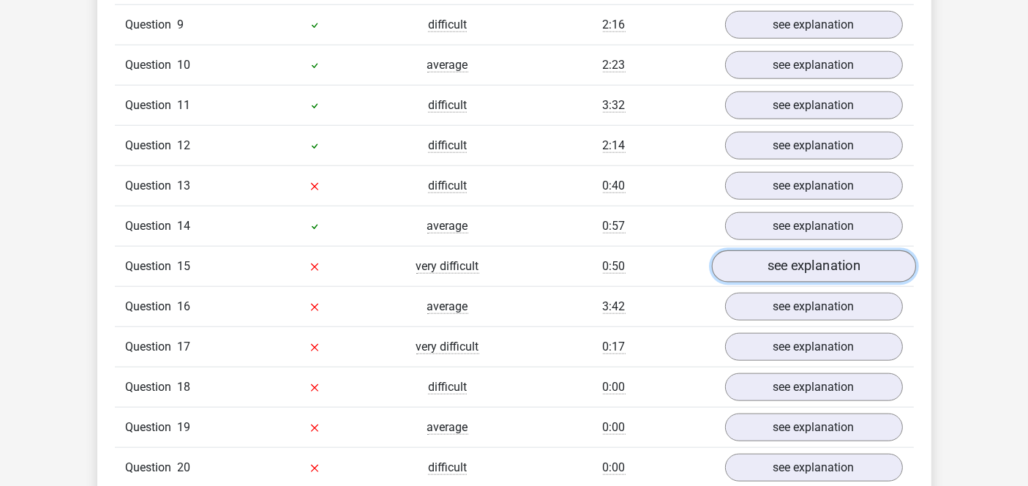
click at [776, 257] on link "see explanation" at bounding box center [813, 266] width 204 height 32
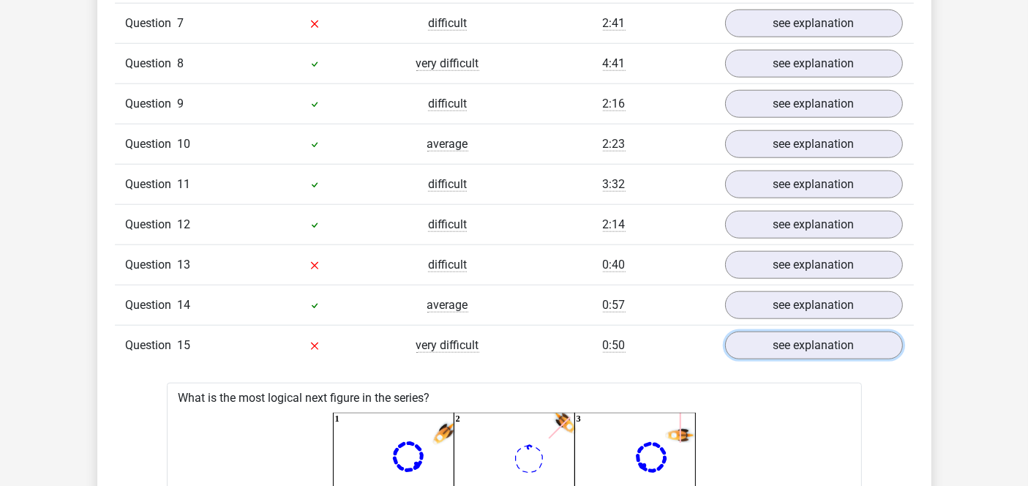
scroll to position [1509, 0]
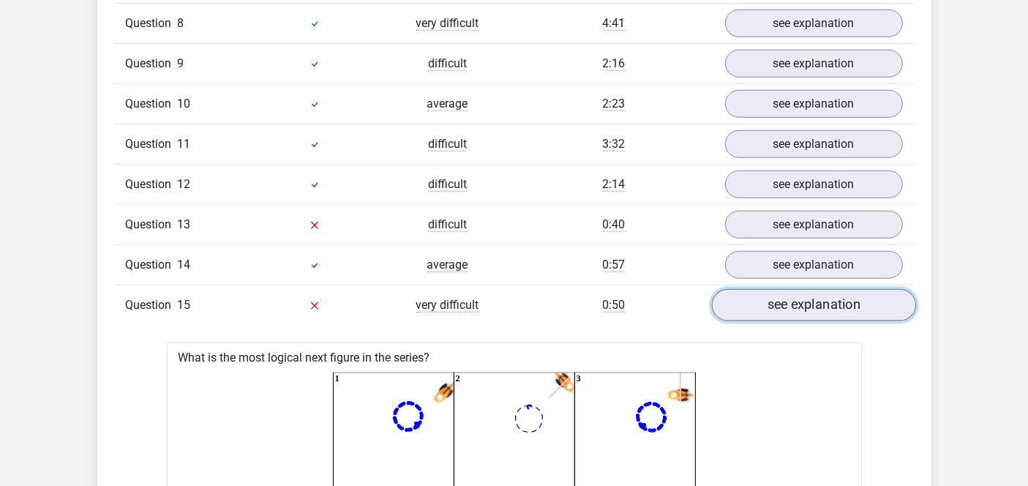
click at [822, 293] on link "see explanation" at bounding box center [813, 305] width 204 height 32
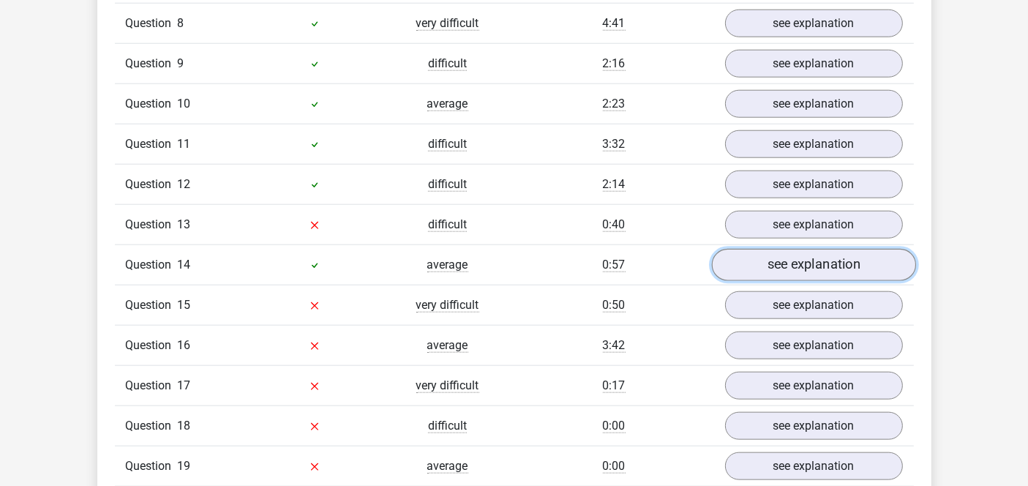
click at [796, 254] on link "see explanation" at bounding box center [813, 265] width 204 height 32
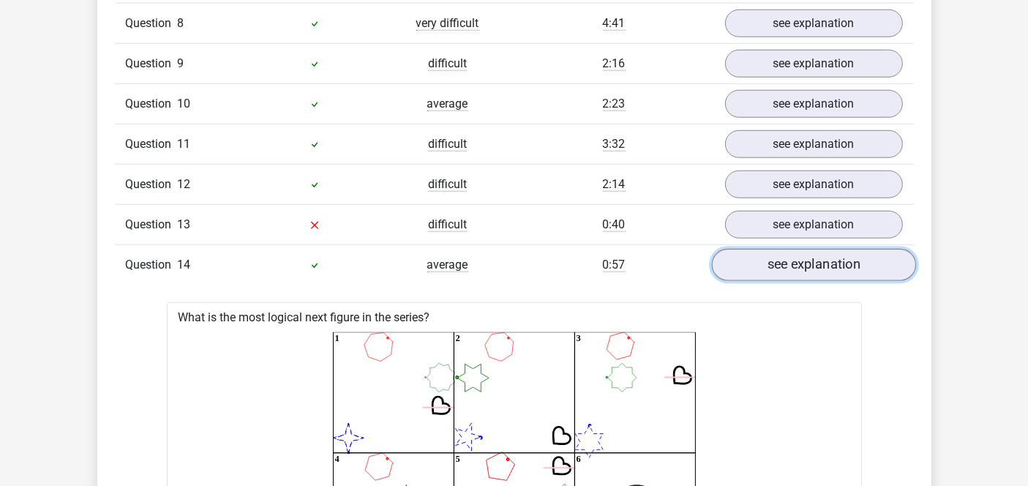
click at [796, 254] on link "see explanation" at bounding box center [813, 265] width 204 height 32
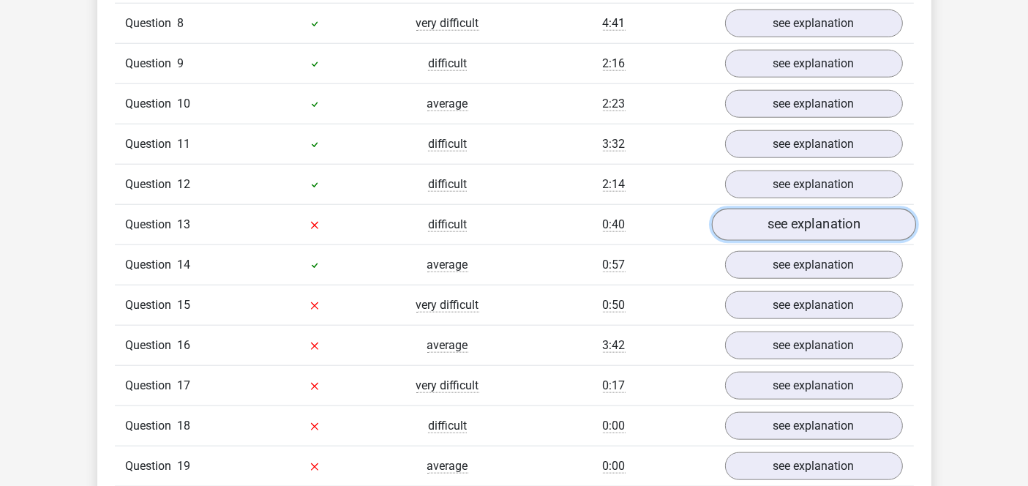
click at [787, 218] on link "see explanation" at bounding box center [813, 225] width 204 height 32
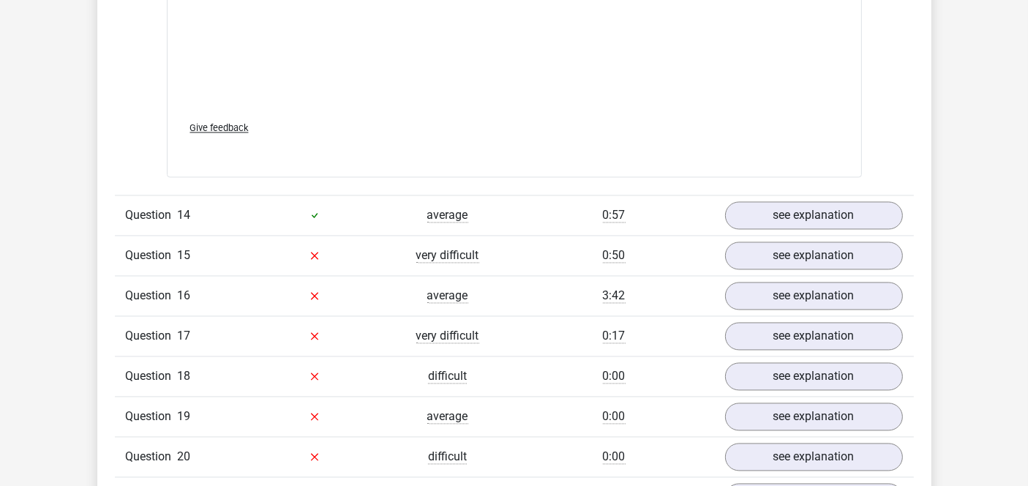
scroll to position [2810, 0]
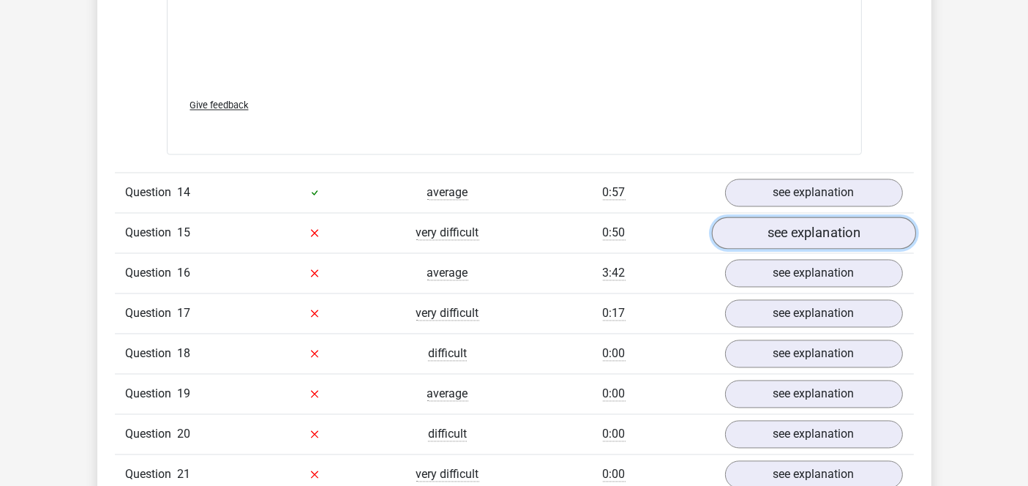
click at [774, 222] on link "see explanation" at bounding box center [813, 233] width 204 height 32
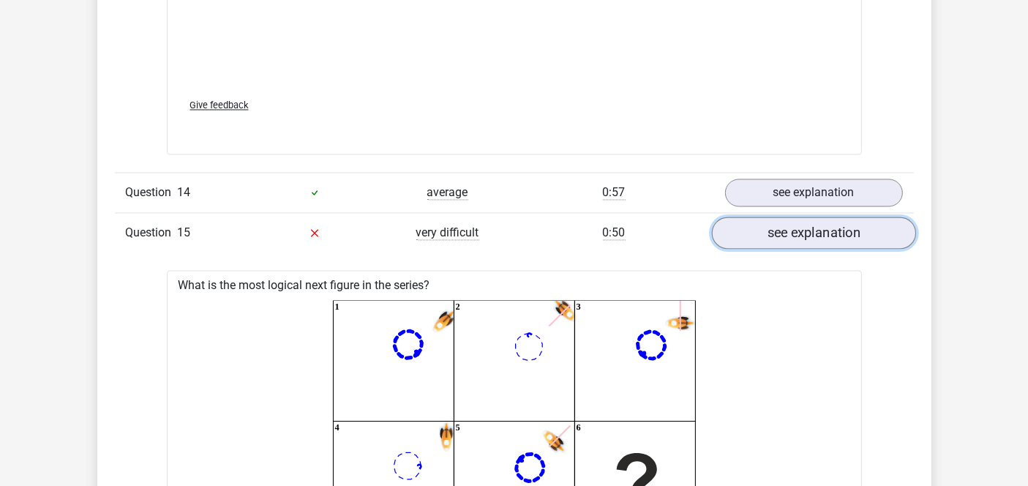
click at [774, 222] on link "see explanation" at bounding box center [813, 233] width 204 height 32
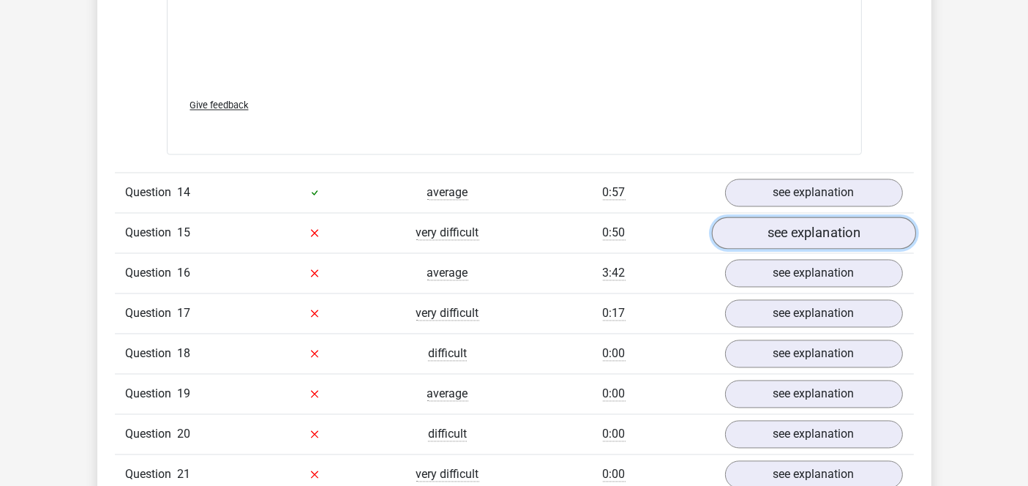
click at [776, 222] on link "see explanation" at bounding box center [813, 233] width 204 height 32
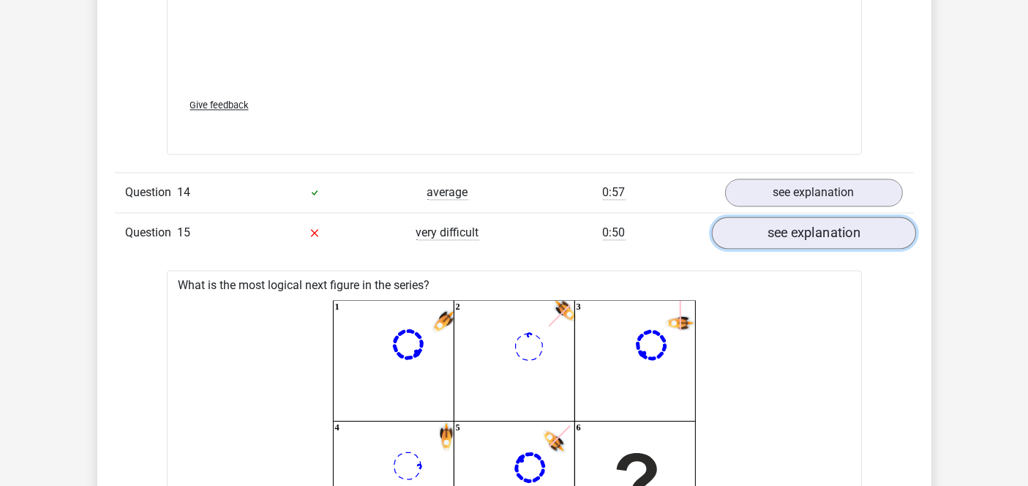
click at [776, 222] on link "see explanation" at bounding box center [813, 233] width 204 height 32
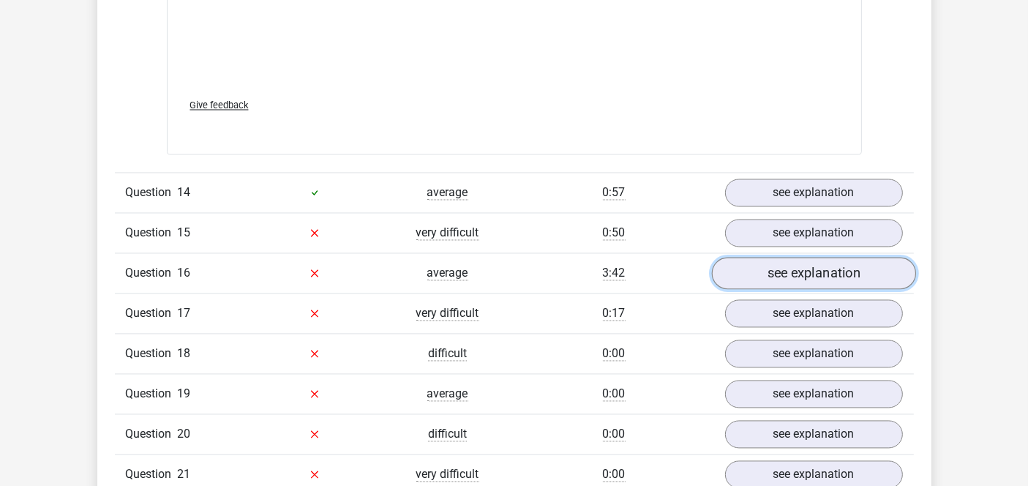
click at [792, 267] on link "see explanation" at bounding box center [813, 273] width 204 height 32
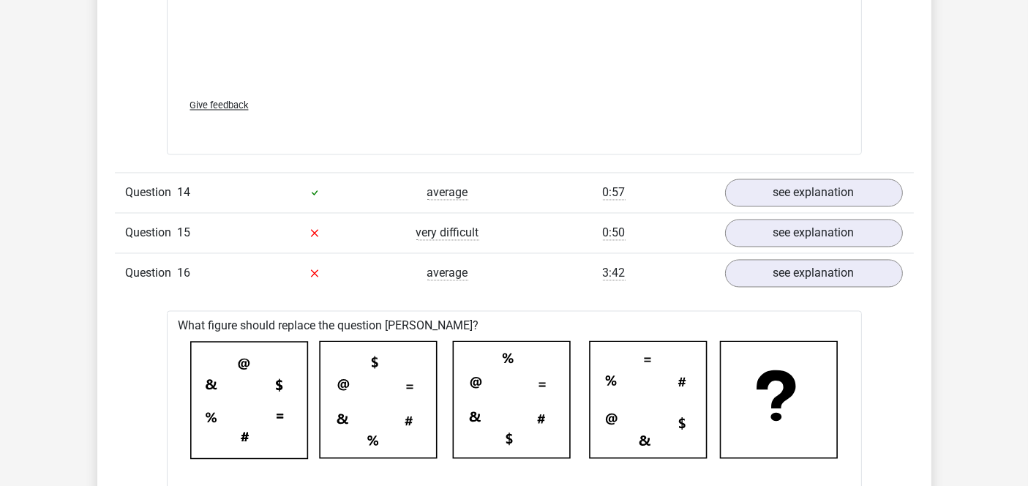
click at [4, 309] on div "Go premium [GEOGRAPHIC_DATA] [EMAIL_ADDRESS][DOMAIN_NAME]" at bounding box center [514, 237] width 1028 height 6095
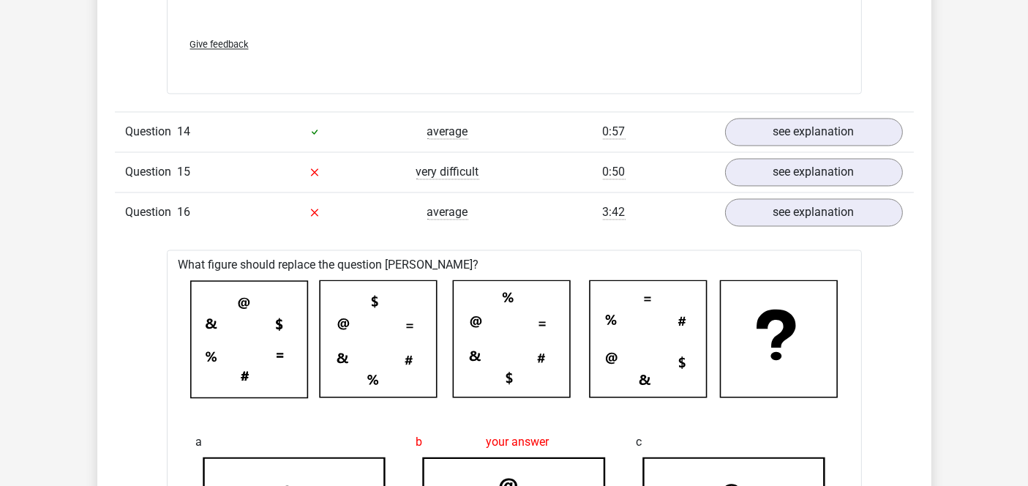
scroll to position [2842, 0]
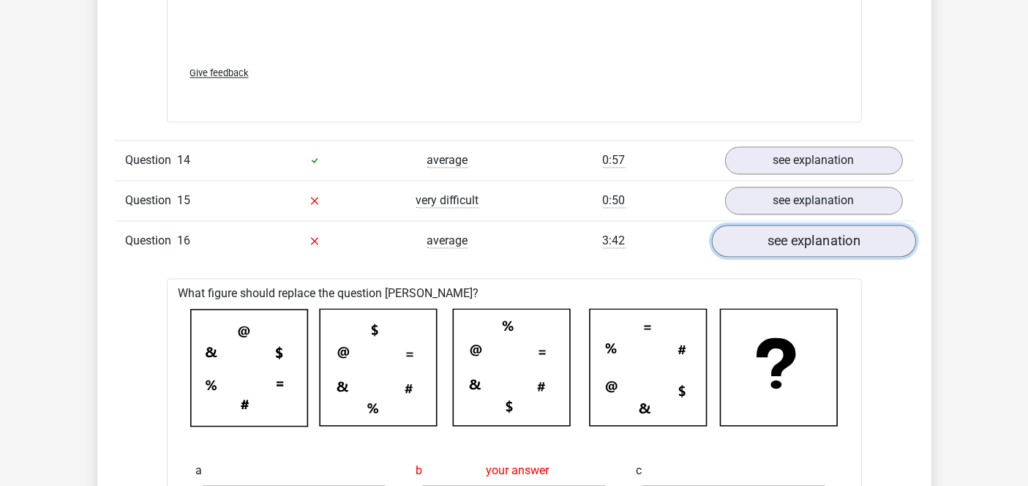
click at [823, 235] on link "see explanation" at bounding box center [813, 241] width 204 height 32
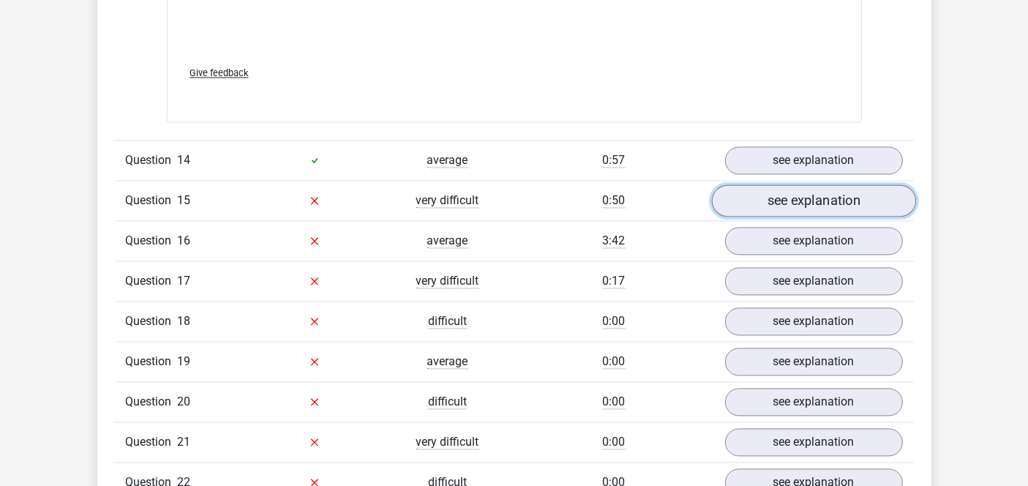
click at [813, 198] on link "see explanation" at bounding box center [813, 200] width 204 height 32
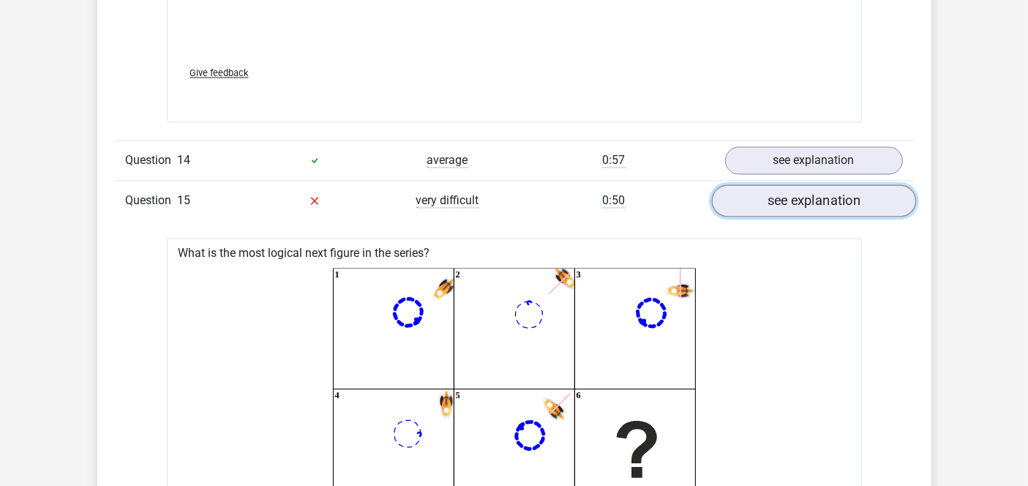
click at [813, 198] on link "see explanation" at bounding box center [813, 200] width 204 height 32
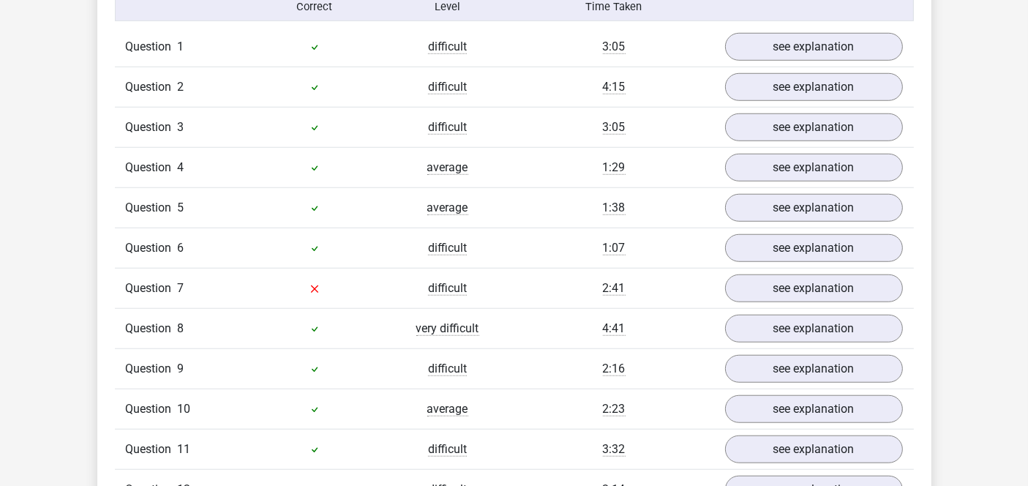
scroll to position [1220, 0]
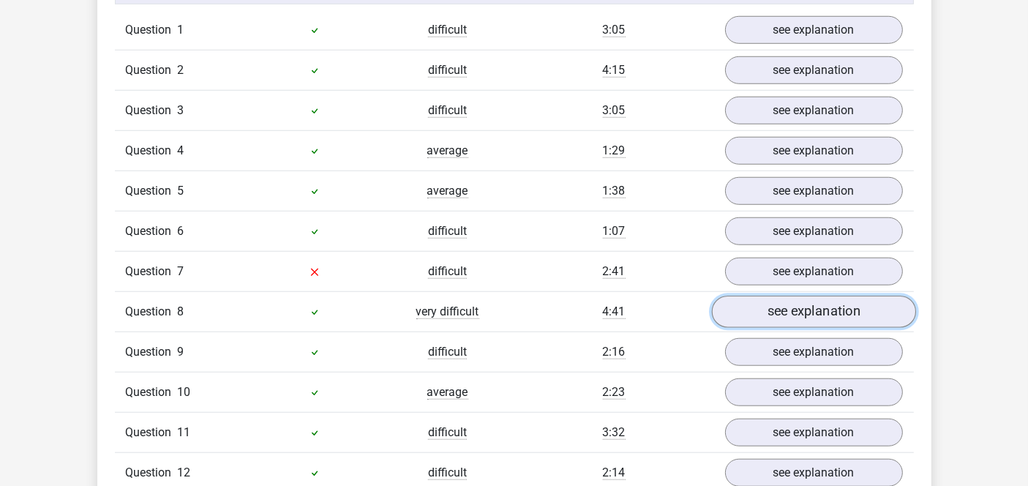
click at [830, 315] on link "see explanation" at bounding box center [813, 312] width 204 height 32
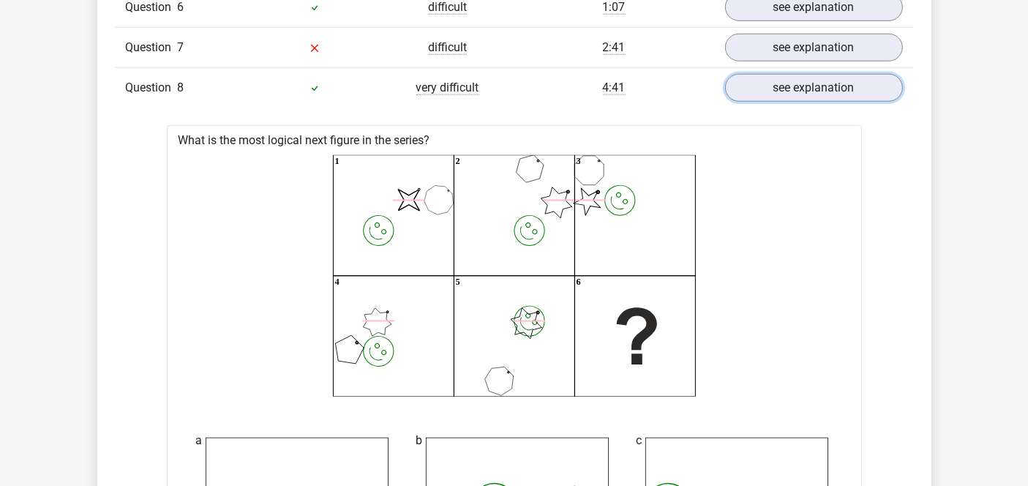
scroll to position [1422, 0]
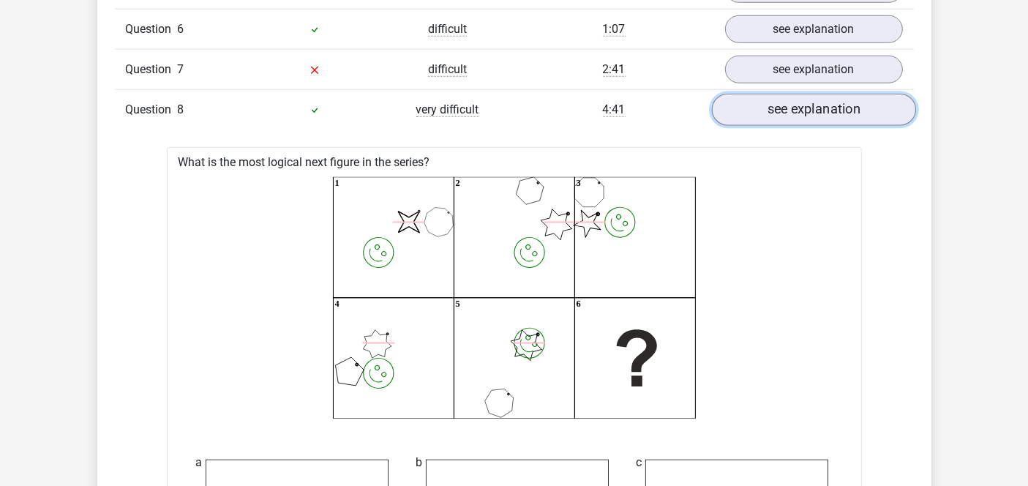
click at [781, 108] on link "see explanation" at bounding box center [813, 110] width 204 height 32
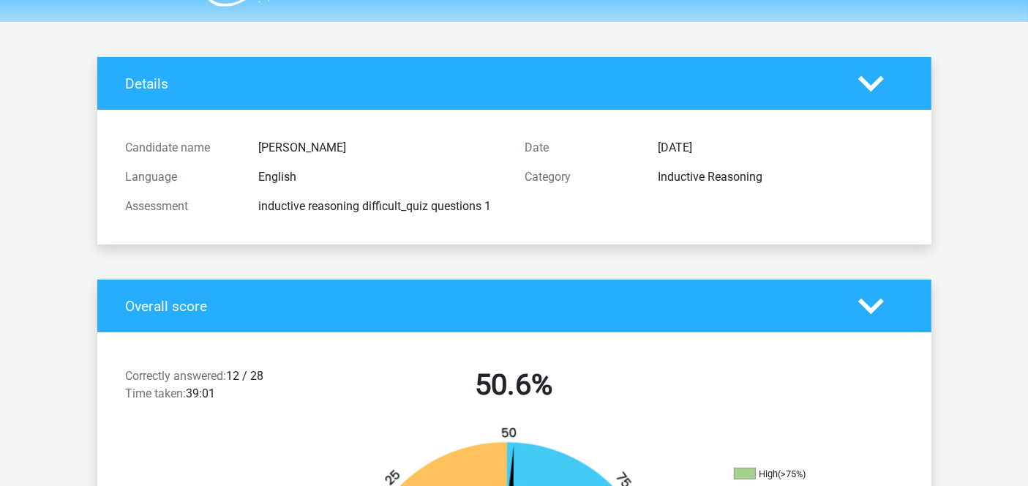
scroll to position [0, 0]
